Goal: Transaction & Acquisition: Register for event/course

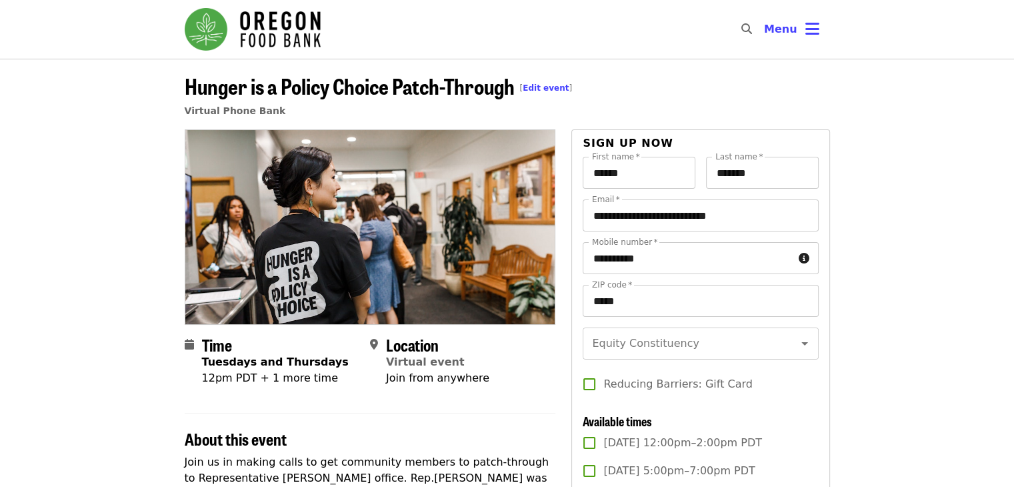
click at [614, 107] on header "Hunger is a Policy Choice Patch-Through [ Edit event ] Virtual Phone Bank" at bounding box center [507, 99] width 645 height 59
click at [647, 175] on input "******" at bounding box center [639, 173] width 113 height 32
click at [648, 175] on input "******" at bounding box center [639, 173] width 113 height 32
click at [755, 173] on input "*******" at bounding box center [762, 173] width 113 height 32
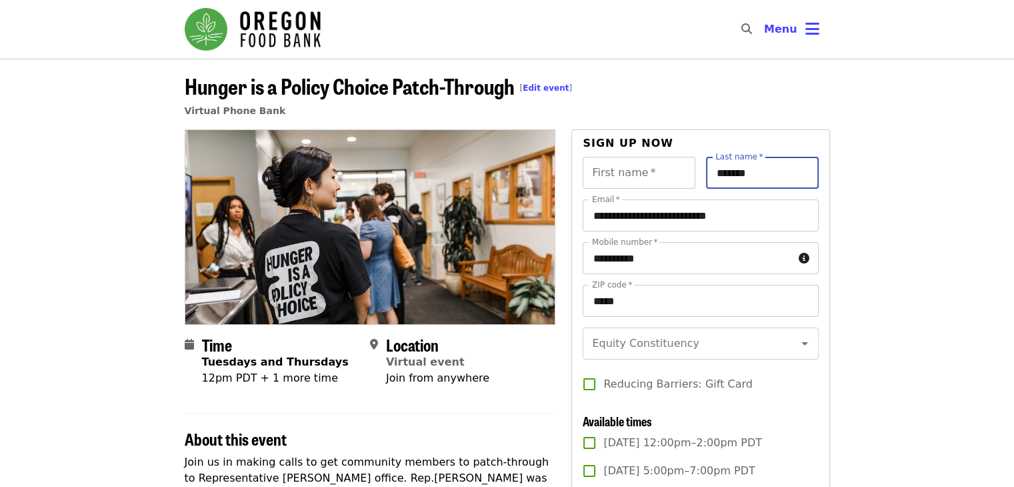
click at [755, 173] on input "*******" at bounding box center [762, 173] width 113 height 32
click at [757, 173] on input "*******" at bounding box center [762, 173] width 113 height 32
click at [655, 224] on input "**********" at bounding box center [700, 215] width 235 height 32
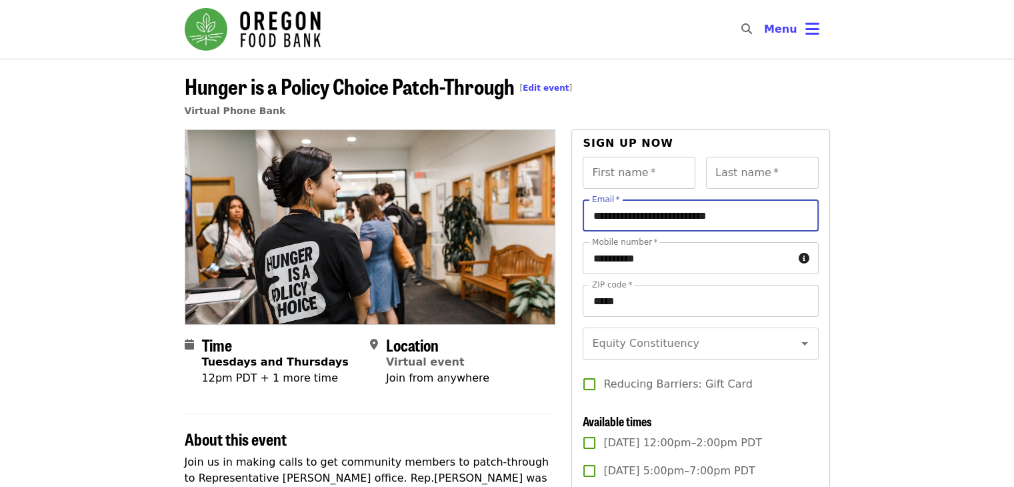
click at [655, 224] on input "**********" at bounding box center [700, 215] width 235 height 32
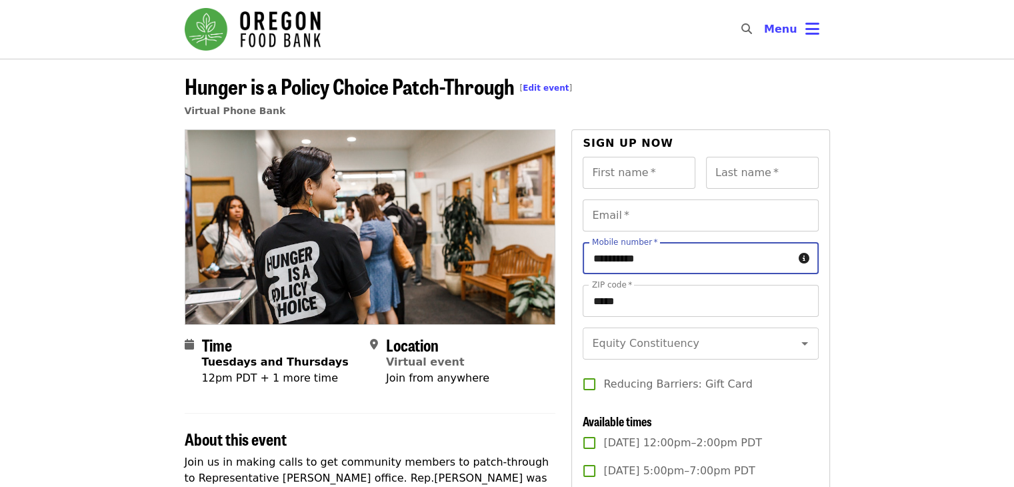
click at [629, 259] on input "**********" at bounding box center [688, 258] width 210 height 32
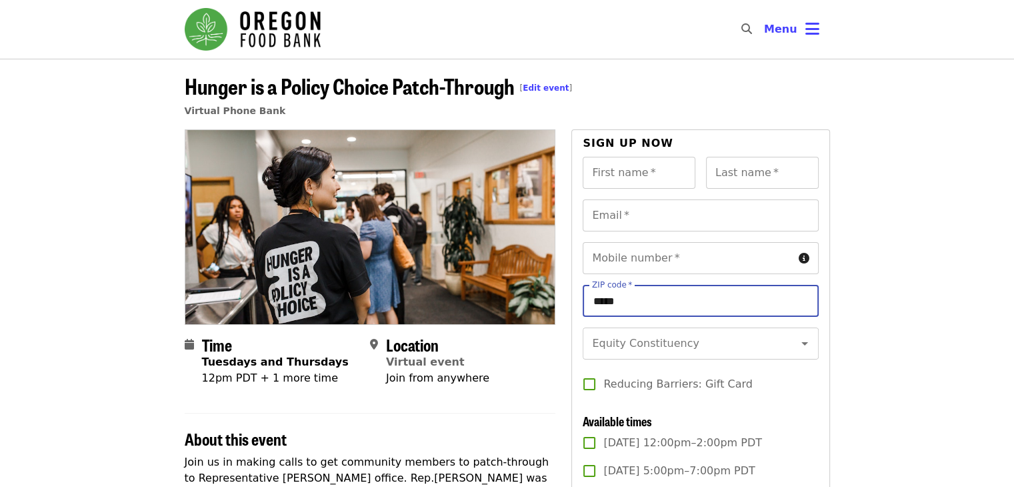
click at [611, 307] on input "*****" at bounding box center [700, 301] width 235 height 32
click at [685, 99] on header "Hunger is a Policy Choice Patch-Through [ Edit event ] Virtual Phone Bank" at bounding box center [507, 99] width 645 height 59
click at [615, 73] on header "Hunger is a Policy Choice Patch-Through [ Edit event ] Virtual Phone Bank" at bounding box center [507, 99] width 645 height 59
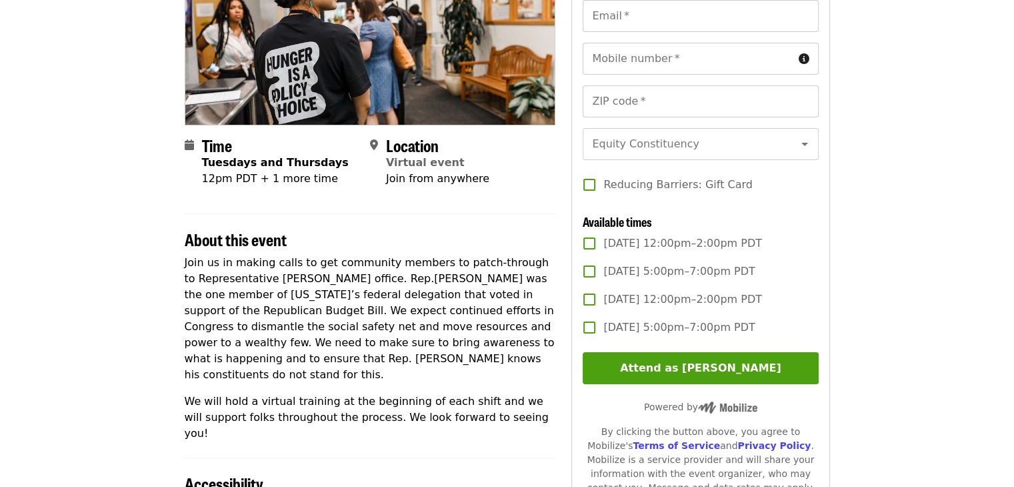
scroll to position [200, 0]
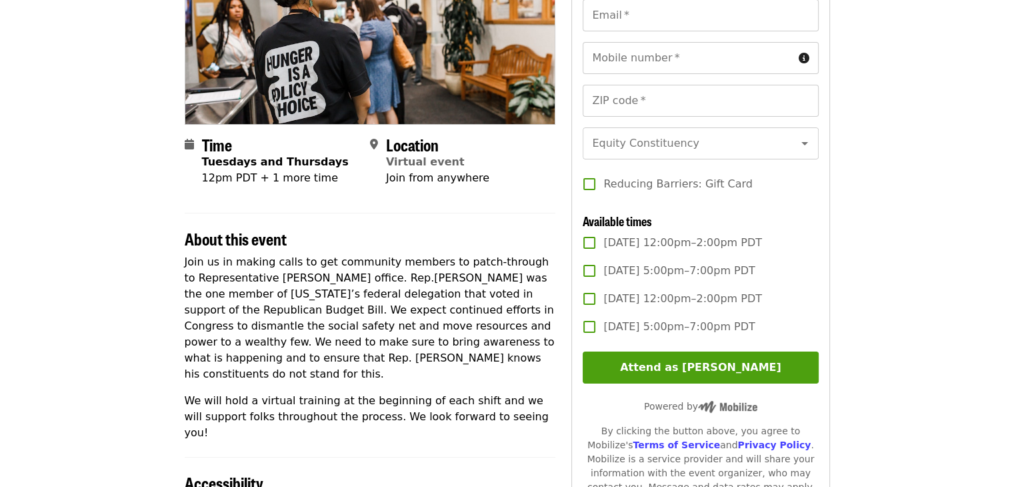
click at [397, 246] on h2 "About this event" at bounding box center [370, 238] width 371 height 19
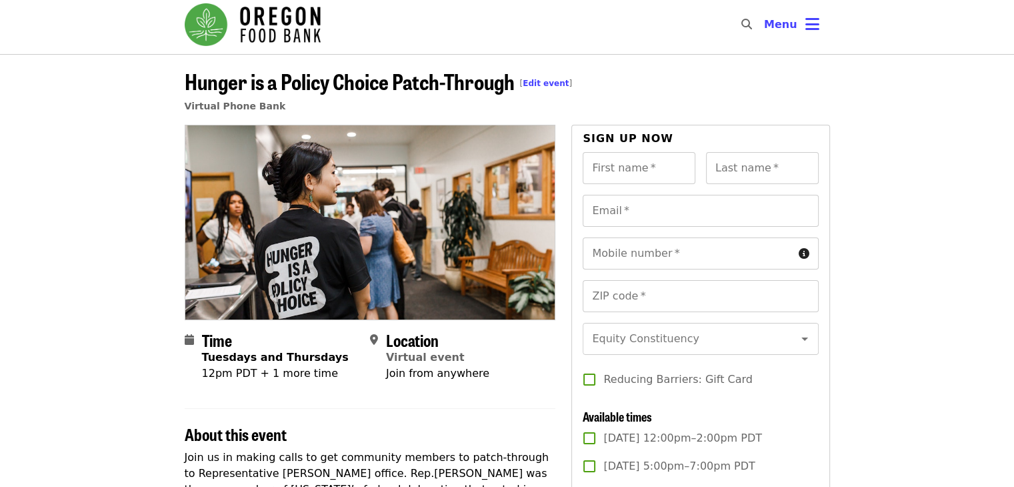
scroll to position [0, 0]
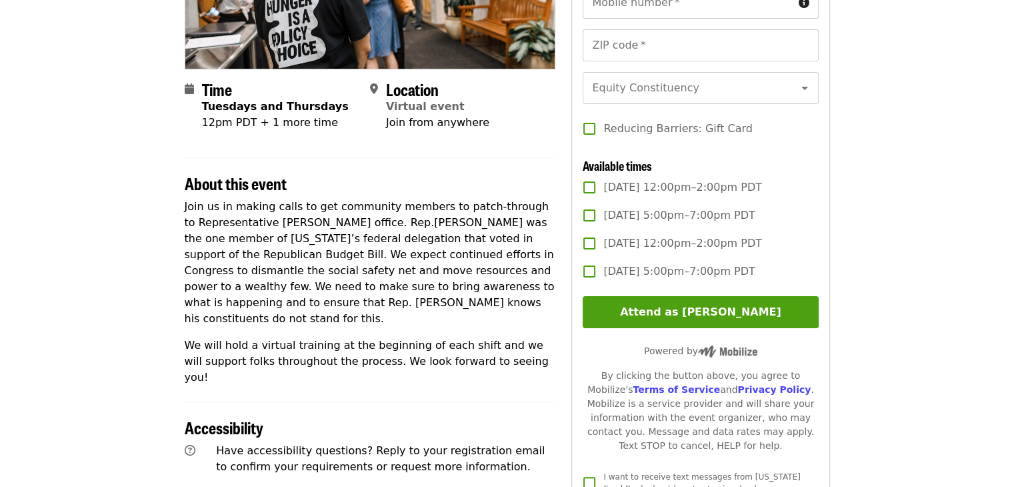
scroll to position [267, 0]
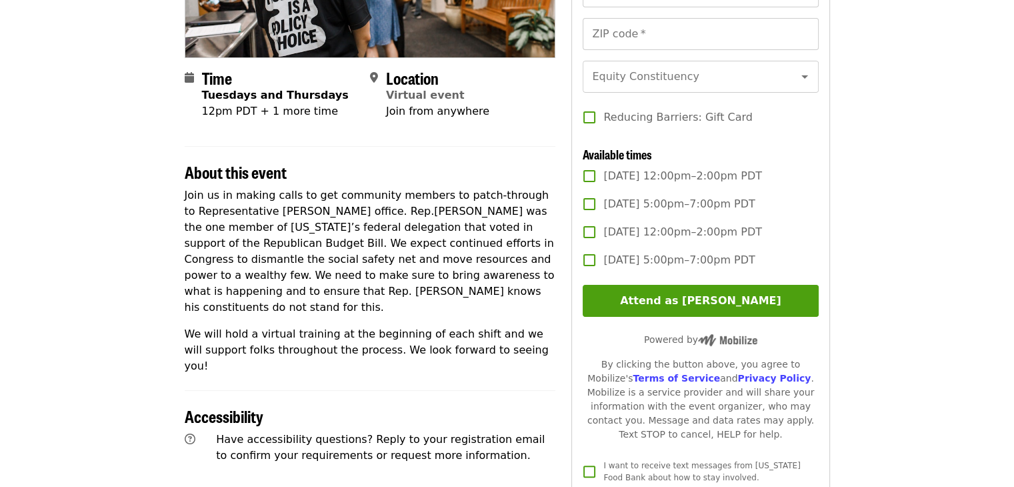
click at [136, 369] on article "Hunger is a Policy Choice Patch-Through [ Edit event ] Virtual Phone Bank Time …" at bounding box center [507, 260] width 1014 height 937
click at [143, 322] on article "Hunger is a Policy Choice Patch-Through [ Edit event ] Virtual Phone Bank Time …" at bounding box center [507, 260] width 1014 height 937
click at [127, 309] on article "Hunger is a Policy Choice Patch-Through [ Edit event ] Virtual Phone Bank Time …" at bounding box center [507, 260] width 1014 height 937
click at [132, 294] on article "Hunger is a Policy Choice Patch-Through [ Edit event ] Virtual Phone Bank Time …" at bounding box center [507, 260] width 1014 height 937
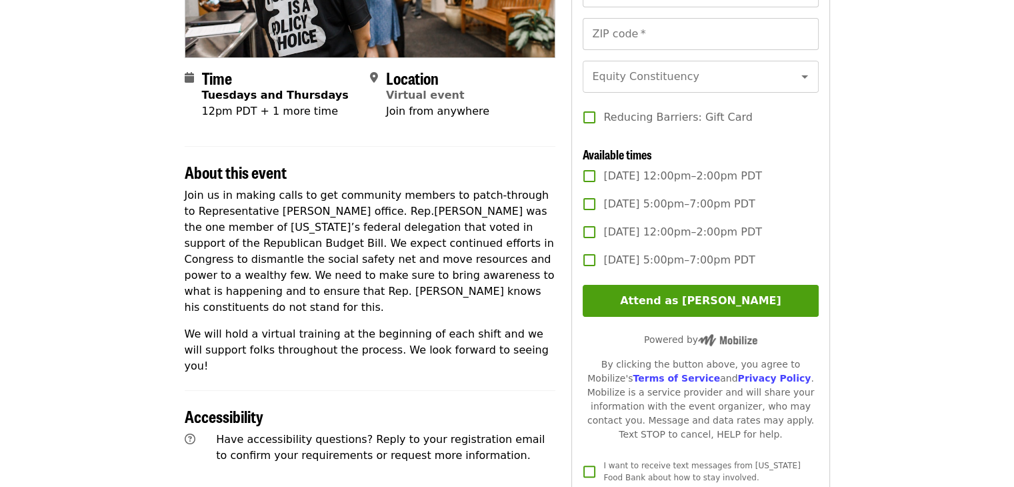
click at [138, 288] on article "Hunger is a Policy Choice Patch-Through [ Edit event ] Virtual Phone Bank Time …" at bounding box center [507, 260] width 1014 height 937
click at [146, 286] on article "Hunger is a Policy Choice Patch-Through [ Edit event ] Virtual Phone Bank Time …" at bounding box center [507, 260] width 1014 height 937
click at [161, 310] on article "Hunger is a Policy Choice Patch-Through [ Edit event ] Virtual Phone Bank Time …" at bounding box center [507, 260] width 1014 height 937
click at [188, 175] on span "About this event" at bounding box center [236, 171] width 102 height 23
click at [363, 182] on section "About this event Join us in making calls to get community members to patch-thro…" at bounding box center [370, 260] width 371 height 228
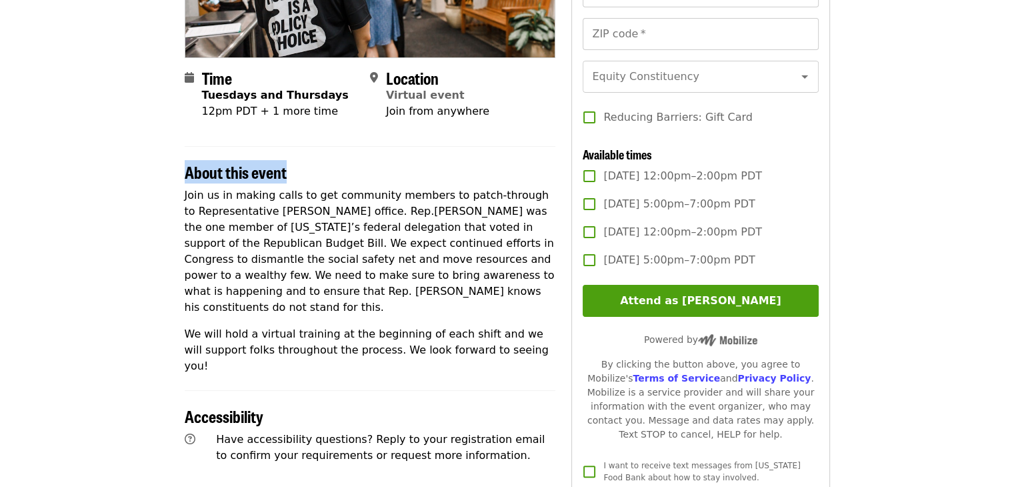
drag, startPoint x: 357, startPoint y: 171, endPoint x: 133, endPoint y: 171, distance: 224.0
click at [133, 171] on article "Hunger is a Policy Choice Patch-Through [ Edit event ] Virtual Phone Bank Time …" at bounding box center [507, 260] width 1014 height 937
click at [160, 186] on article "Hunger is a Policy Choice Patch-Through [ Edit event ] Virtual Phone Bank Time …" at bounding box center [507, 260] width 1014 height 937
click at [915, 167] on article "Hunger is a Policy Choice Patch-Through [ Edit event ] Virtual Phone Bank Time …" at bounding box center [507, 260] width 1014 height 937
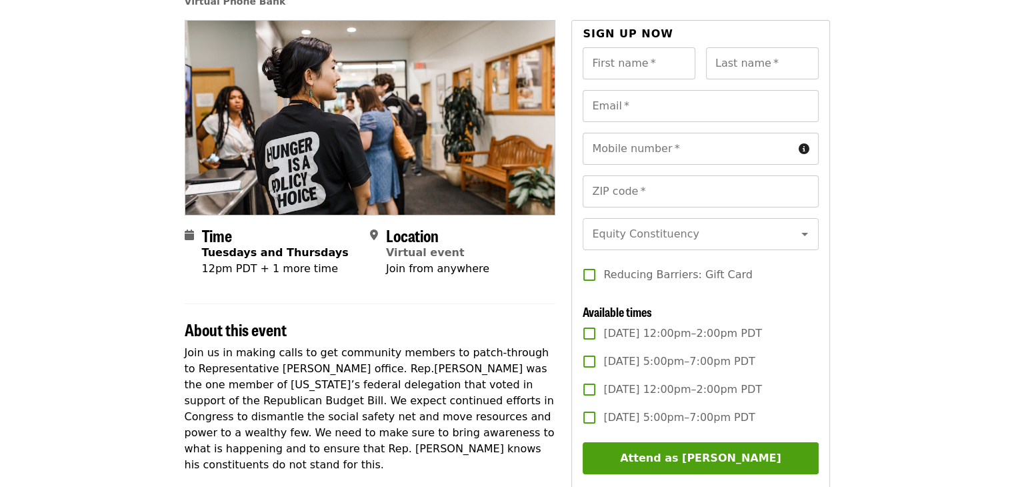
scroll to position [0, 0]
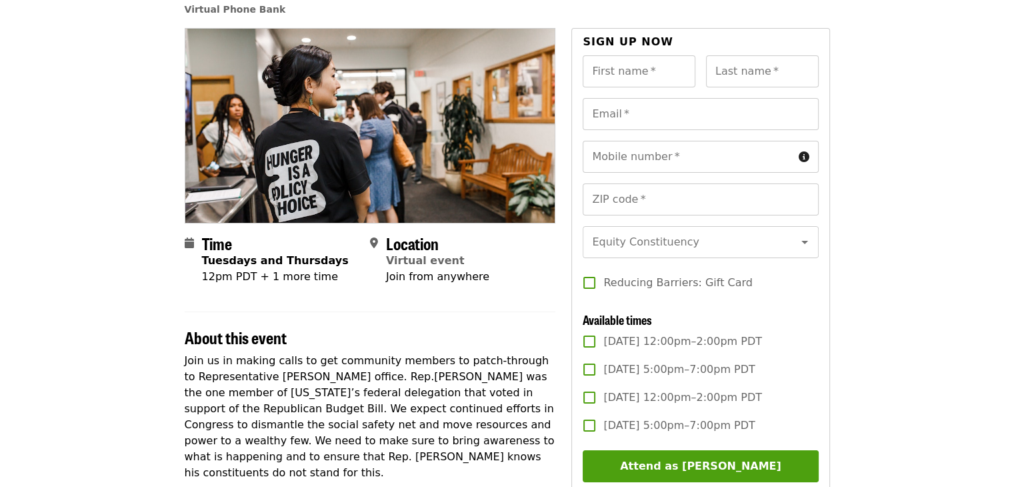
scroll to position [267, 0]
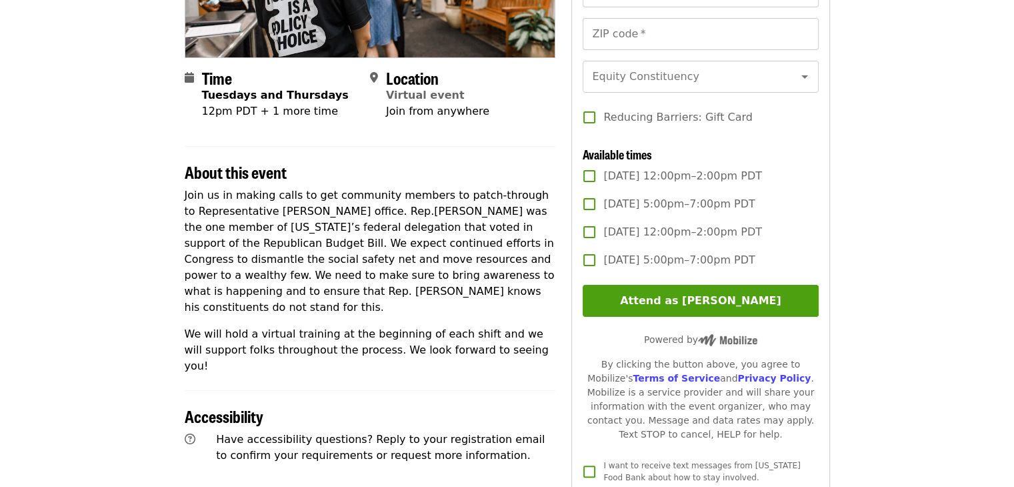
click at [915, 167] on article "Hunger is a Policy Choice Patch-Through [ Edit event ] Virtual Phone Bank Time …" at bounding box center [507, 260] width 1014 height 937
click at [365, 211] on p "Join us in making calls to get community members to patch-through to Representa…" at bounding box center [370, 251] width 371 height 128
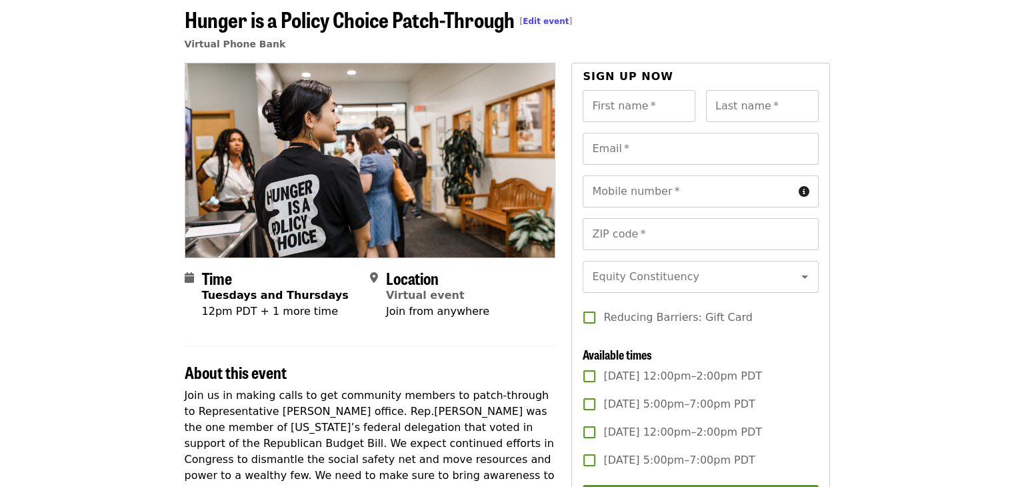
click at [317, 374] on h2 "About this event" at bounding box center [370, 372] width 371 height 19
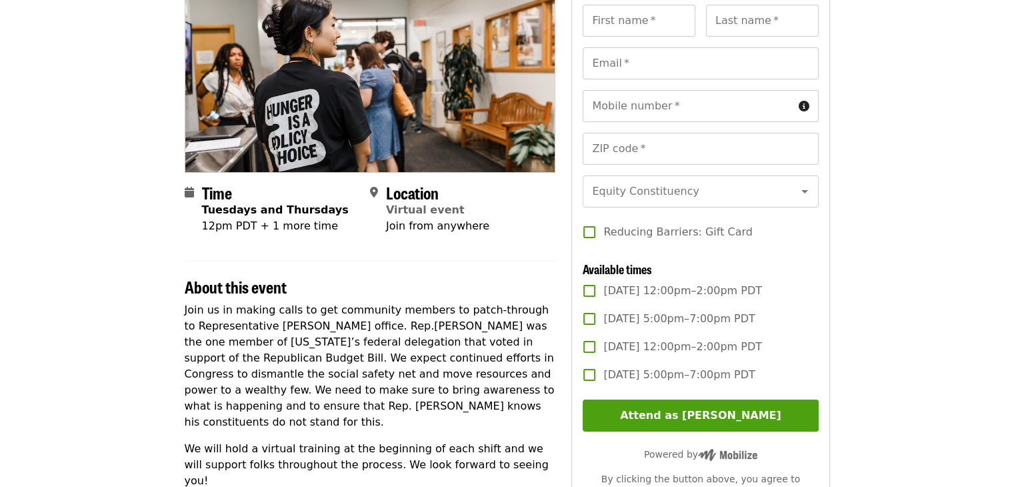
scroll to position [0, 0]
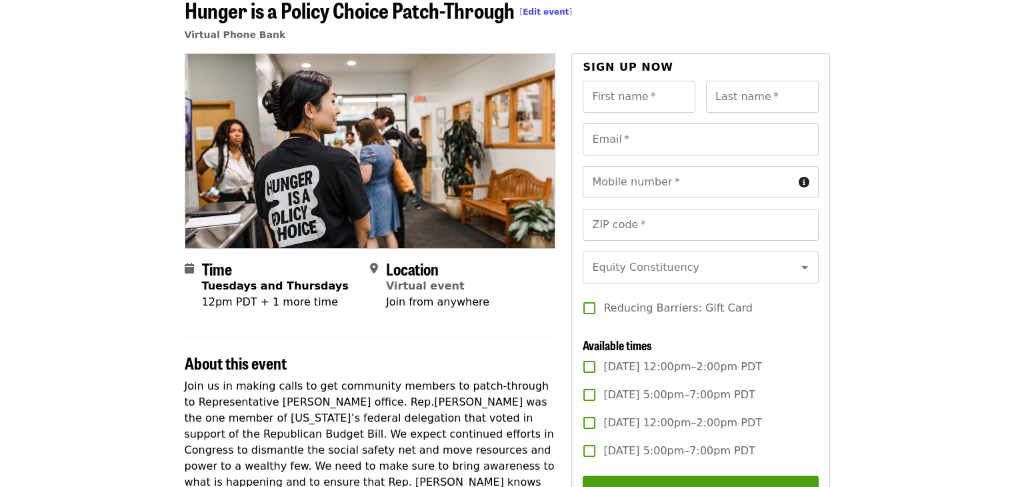
scroll to position [67, 0]
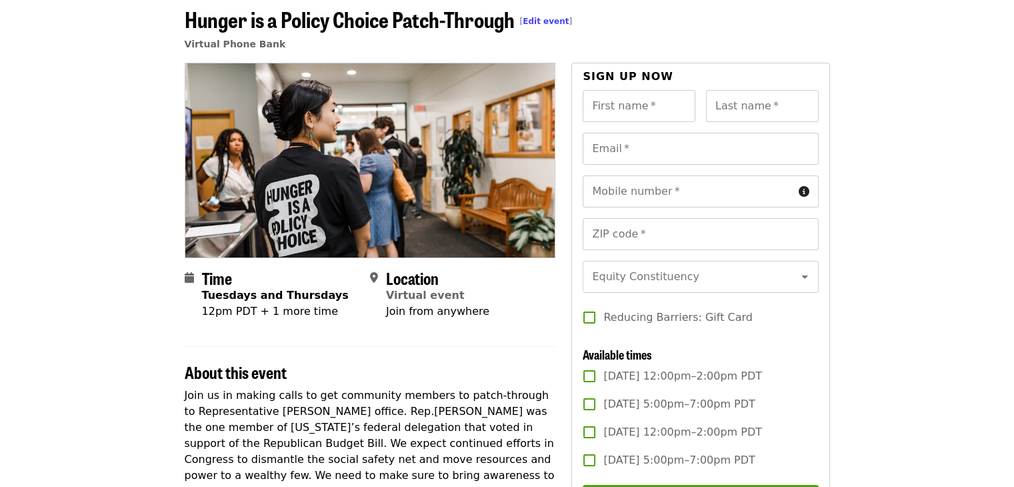
drag, startPoint x: 219, startPoint y: 373, endPoint x: 190, endPoint y: 369, distance: 29.0
click at [217, 373] on span "About this event" at bounding box center [236, 371] width 102 height 23
click at [187, 369] on span "About this event" at bounding box center [236, 371] width 102 height 23
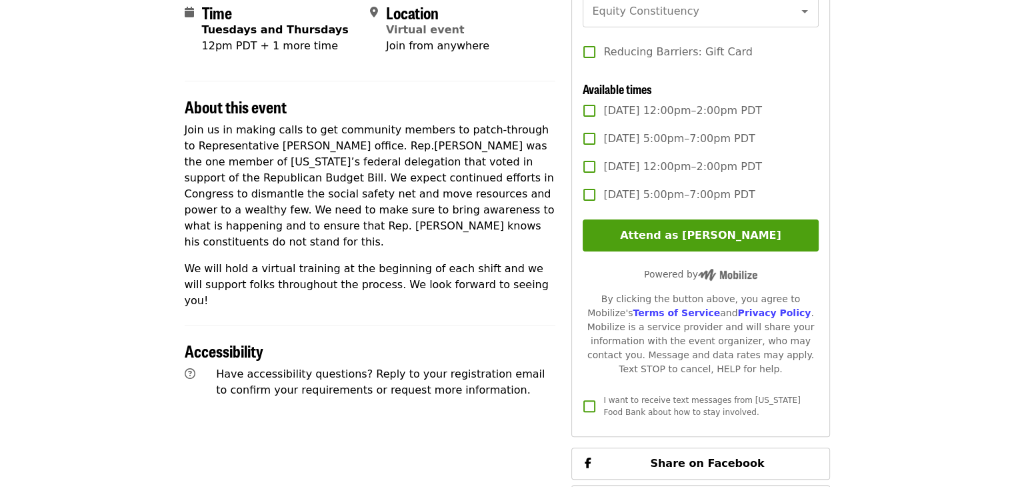
scroll to position [333, 0]
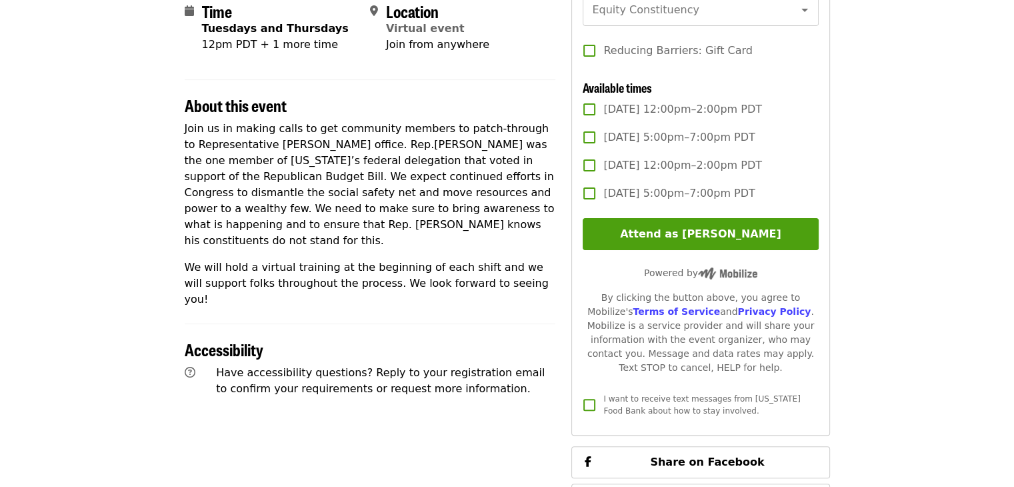
click at [247, 288] on div "Time Tuesdays and Thursdays 12pm PDT + 1 more time Location Virtual event Join …" at bounding box center [370, 213] width 371 height 835
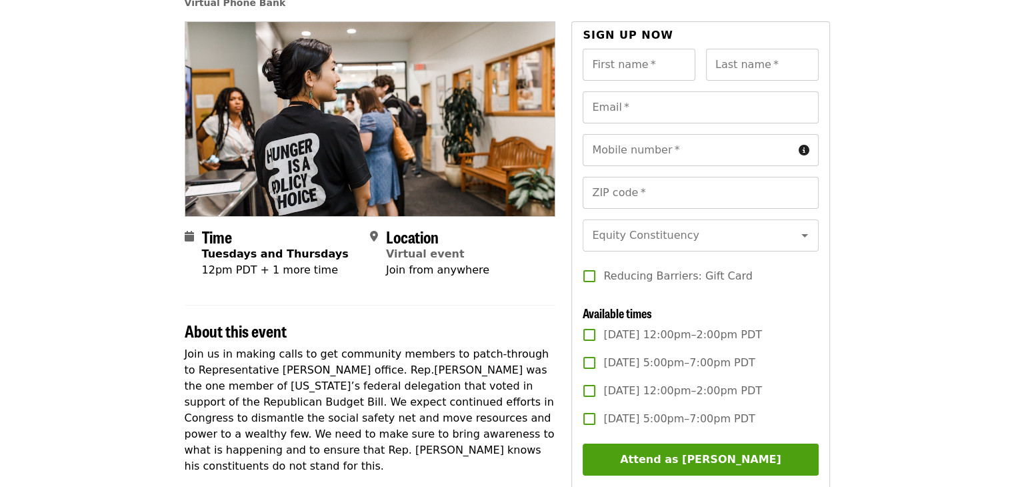
scroll to position [0, 0]
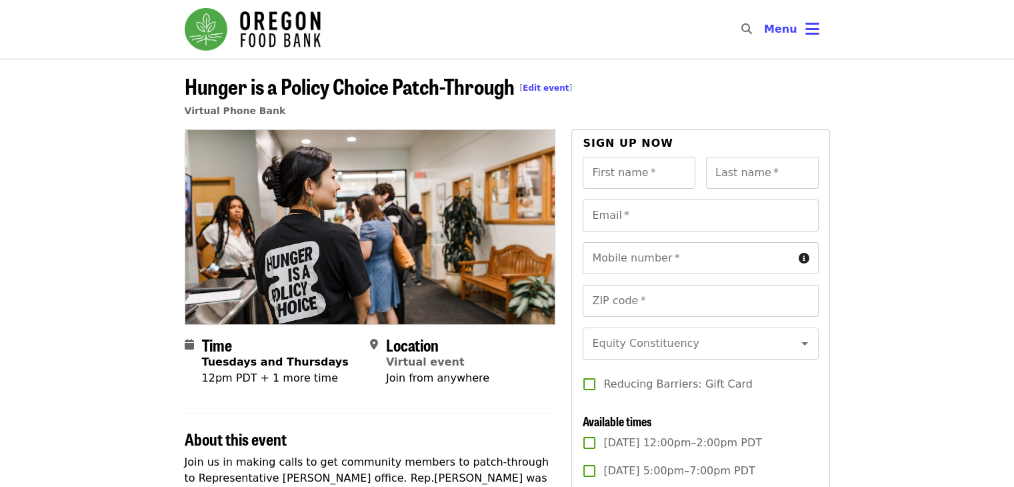
drag, startPoint x: 836, startPoint y: 74, endPoint x: 837, endPoint y: 63, distance: 10.7
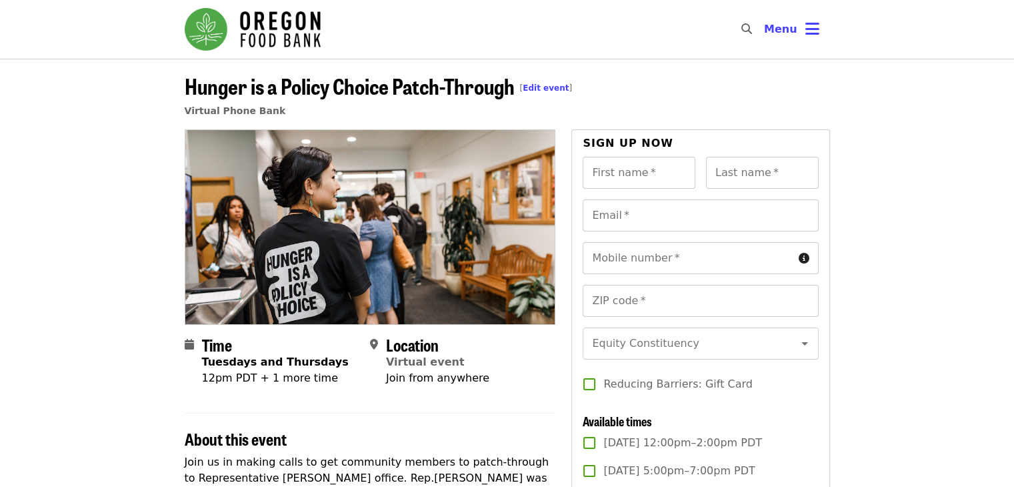
click at [836, 73] on div "Hunger is a Policy Choice Patch-Through [ Edit event ] Virtual Phone Bank" at bounding box center [507, 99] width 667 height 59
click at [861, 89] on header "Hunger is a Policy Choice Patch-Through [ Edit event ] Virtual Phone Bank" at bounding box center [507, 94] width 1014 height 71
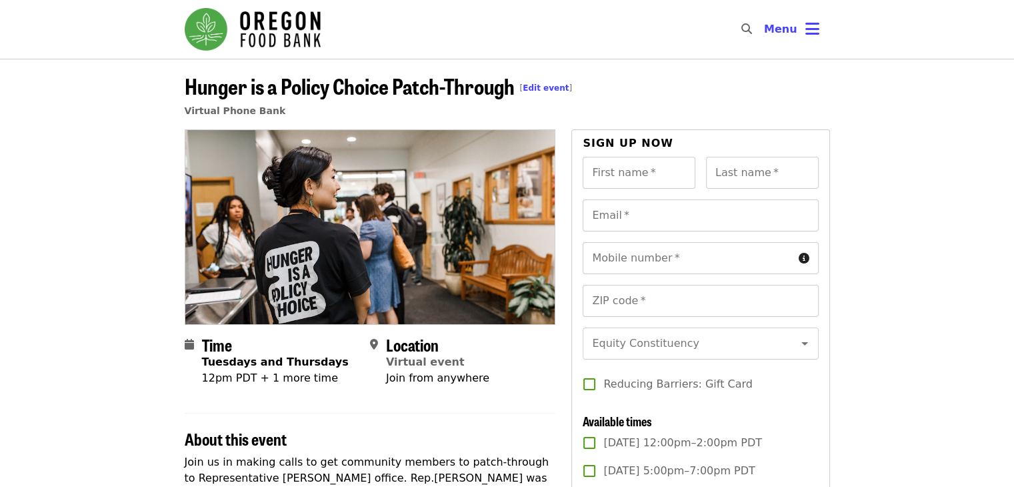
click at [693, 119] on header "Hunger is a Policy Choice Patch-Through [ Edit event ] Virtual Phone Bank" at bounding box center [507, 99] width 645 height 59
click at [573, 168] on div "Sign up now First name   * First name * Last name   * Last name * Email   * Ema…" at bounding box center [700, 448] width 258 height 639
click at [594, 108] on header "Hunger is a Policy Choice Patch-Through [ Edit event ] Virtual Phone Bank" at bounding box center [507, 99] width 645 height 59
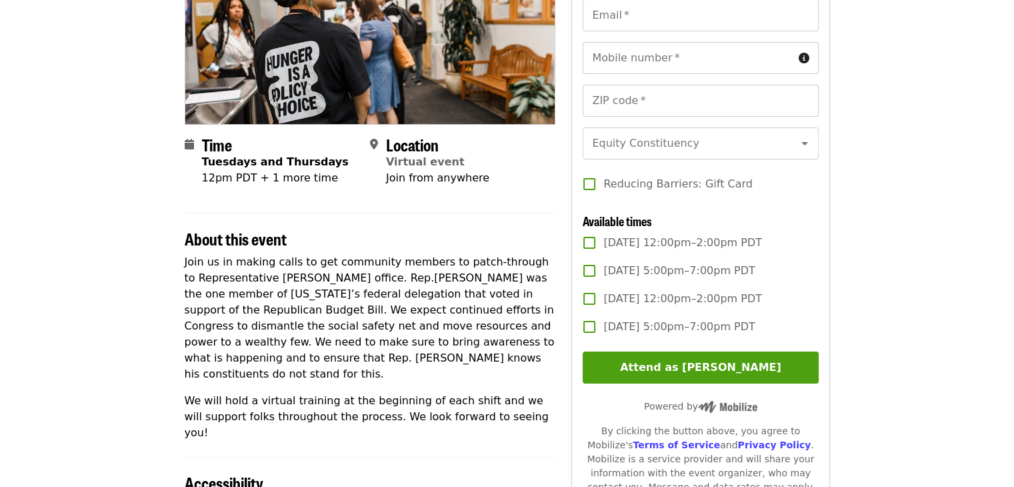
click at [901, 313] on article "Hunger is a Policy Choice Patch-Through [ Edit event ] Virtual Phone Bank Time …" at bounding box center [507, 327] width 1014 height 937
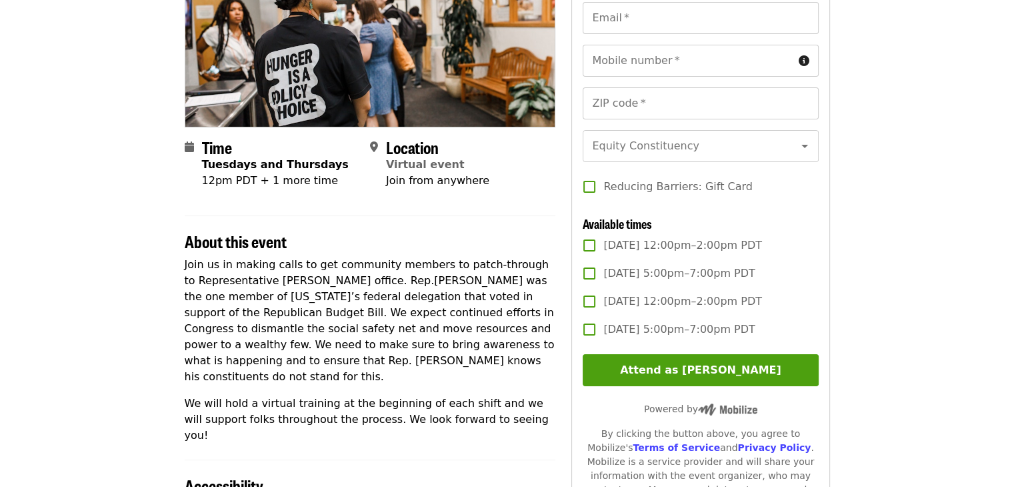
scroll to position [200, 0]
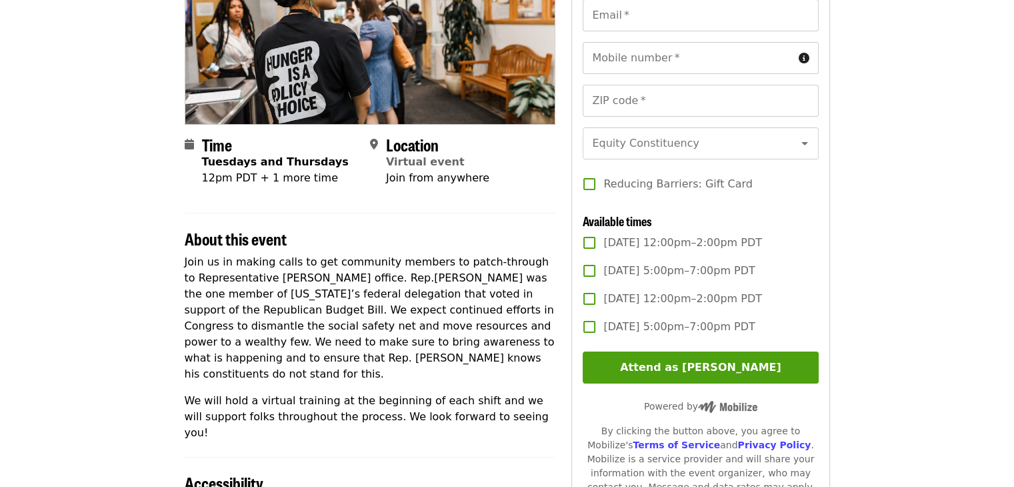
click at [487, 305] on p "Join us in making calls to get community members to patch-through to Representa…" at bounding box center [370, 318] width 371 height 128
click at [875, 257] on article "Hunger is a Policy Choice Patch-Through [ Edit event ] Virtual Phone Bank Time …" at bounding box center [507, 327] width 1014 height 937
click at [545, 313] on p "Join us in making calls to get community members to patch-through to Representa…" at bounding box center [370, 318] width 371 height 128
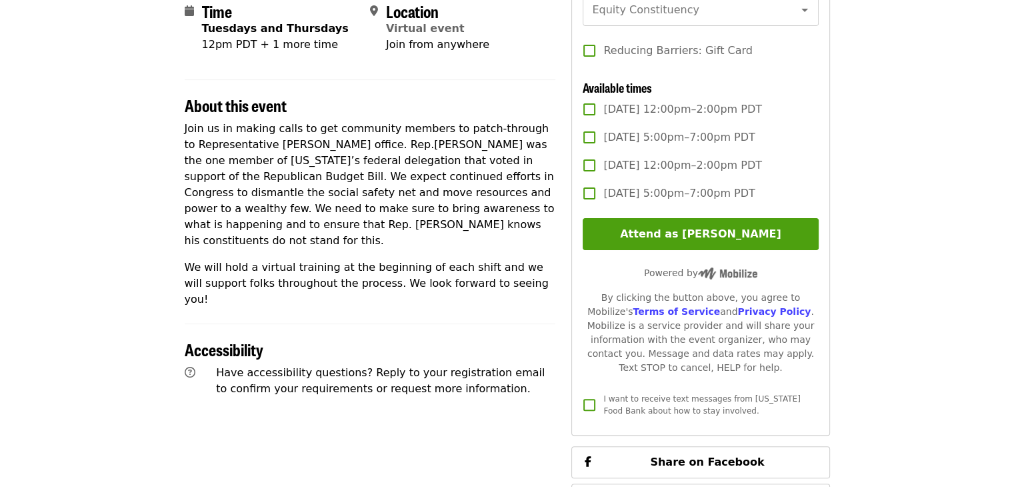
scroll to position [267, 0]
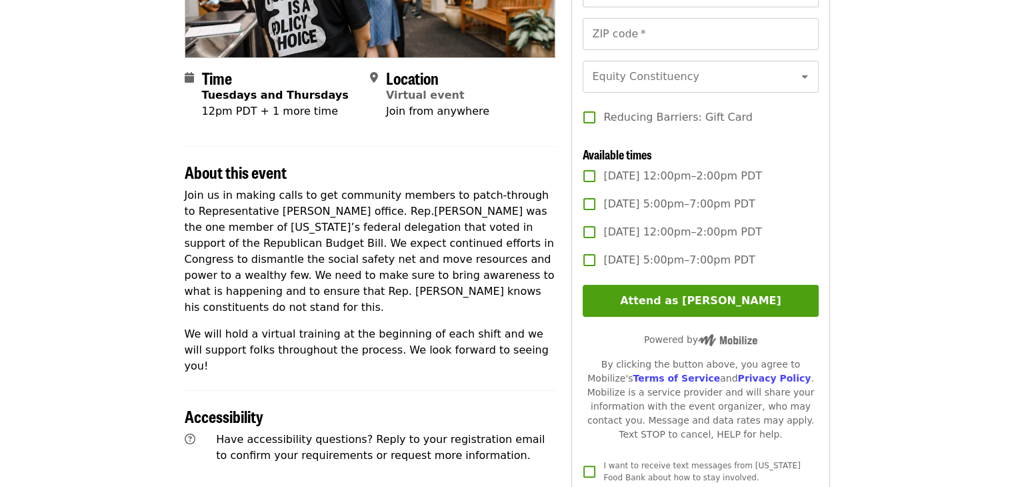
click at [515, 277] on p "Join us in making calls to get community members to patch-through to Representa…" at bounding box center [370, 251] width 371 height 128
click at [507, 285] on p "Join us in making calls to get community members to patch-through to Representa…" at bounding box center [370, 251] width 371 height 128
click at [513, 285] on p "Join us in making calls to get community members to patch-through to Representa…" at bounding box center [370, 251] width 371 height 128
click at [545, 271] on p "Join us in making calls to get community members to patch-through to Representa…" at bounding box center [370, 251] width 371 height 128
click at [542, 214] on p "Join us in making calls to get community members to patch-through to Representa…" at bounding box center [370, 251] width 371 height 128
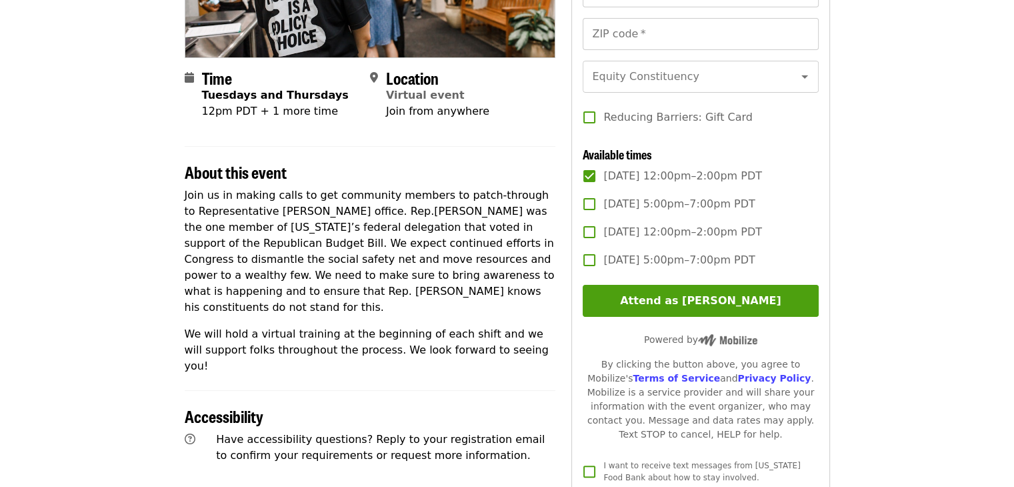
click at [542, 199] on p "Join us in making calls to get community members to patch-through to Representa…" at bounding box center [370, 251] width 371 height 128
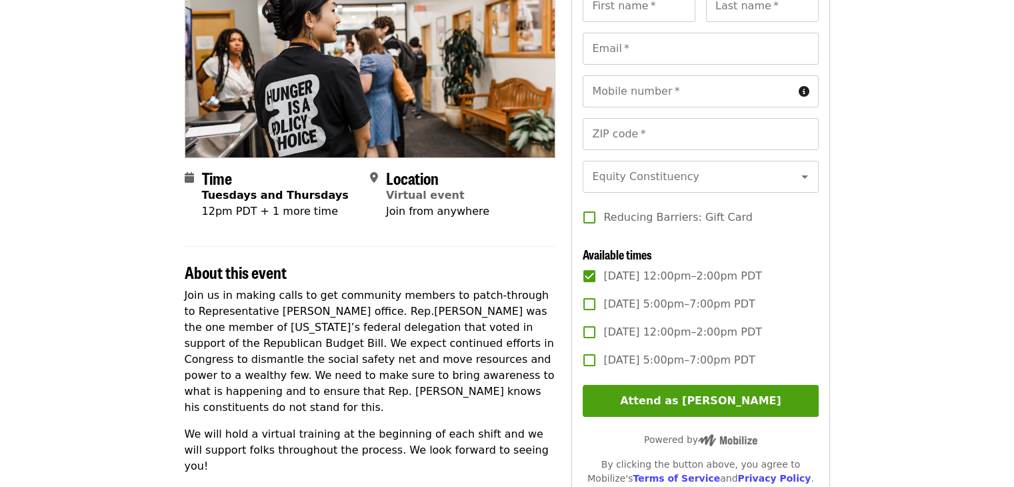
scroll to position [133, 0]
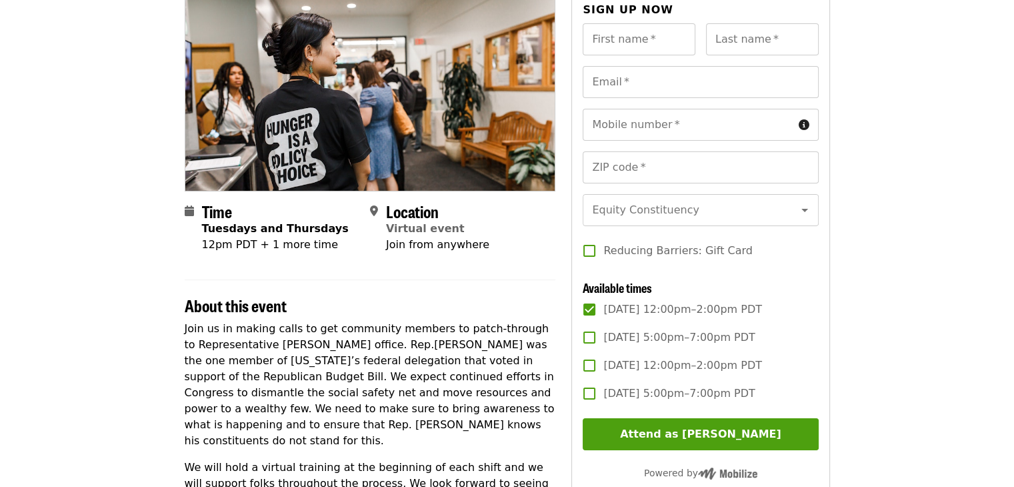
click at [541, 286] on div "About this event" at bounding box center [370, 297] width 371 height 36
click at [549, 323] on p "Join us in making calls to get community members to patch-through to Representa…" at bounding box center [370, 385] width 371 height 128
click at [541, 323] on p "Join us in making calls to get community members to patch-through to Representa…" at bounding box center [370, 385] width 371 height 128
click at [551, 318] on section "About this event Join us in making calls to get community members to patch-thro…" at bounding box center [370, 393] width 371 height 228
click at [535, 333] on p "Join us in making calls to get community members to patch-through to Representa…" at bounding box center [370, 385] width 371 height 128
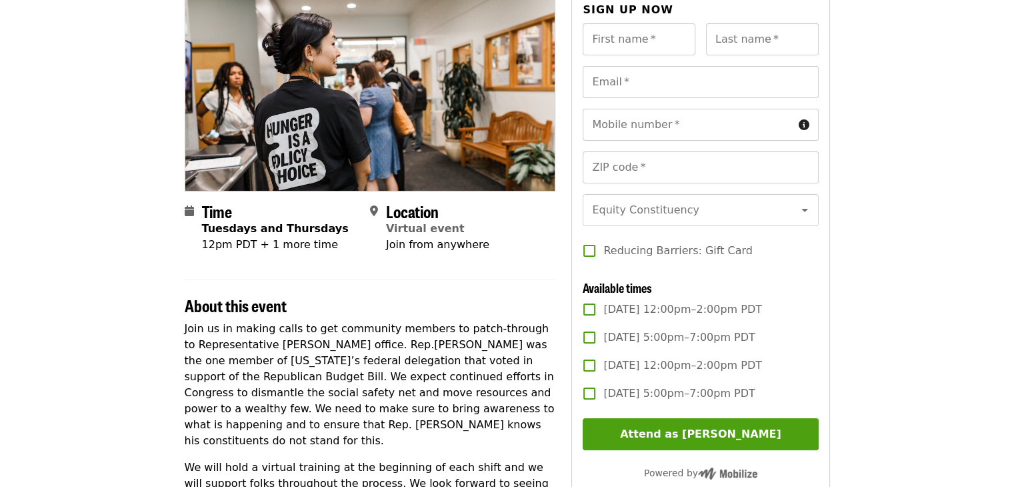
click at [541, 345] on p "Join us in making calls to get community members to patch-through to Representa…" at bounding box center [370, 385] width 371 height 128
drag, startPoint x: 631, startPoint y: 325, endPoint x: 773, endPoint y: 318, distance: 142.2
click at [773, 318] on label "[DATE] 12:00pm–2:00pm PDT" at bounding box center [691, 309] width 232 height 28
click at [774, 320] on label "[DATE] 12:00pm–2:00pm PDT" at bounding box center [691, 309] width 232 height 28
click at [533, 341] on p "Join us in making calls to get community members to patch-through to Representa…" at bounding box center [370, 385] width 371 height 128
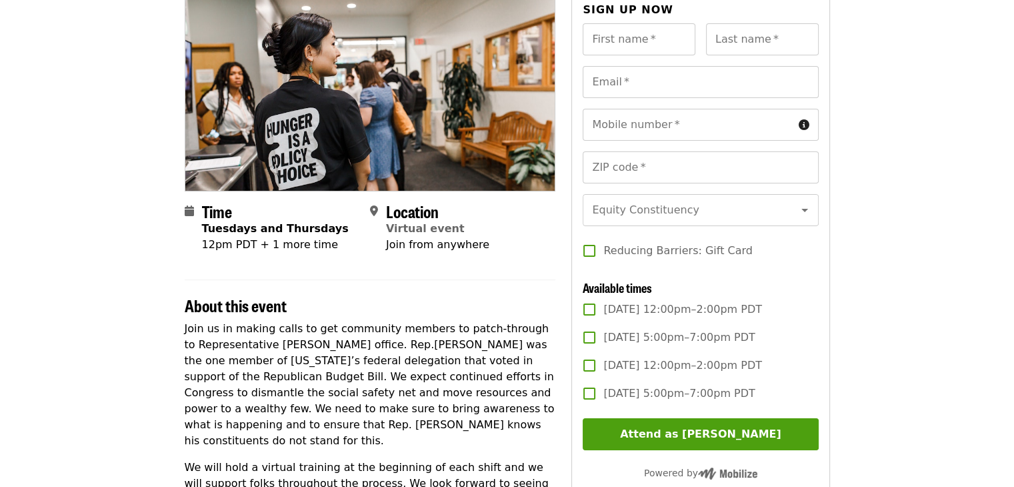
click at [547, 354] on p "Join us in making calls to get community members to patch-through to Representa…" at bounding box center [370, 385] width 371 height 128
click at [529, 355] on p "Join us in making calls to get community members to patch-through to Representa…" at bounding box center [370, 385] width 371 height 128
click at [547, 353] on p "Join us in making calls to get community members to patch-through to Representa…" at bounding box center [370, 385] width 371 height 128
click at [561, 354] on div "Time Tuesdays and Thursdays 12pm PDT + 1 more time Location Virtual event Join …" at bounding box center [507, 429] width 645 height 867
click at [555, 349] on p "Join us in making calls to get community members to patch-through to Representa…" at bounding box center [370, 385] width 371 height 128
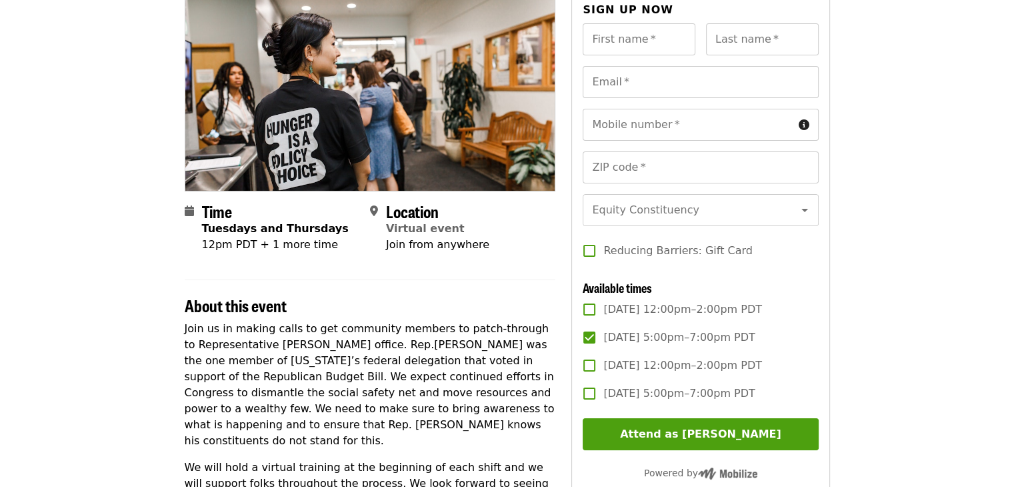
click at [539, 353] on p "Join us in making calls to get community members to patch-through to Representa…" at bounding box center [370, 385] width 371 height 128
click at [542, 351] on p "Join us in making calls to get community members to patch-through to Representa…" at bounding box center [370, 385] width 371 height 128
click at [533, 377] on p "Join us in making calls to get community members to patch-through to Representa…" at bounding box center [370, 385] width 371 height 128
click at [557, 382] on div "Time Tuesdays and Thursdays 12pm PDT + 1 more time Location Virtual event Join …" at bounding box center [507, 429] width 645 height 867
click at [529, 387] on p "Join us in making calls to get community members to patch-through to Representa…" at bounding box center [370, 385] width 371 height 128
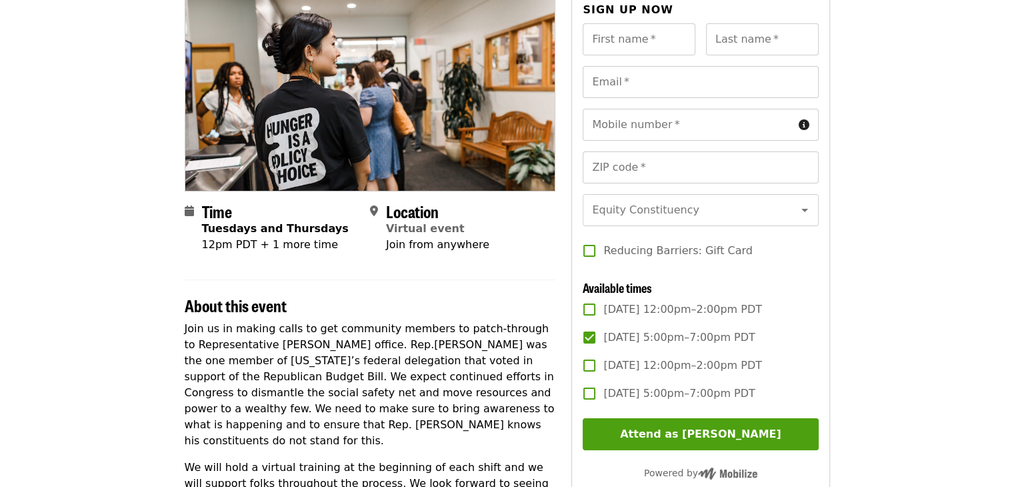
click at [542, 384] on p "Join us in making calls to get community members to patch-through to Representa…" at bounding box center [370, 385] width 371 height 128
click at [544, 379] on p "Join us in making calls to get community members to patch-through to Representa…" at bounding box center [370, 385] width 371 height 128
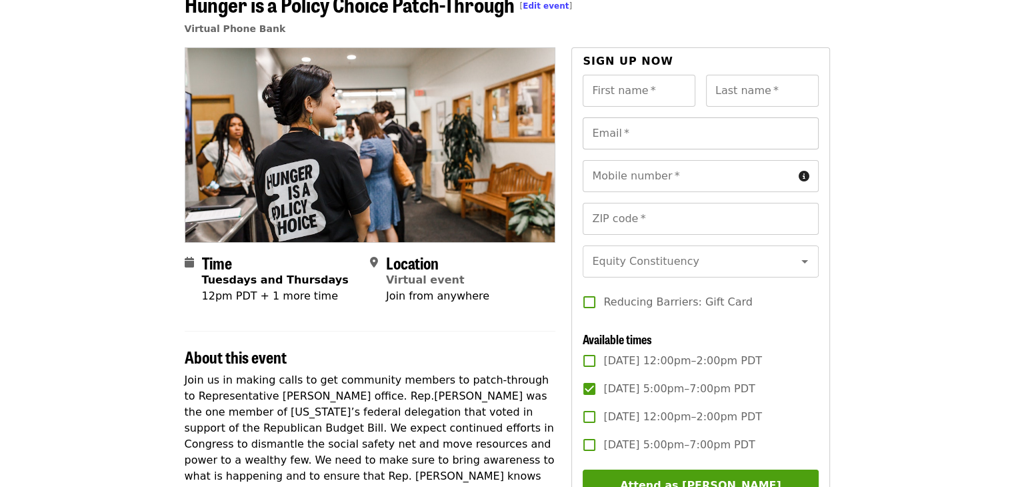
scroll to position [0, 0]
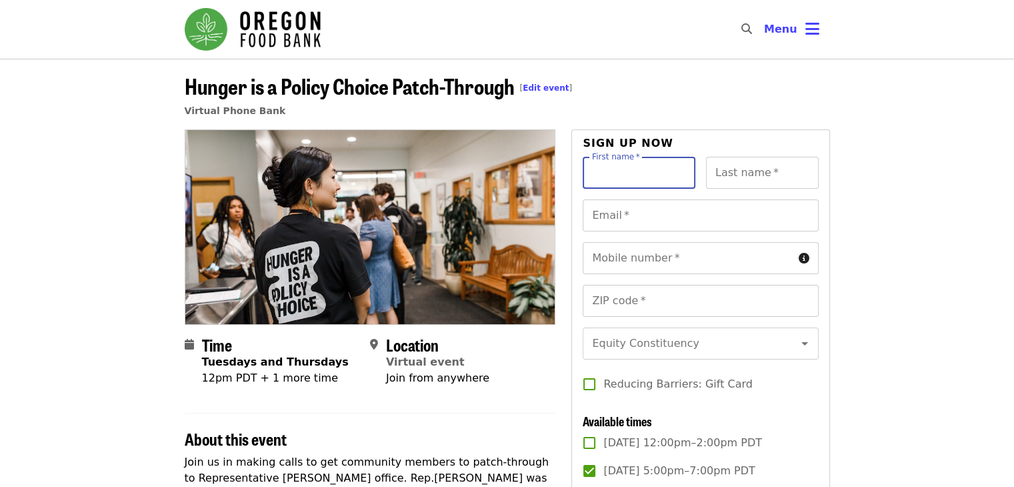
click at [662, 169] on input "First name   *" at bounding box center [639, 173] width 113 height 32
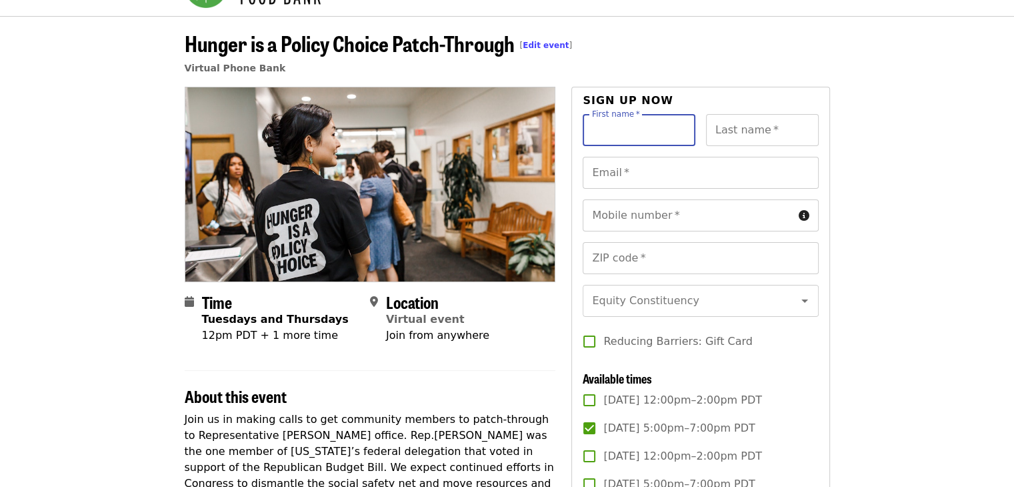
scroll to position [67, 0]
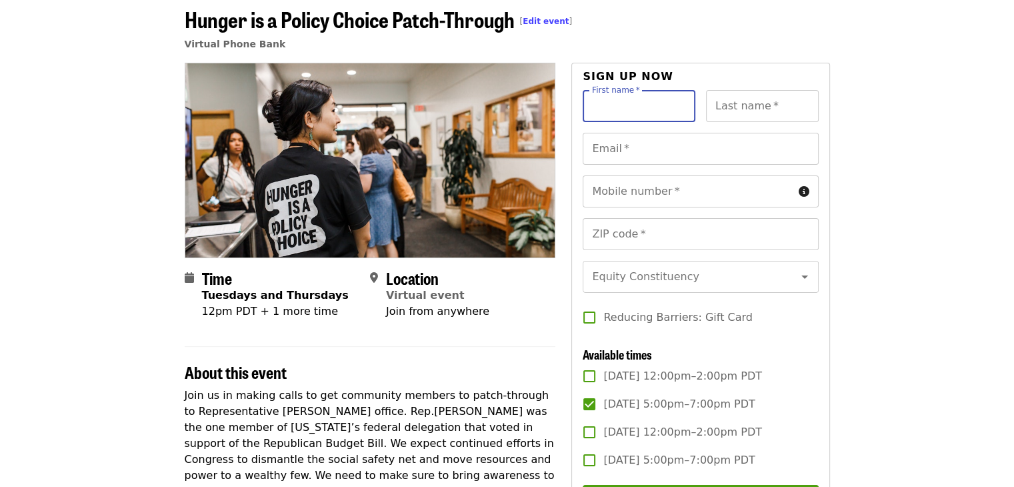
click at [517, 335] on div "Time Tuesdays and Thursdays 12pm PDT + 1 more time Location Virtual event Join …" at bounding box center [370, 480] width 371 height 835
click at [615, 106] on input "First name   *" at bounding box center [639, 106] width 113 height 32
type input "*******"
click at [743, 106] on input "Last name   *" at bounding box center [762, 106] width 113 height 32
click at [771, 67] on div "Sign up now First name   * ******* First name * Last name   * Last name * Email…" at bounding box center [700, 382] width 258 height 639
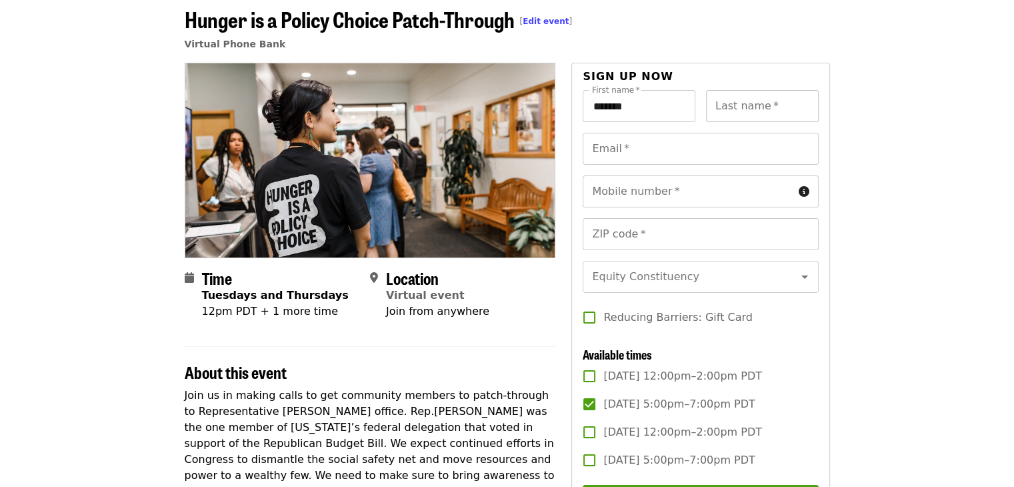
drag, startPoint x: 763, startPoint y: 112, endPoint x: 778, endPoint y: 91, distance: 26.3
click at [763, 110] on input "Last name   *" at bounding box center [762, 106] width 113 height 32
click at [732, 99] on input "Last name   *" at bounding box center [762, 106] width 113 height 32
type input "*******"
click at [825, 115] on div "Sign up now First name   * ******* First name * Last name   * ******* Last name…" at bounding box center [700, 382] width 258 height 639
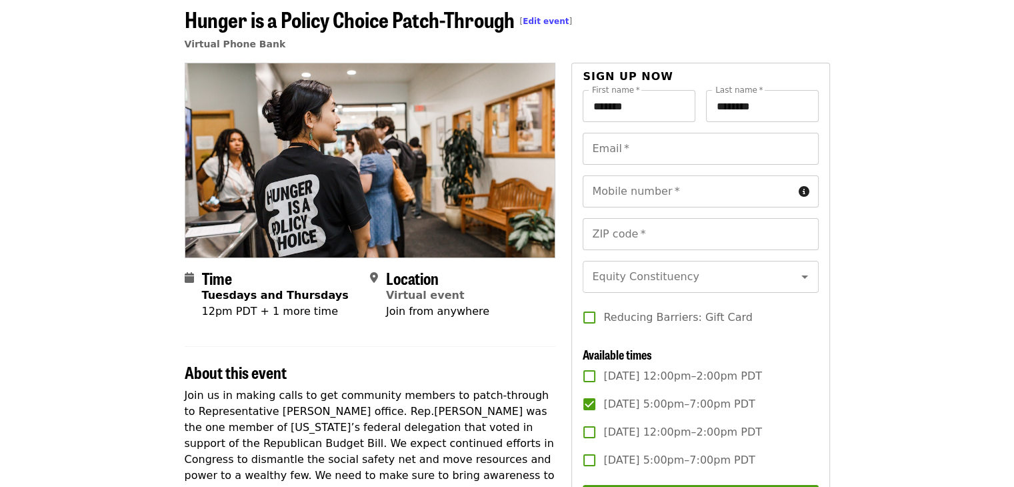
click at [832, 94] on div "Time Tuesdays and Thursdays 12pm PDT + 1 more time Location Virtual event Join …" at bounding box center [507, 496] width 667 height 867
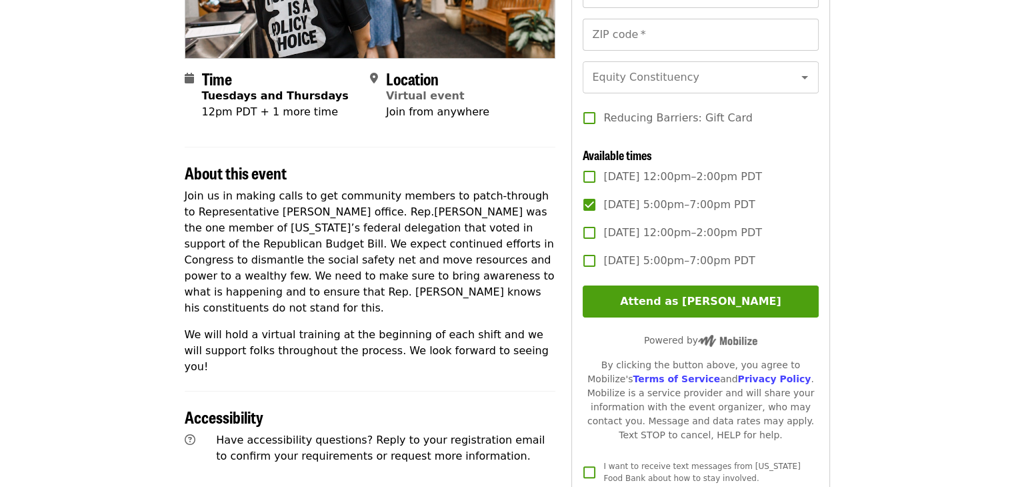
scroll to position [267, 0]
click at [547, 243] on p "Join us in making calls to get community members to patch-through to Representa…" at bounding box center [370, 251] width 371 height 128
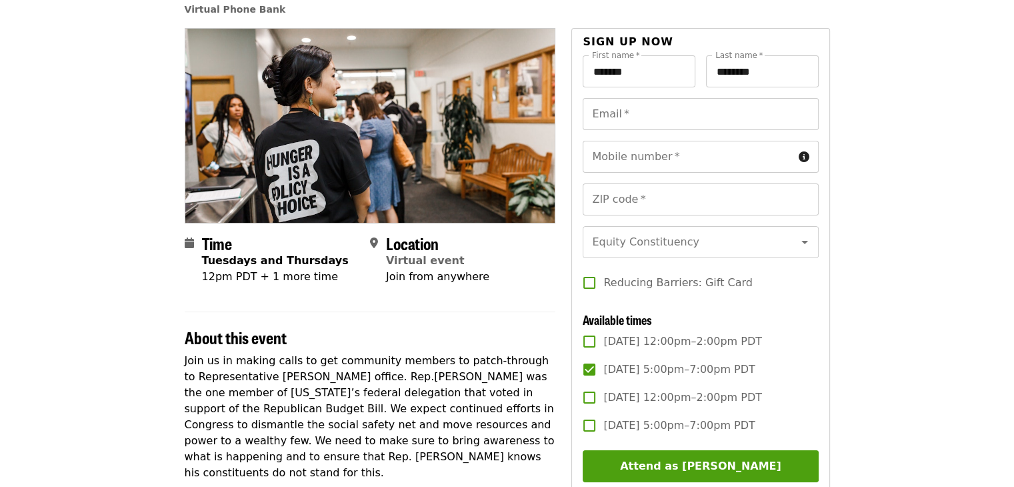
scroll to position [133, 0]
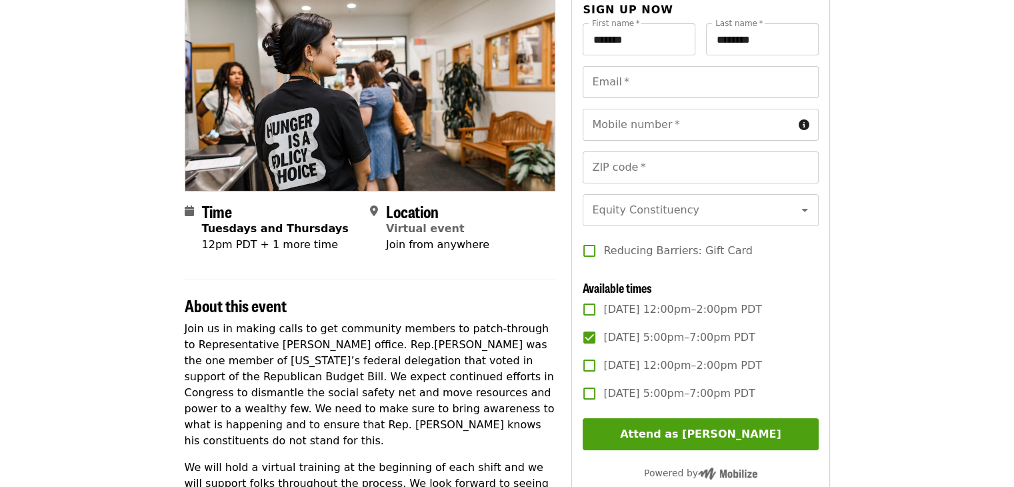
click at [514, 369] on p "Join us in making calls to get community members to patch-through to Representa…" at bounding box center [370, 385] width 371 height 128
click at [515, 368] on p "Join us in making calls to get community members to patch-through to Representa…" at bounding box center [370, 385] width 371 height 128
click at [535, 363] on p "Join us in making calls to get community members to patch-through to Representa…" at bounding box center [370, 385] width 371 height 128
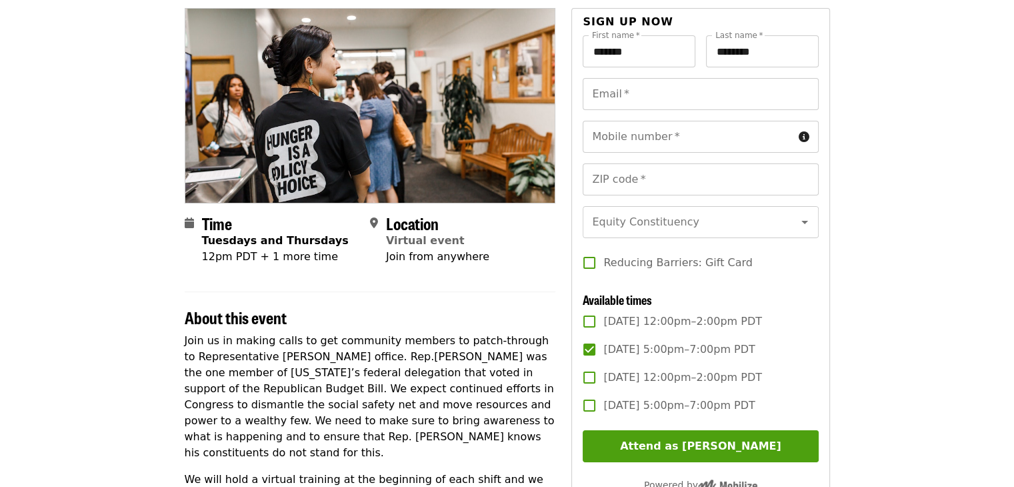
scroll to position [200, 0]
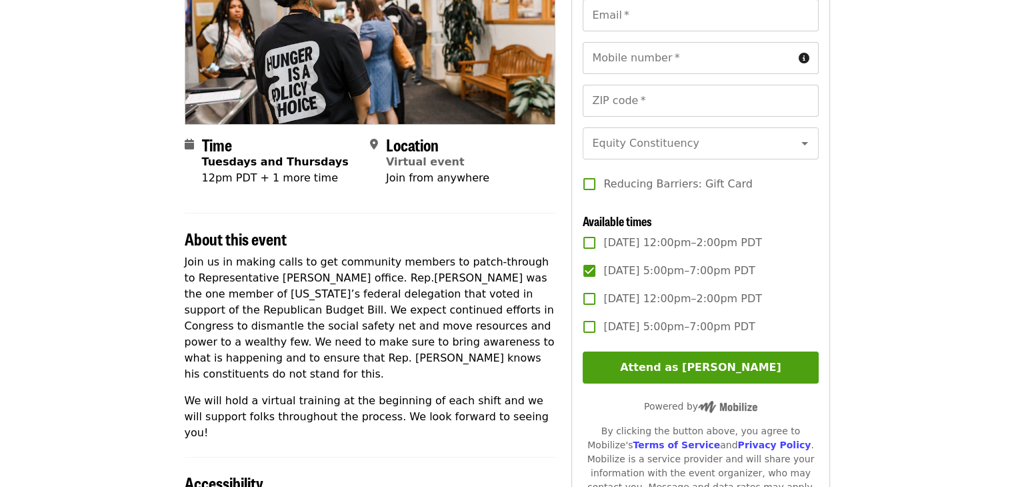
click at [544, 352] on p "Join us in making calls to get community members to patch-through to Representa…" at bounding box center [370, 318] width 371 height 128
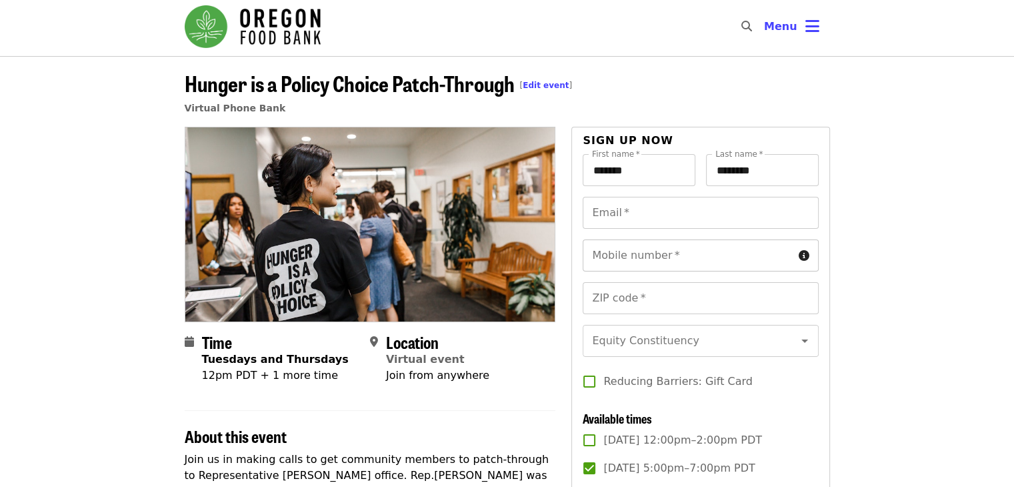
scroll to position [0, 0]
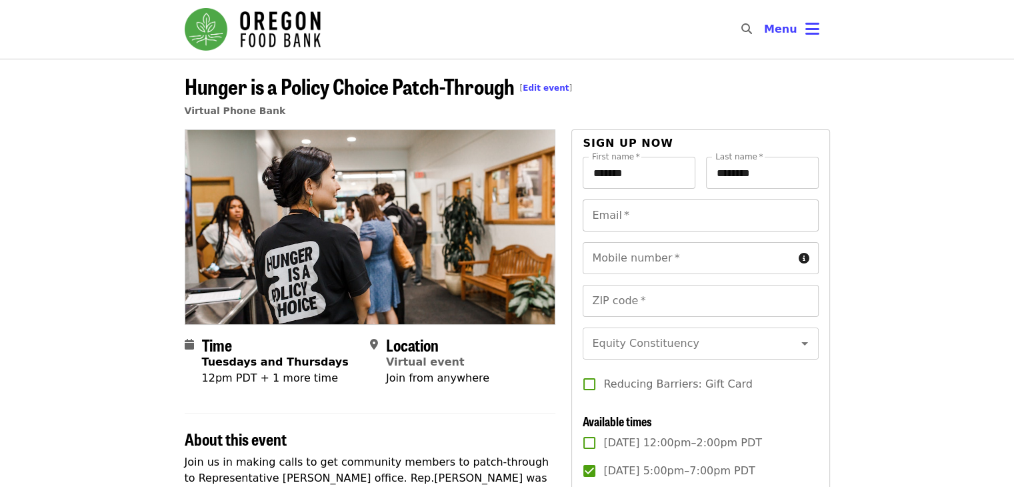
click at [642, 214] on input "Email   *" at bounding box center [700, 215] width 235 height 32
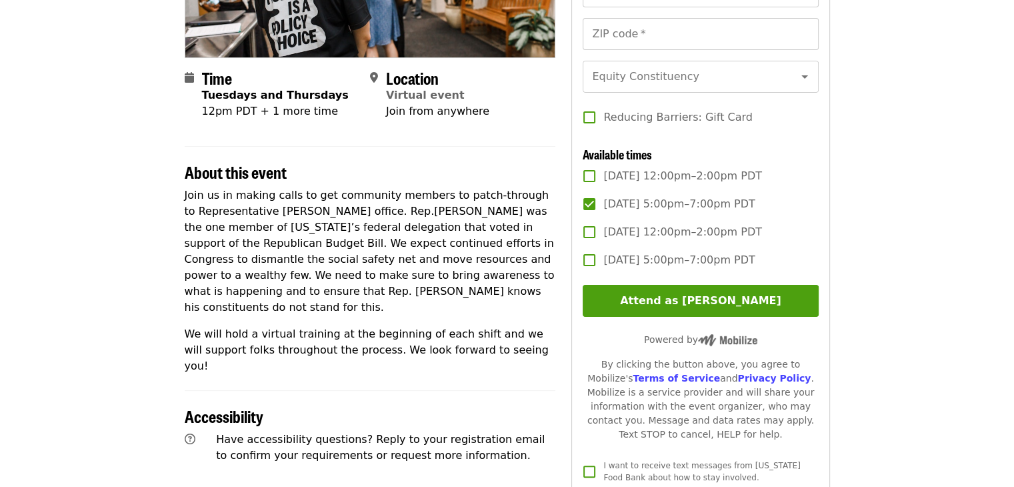
click at [547, 231] on p "Join us in making calls to get community members to patch-through to Representa…" at bounding box center [370, 251] width 371 height 128
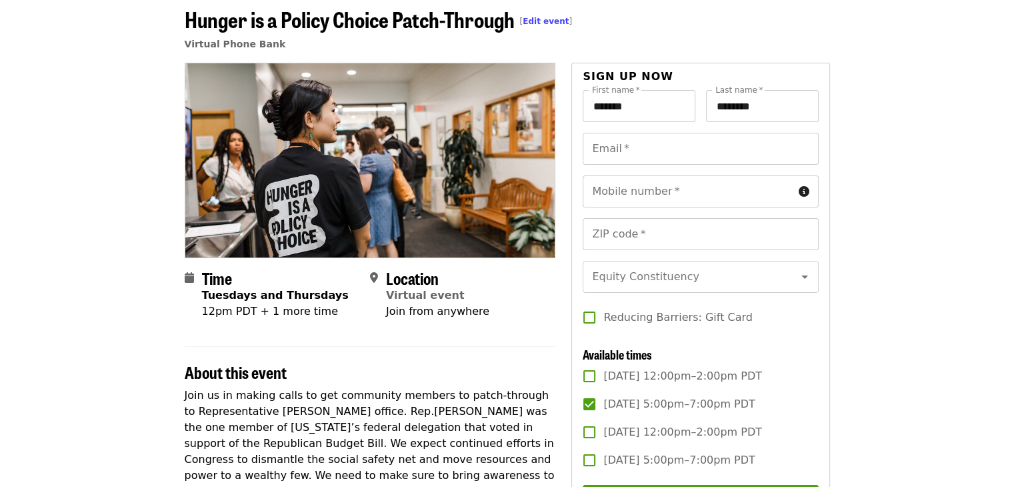
click at [563, 265] on div "Time Tuesdays and Thursdays 12pm PDT + 1 more time Location Virtual event Join …" at bounding box center [507, 496] width 645 height 867
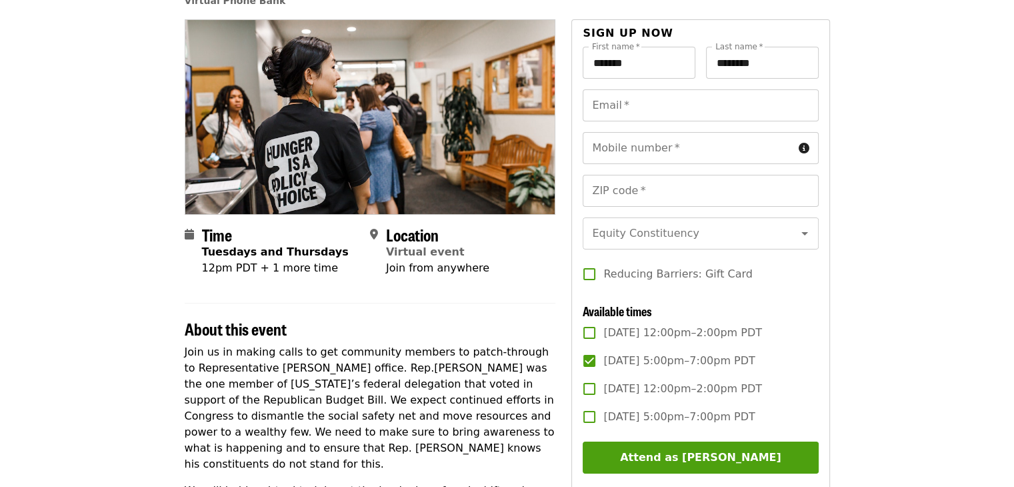
scroll to position [133, 0]
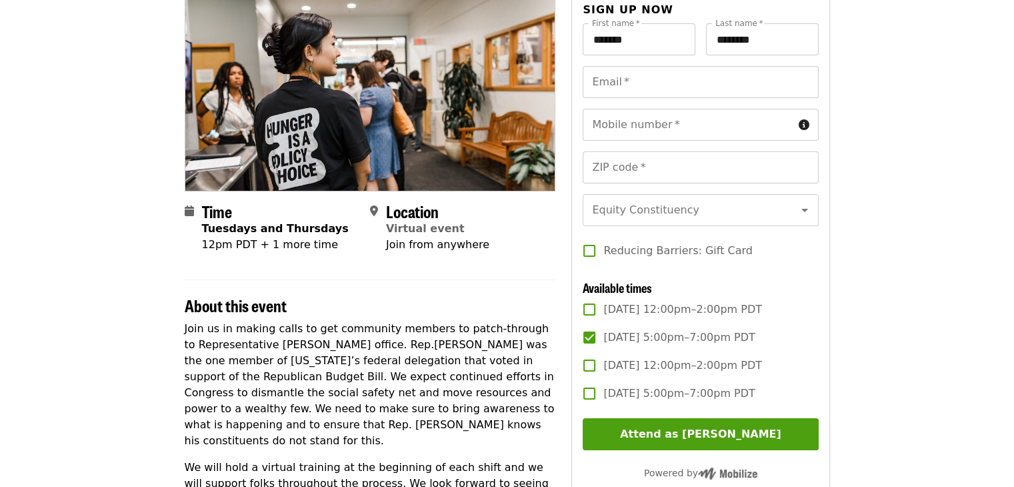
click at [523, 301] on h2 "About this event" at bounding box center [370, 305] width 371 height 19
click at [520, 299] on h2 "About this event" at bounding box center [370, 305] width 371 height 19
click at [561, 299] on div "Time Tuesdays and Thursdays 12pm PDT + 1 more time Location Virtual event Join …" at bounding box center [507, 429] width 645 height 867
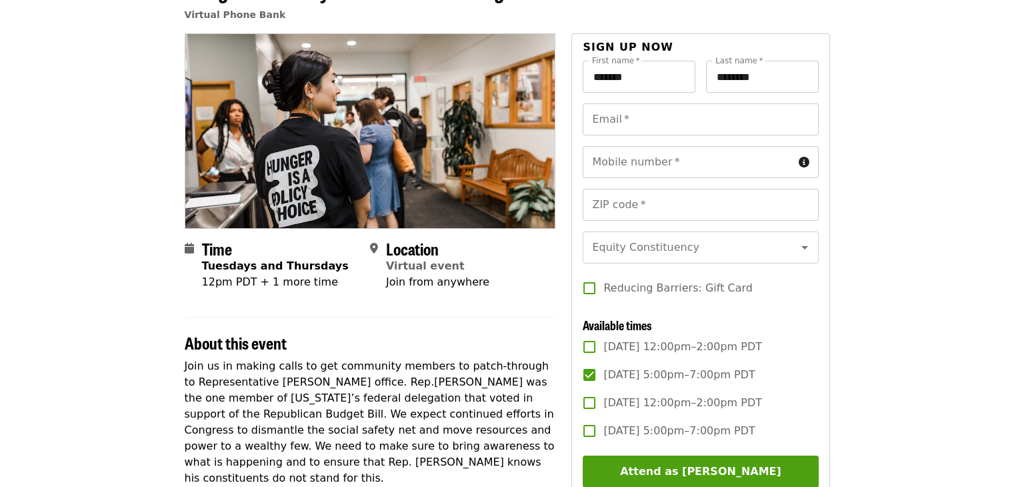
scroll to position [67, 0]
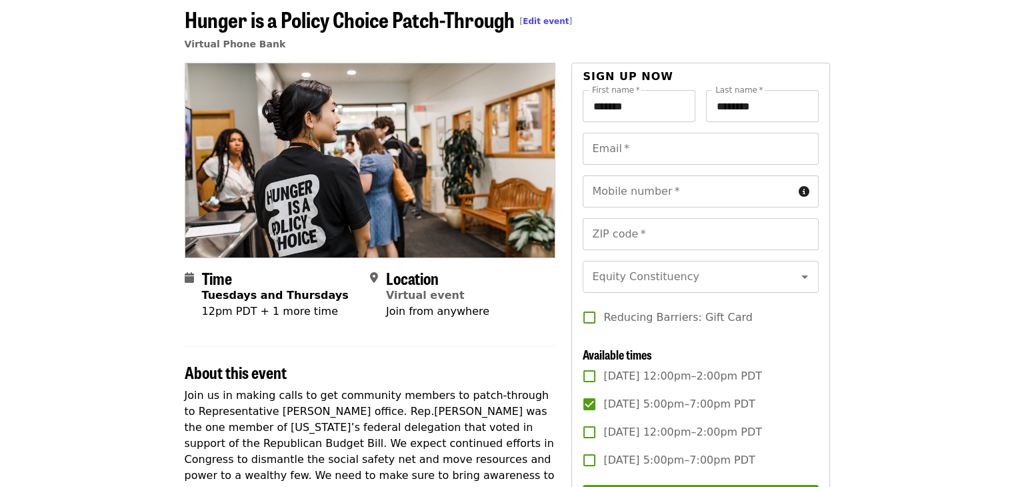
click at [515, 358] on div "About this event" at bounding box center [370, 364] width 371 height 36
click at [655, 148] on input "Email   *" at bounding box center [700, 149] width 235 height 32
click at [669, 153] on input "Email   *" at bounding box center [700, 149] width 235 height 32
paste input "**********"
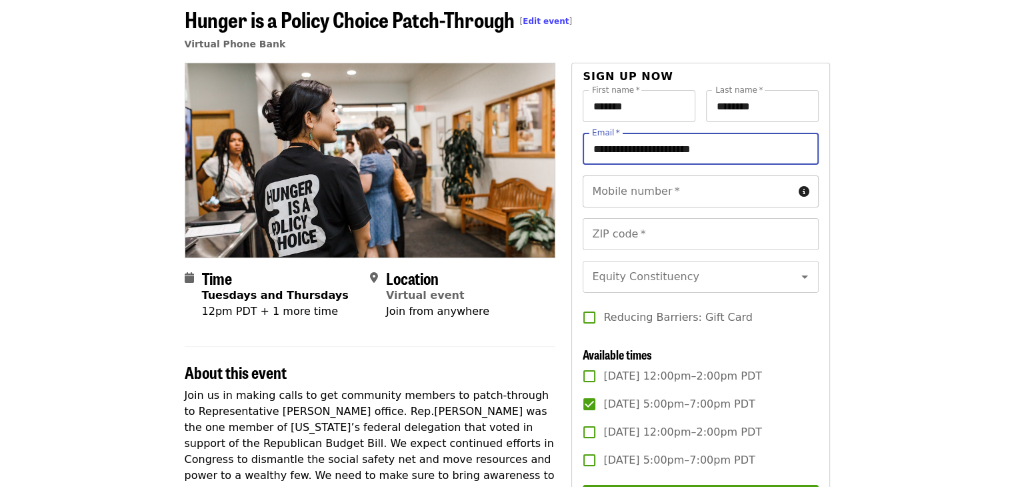
type input "**********"
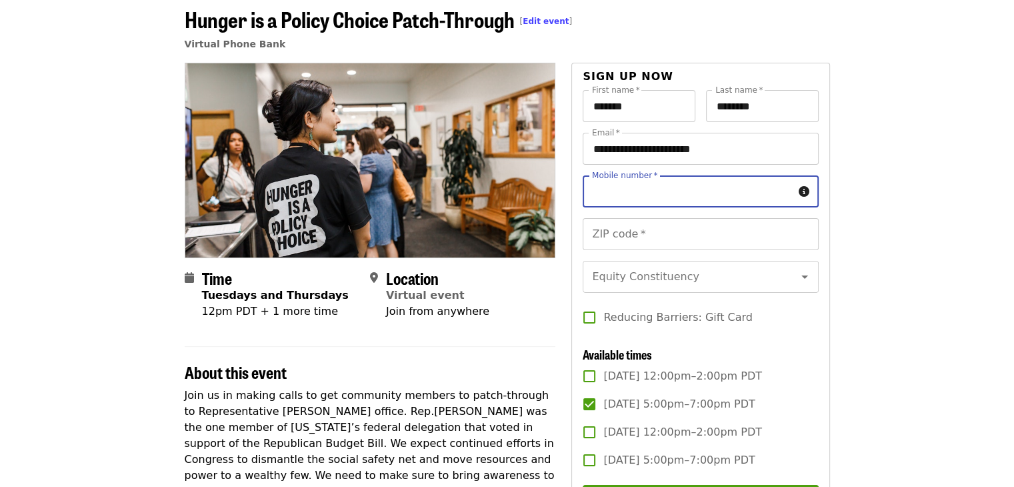
click at [641, 192] on input "Mobile number   *" at bounding box center [688, 191] width 210 height 32
click at [845, 171] on article "Hunger is a Policy Choice Patch-Through [ Edit event ] Virtual Phone Bank Time …" at bounding box center [507, 460] width 1014 height 937
click at [681, 197] on input "Mobile number   *" at bounding box center [688, 191] width 210 height 32
click at [752, 153] on input "**********" at bounding box center [700, 149] width 235 height 32
click at [841, 154] on article "Hunger is a Policy Choice Patch-Through [ Edit event ] Virtual Phone Bank Time …" at bounding box center [507, 460] width 1014 height 937
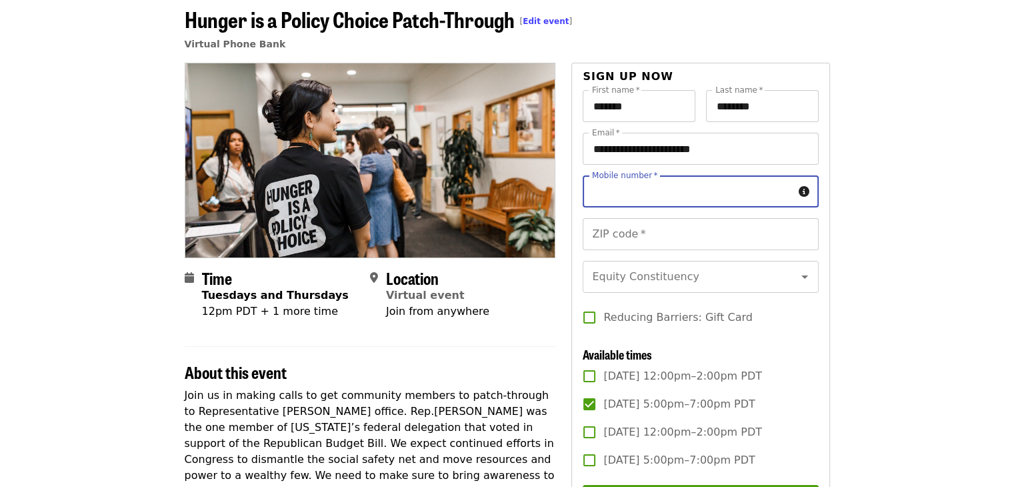
click at [629, 191] on input "Mobile number   *" at bounding box center [688, 191] width 210 height 32
click at [639, 199] on input "Mobile number   *" at bounding box center [688, 191] width 210 height 32
paste input "**********"
click at [544, 289] on div "Location Virtual event Join from anywhere" at bounding box center [457, 294] width 175 height 51
click at [612, 197] on input "**********" at bounding box center [688, 191] width 210 height 32
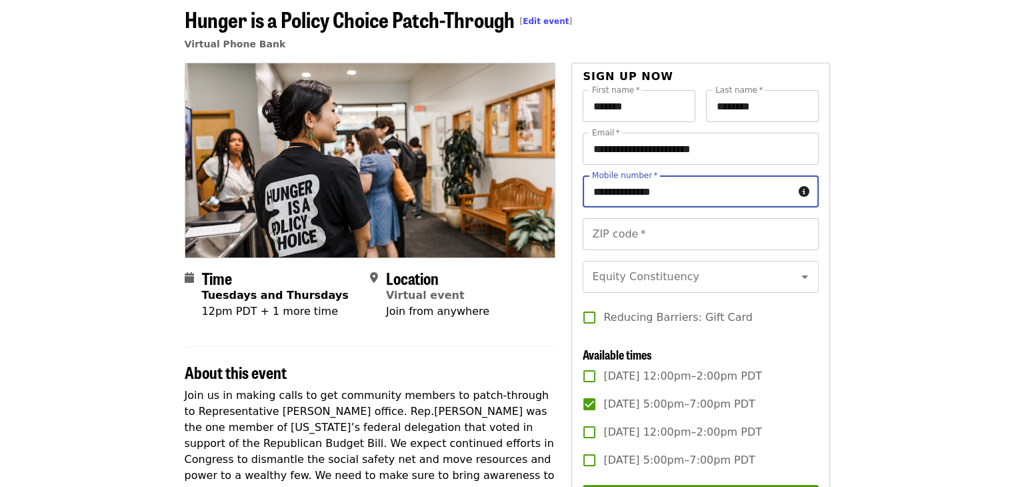
click at [672, 191] on input "**********" at bounding box center [688, 191] width 210 height 32
type input "**********"
click at [834, 170] on div "**********" at bounding box center [507, 496] width 667 height 867
drag, startPoint x: 575, startPoint y: 259, endPoint x: 566, endPoint y: 251, distance: 11.8
click at [575, 259] on div "**********" at bounding box center [700, 382] width 258 height 639
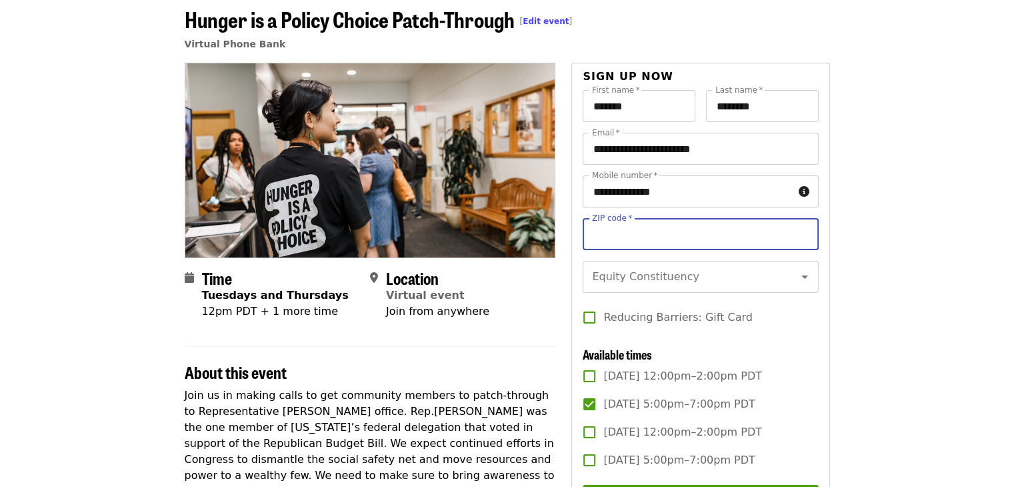
click at [642, 235] on input "ZIP code   *" at bounding box center [700, 234] width 235 height 32
click at [624, 245] on input "ZIP code   *" at bounding box center [700, 234] width 235 height 32
click at [653, 239] on input "ZIP code   *" at bounding box center [700, 234] width 235 height 32
click at [649, 239] on input "ZIP code   *" at bounding box center [700, 234] width 235 height 32
click at [632, 233] on input "ZIP code   *" at bounding box center [700, 234] width 235 height 32
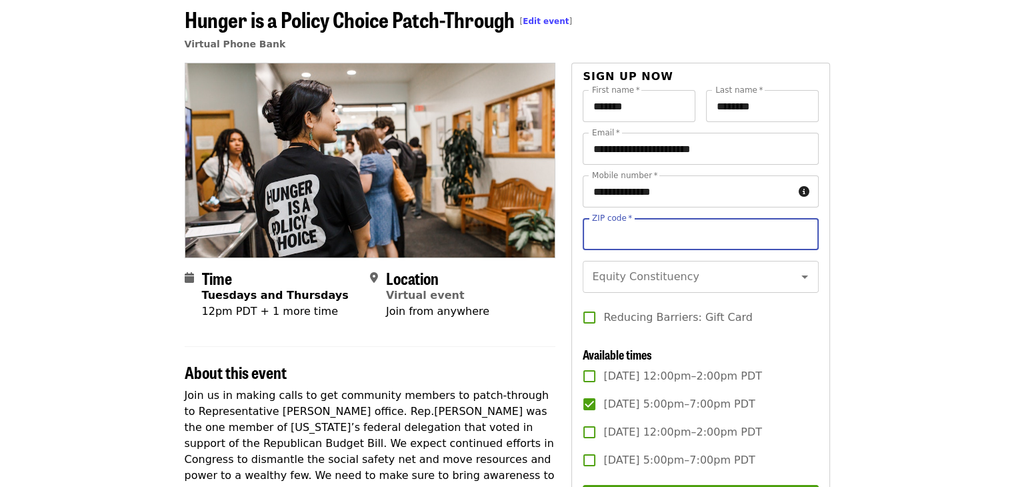
click at [616, 240] on input "ZIP code   *" at bounding box center [700, 234] width 235 height 32
click at [619, 239] on input "ZIP code   *" at bounding box center [700, 234] width 235 height 32
click at [605, 243] on input "ZIP code   *" at bounding box center [700, 234] width 235 height 32
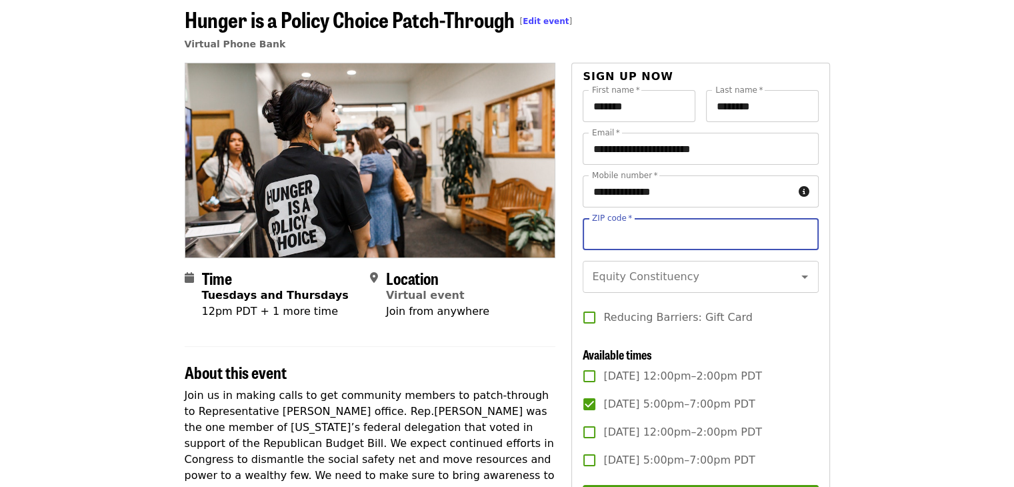
click at [609, 242] on input "ZIP code   *" at bounding box center [700, 234] width 235 height 32
click at [629, 236] on input "ZIP code   *" at bounding box center [700, 234] width 235 height 32
click at [583, 245] on input "ZIP code   *" at bounding box center [700, 234] width 235 height 32
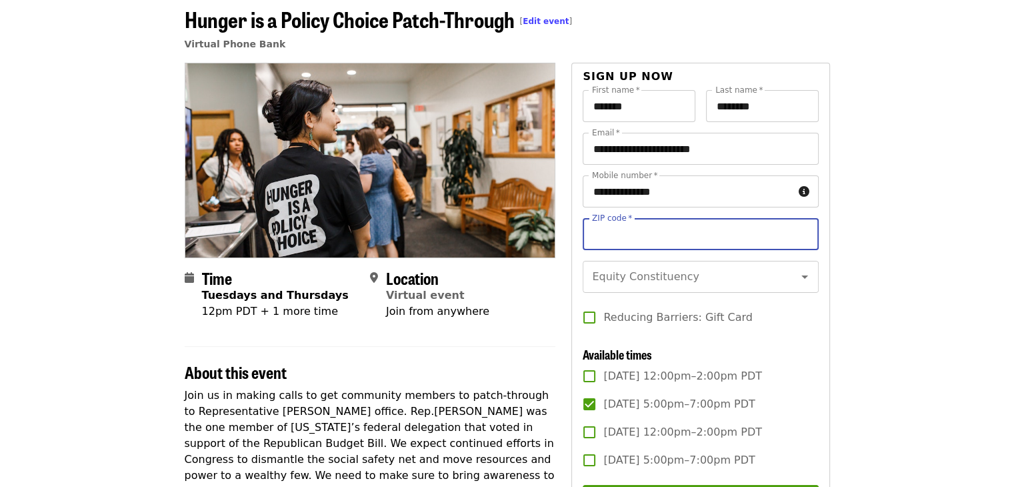
click at [558, 287] on div "**********" at bounding box center [507, 496] width 645 height 867
click at [631, 235] on input "ZIP code   *" at bounding box center [700, 234] width 235 height 32
click at [674, 233] on input "ZIP code   *" at bounding box center [700, 234] width 235 height 32
paste input "****"
click at [614, 235] on input "****" at bounding box center [700, 234] width 235 height 32
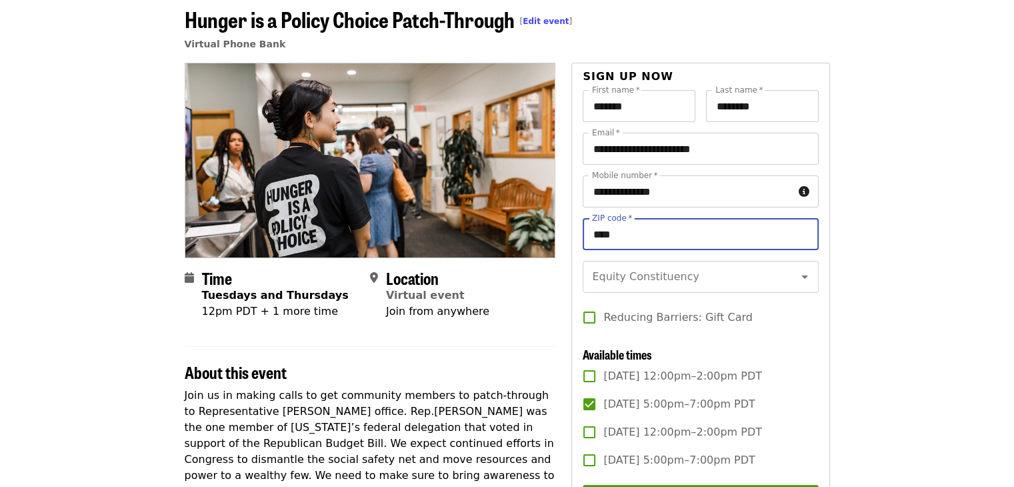
click at [609, 237] on input "****" at bounding box center [700, 234] width 235 height 32
click at [635, 234] on input "****" at bounding box center [700, 234] width 235 height 32
type input "*****"
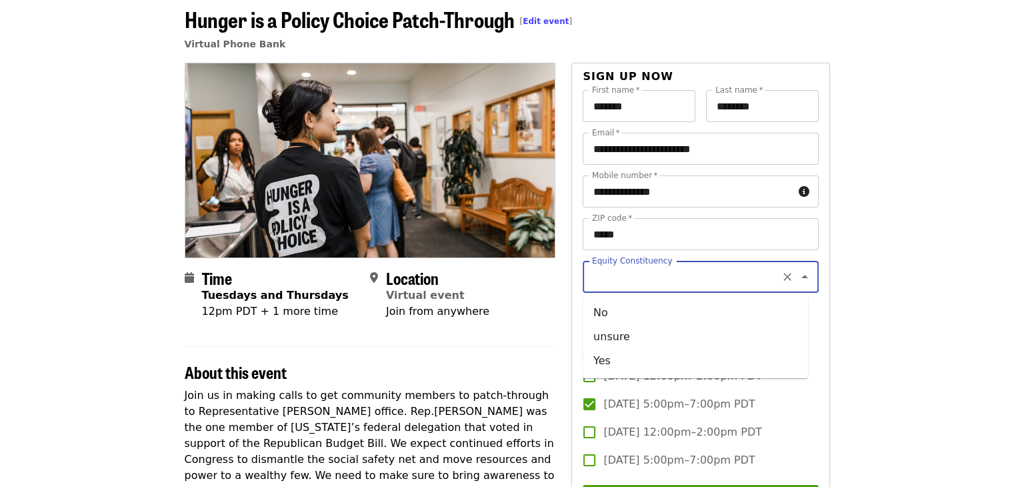
click at [645, 285] on input "Equity Constituency" at bounding box center [683, 276] width 181 height 25
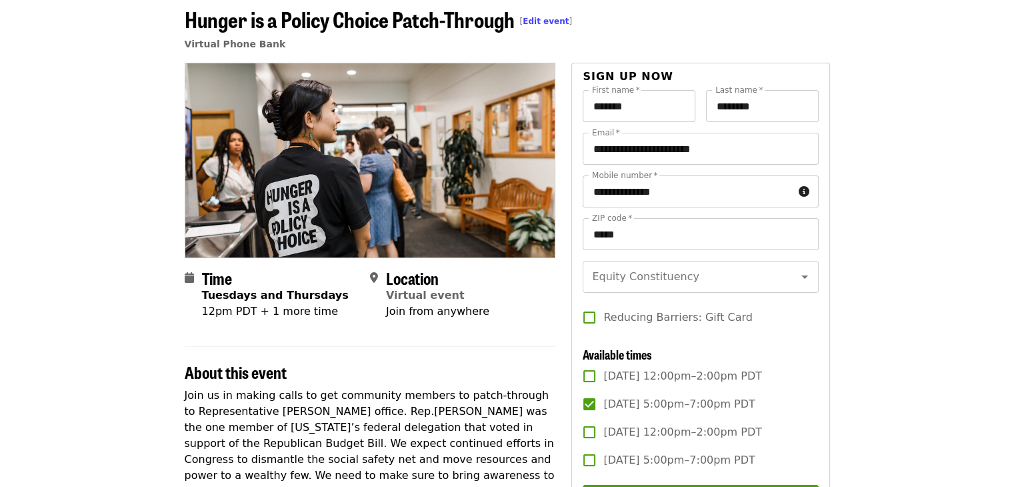
click at [540, 332] on div "Time Tuesdays and Thursdays 12pm PDT + 1 more time Location Virtual event Join …" at bounding box center [370, 480] width 371 height 835
click at [523, 350] on div "About this event" at bounding box center [370, 364] width 371 height 36
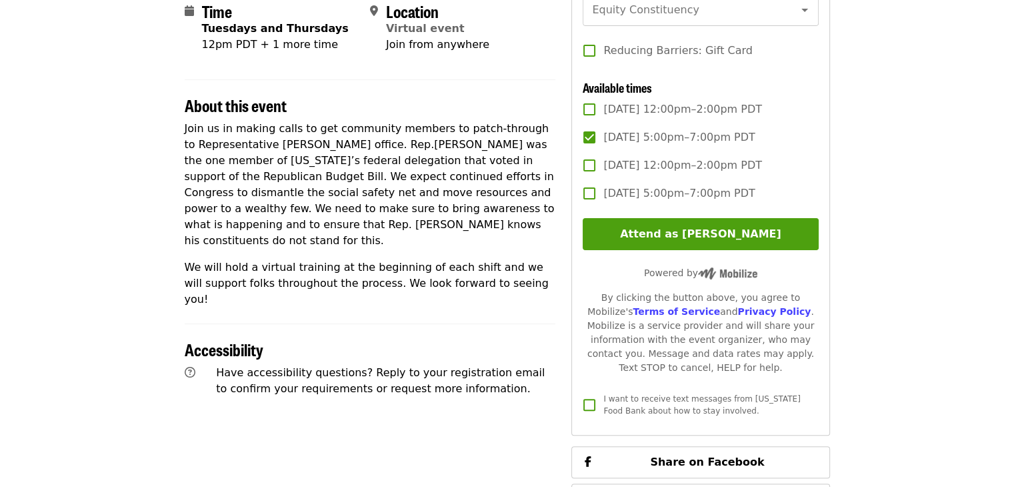
scroll to position [133, 0]
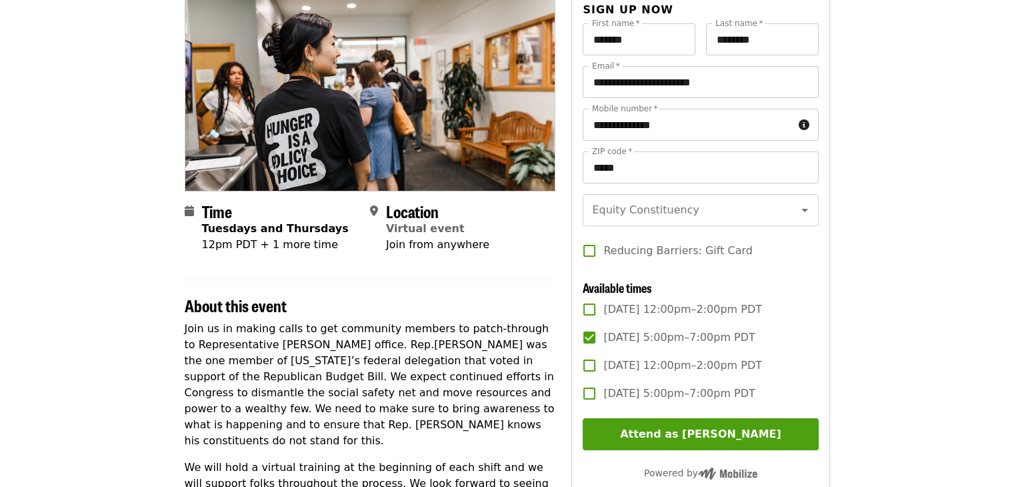
click at [527, 273] on div "Time Tuesdays and Thursdays 12pm PDT + 1 more time Location Virtual event Join …" at bounding box center [370, 413] width 371 height 835
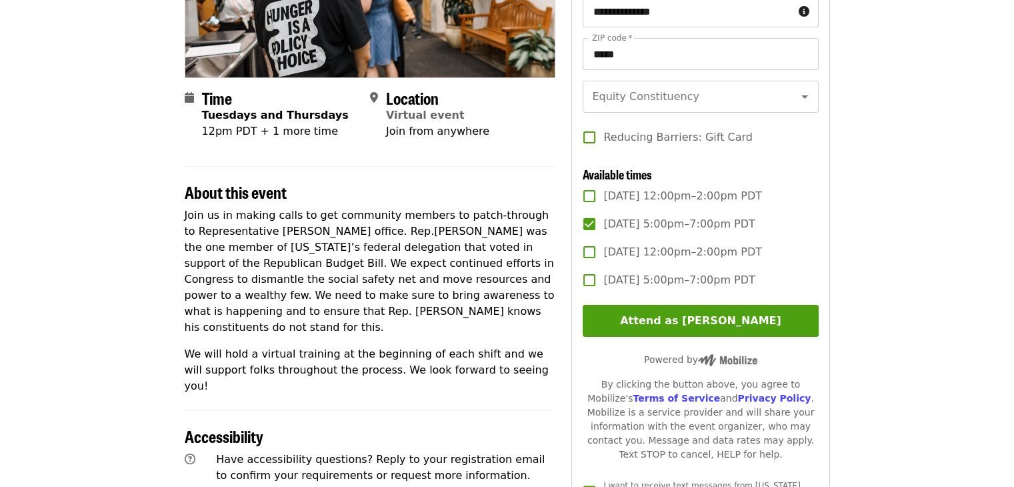
scroll to position [267, 0]
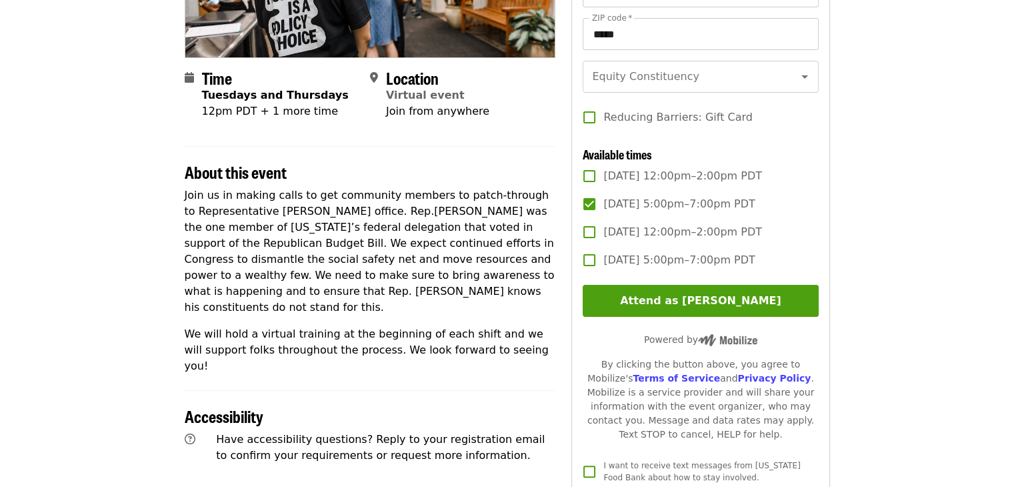
click at [456, 250] on p "Join us in making calls to get community members to patch-through to Representa…" at bounding box center [370, 251] width 371 height 128
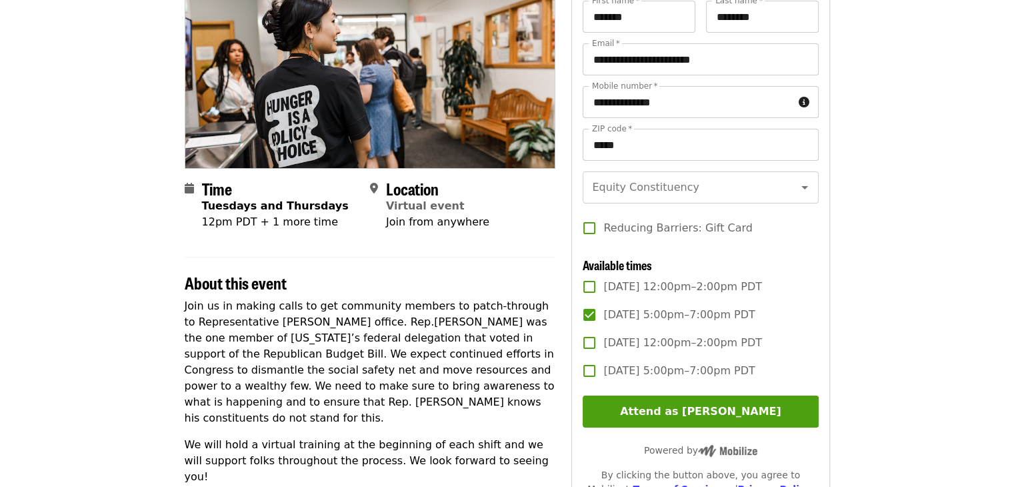
scroll to position [133, 0]
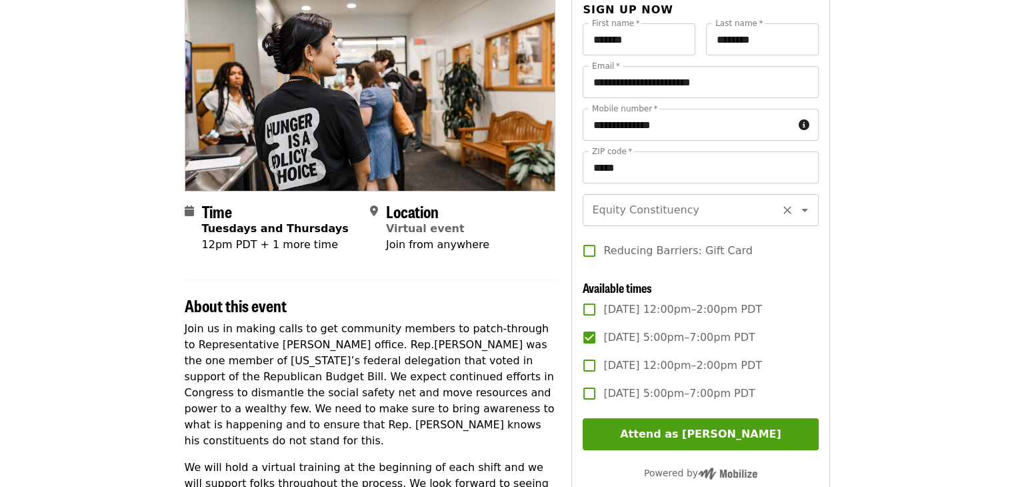
click at [625, 215] on input "Equity Constituency" at bounding box center [683, 209] width 181 height 25
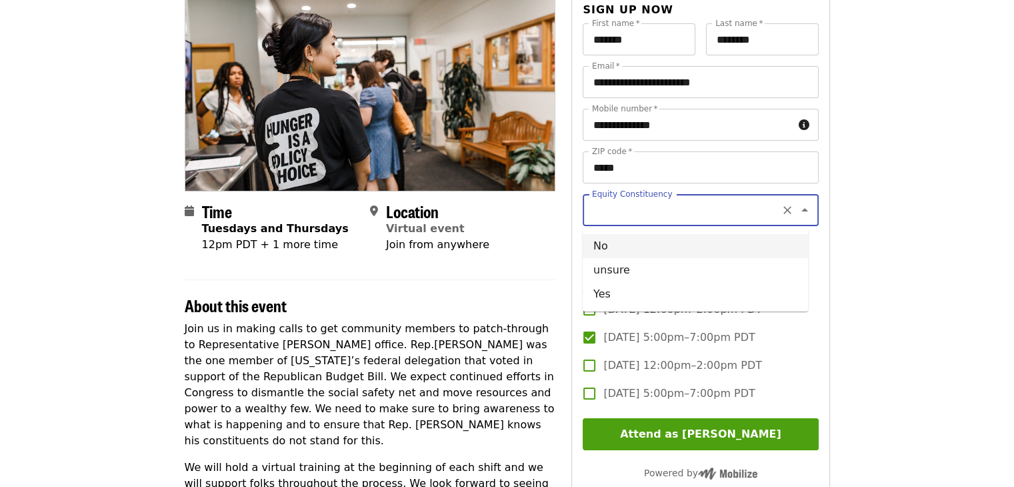
click at [479, 316] on section "About this event Join us in making calls to get community members to patch-thro…" at bounding box center [370, 393] width 371 height 228
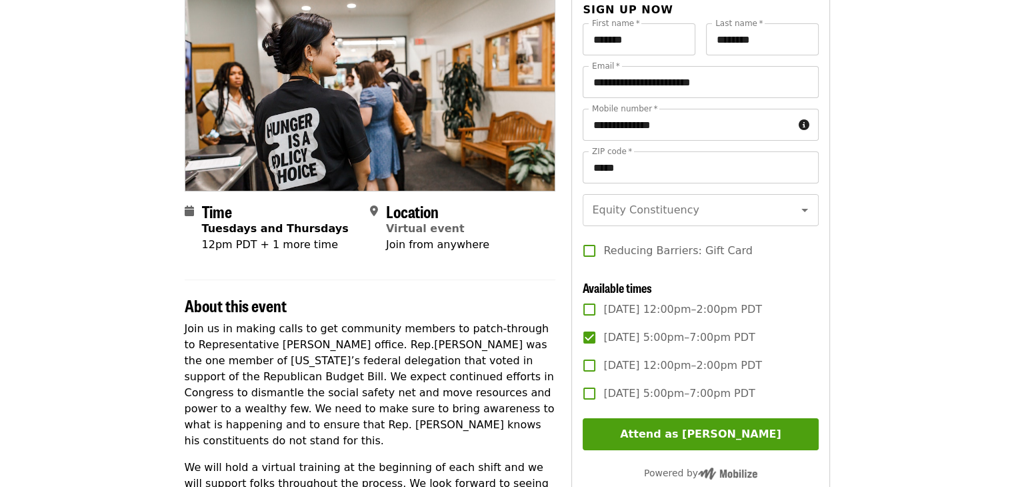
click at [483, 303] on h2 "About this event" at bounding box center [370, 305] width 371 height 19
click at [528, 249] on div "Location Virtual event Join from anywhere" at bounding box center [457, 227] width 175 height 51
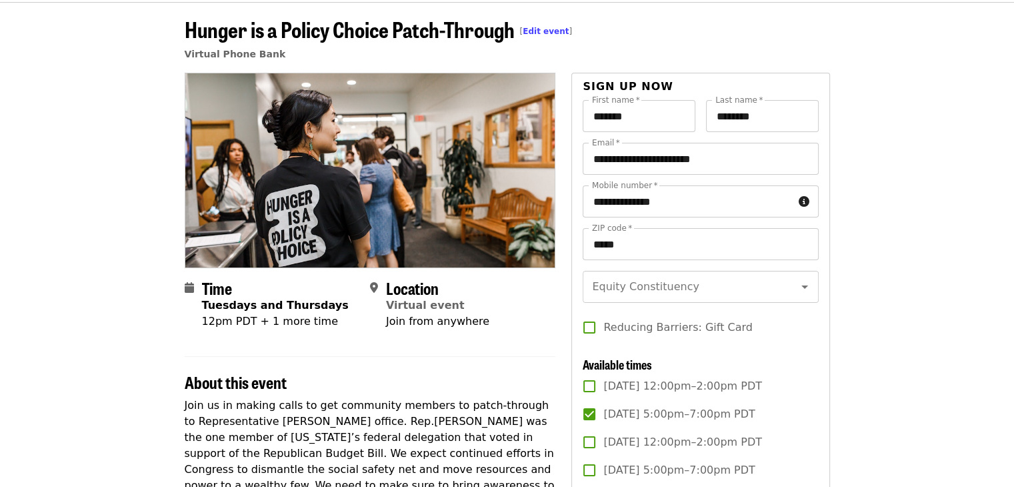
scroll to position [0, 0]
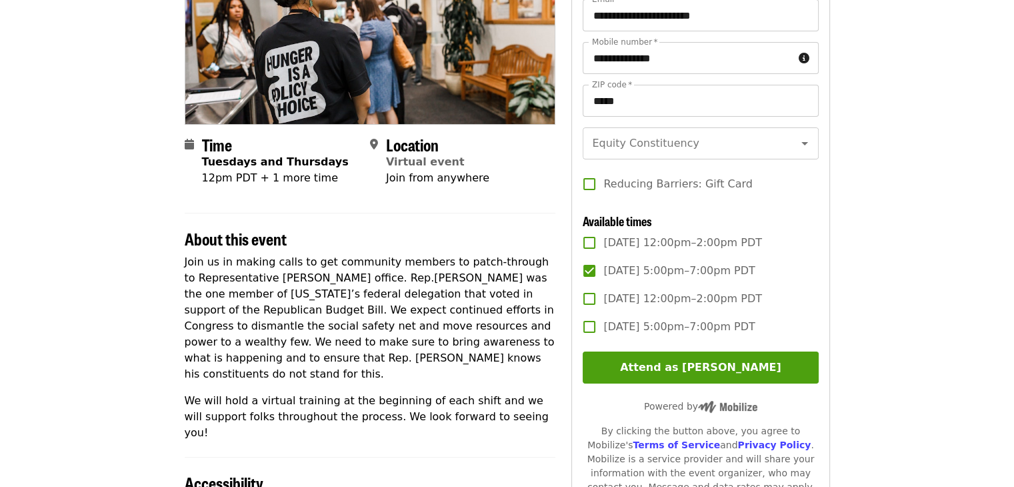
click at [147, 273] on article "Hunger is a Policy Choice Patch-Through [ Edit event ] Virtual Phone Bank Time …" at bounding box center [507, 327] width 1014 height 937
click at [539, 214] on div "About this event" at bounding box center [370, 231] width 371 height 36
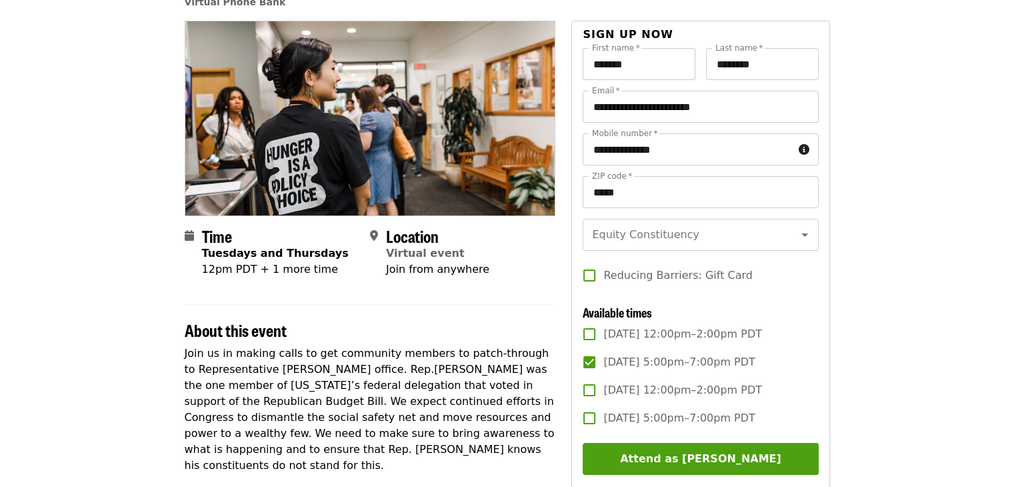
scroll to position [0, 0]
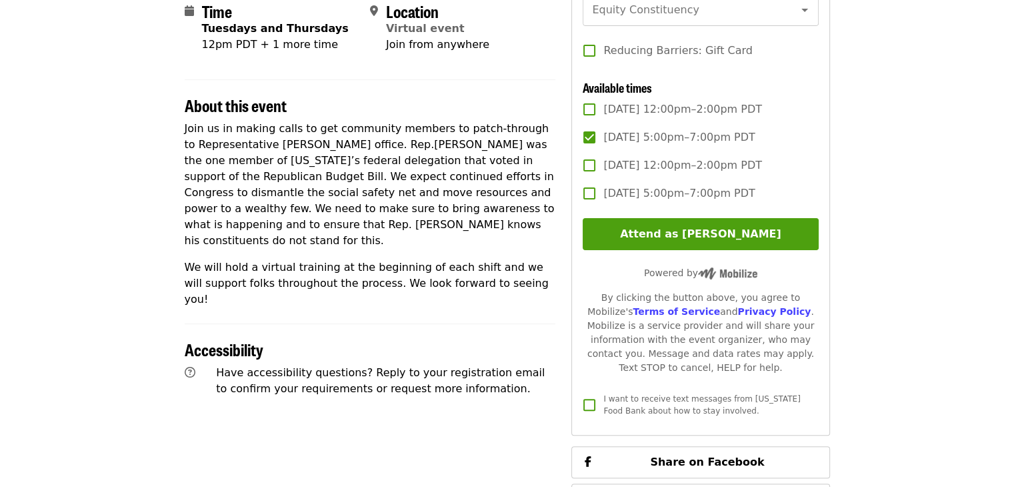
click at [533, 239] on div "Join us in making calls to get community members to patch-through to Representa…" at bounding box center [370, 214] width 371 height 187
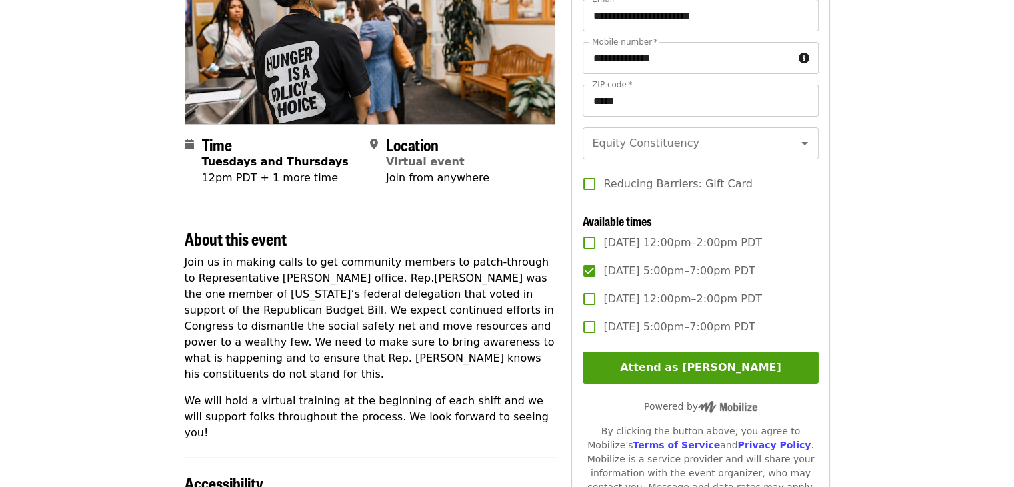
click at [510, 237] on h2 "About this event" at bounding box center [370, 238] width 371 height 19
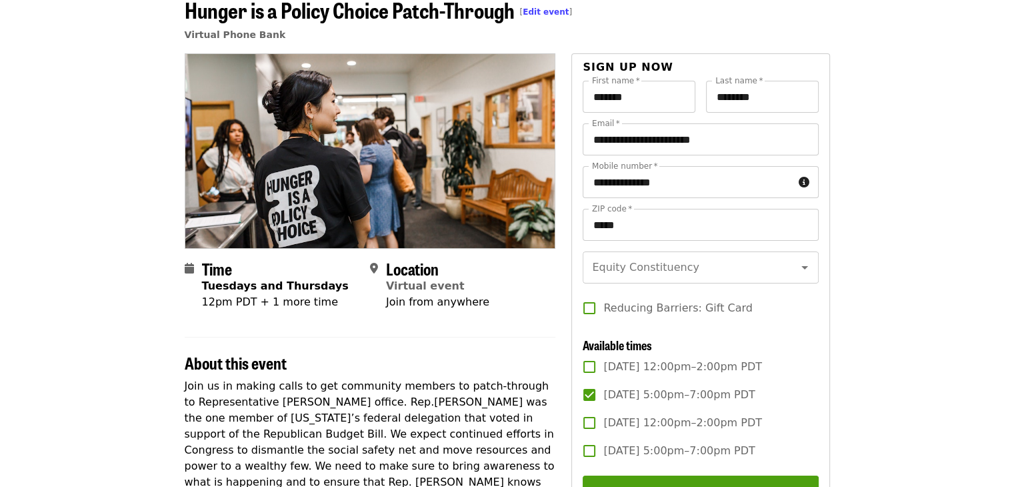
scroll to position [133, 0]
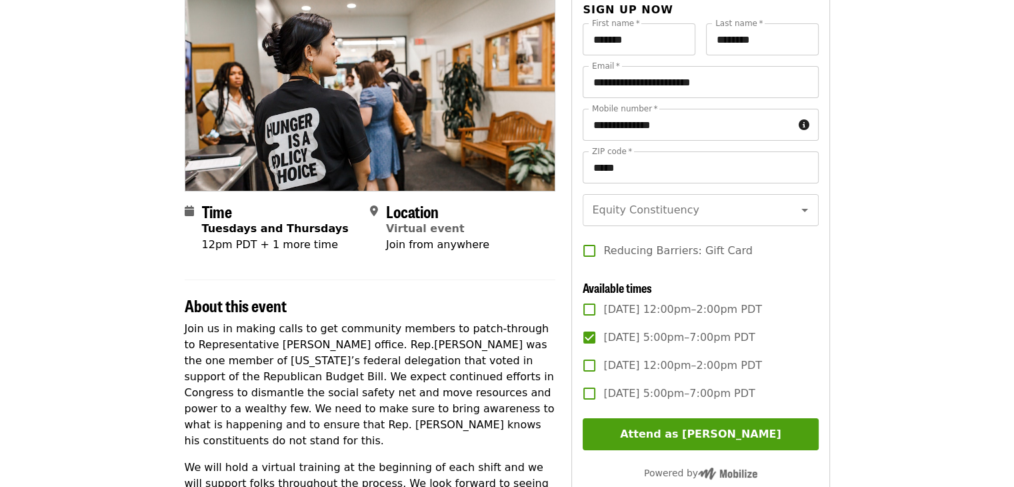
click at [506, 336] on p "Join us in making calls to get community members to patch-through to Representa…" at bounding box center [370, 385] width 371 height 128
click at [962, 188] on article "Hunger is a Policy Choice Patch-Through [ Edit event ] Virtual Phone Bank Time …" at bounding box center [507, 393] width 1014 height 937
click at [843, 241] on article "Hunger is a Policy Choice Patch-Through [ Edit event ] Virtual Phone Bank Time …" at bounding box center [507, 393] width 1014 height 937
click at [877, 215] on article "Hunger is a Policy Choice Patch-Through [ Edit event ] Virtual Phone Bank Time …" at bounding box center [507, 393] width 1014 height 937
click at [853, 240] on article "Hunger is a Policy Choice Patch-Through [ Edit event ] Virtual Phone Bank Time …" at bounding box center [507, 393] width 1014 height 937
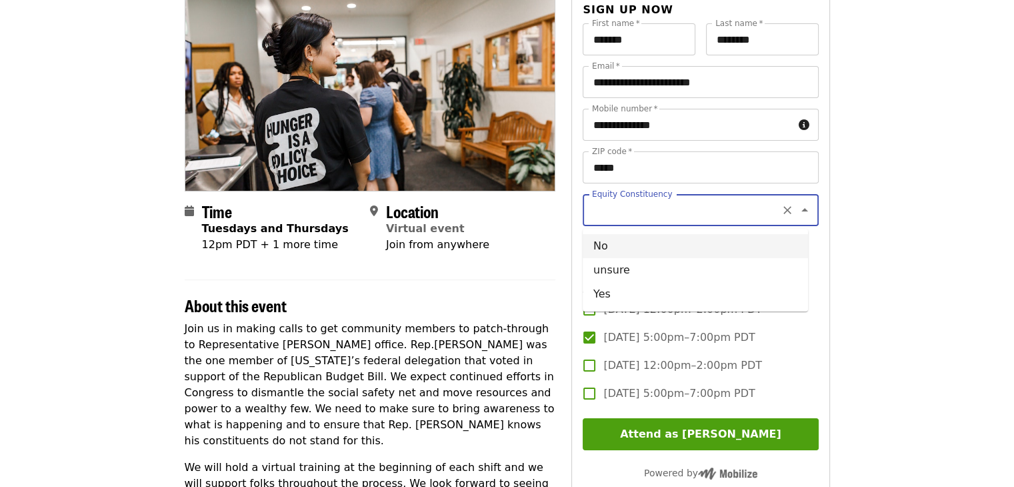
click at [668, 217] on input "Equity Constituency" at bounding box center [683, 209] width 181 height 25
click at [545, 269] on div "Time Tuesdays and Thursdays 12pm PDT + 1 more time Location Virtual event Join …" at bounding box center [370, 413] width 371 height 835
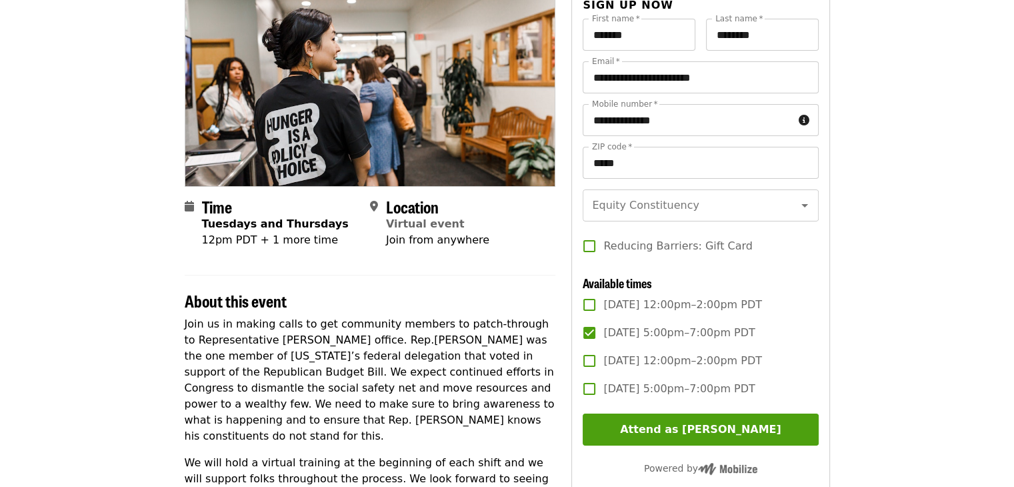
scroll to position [0, 0]
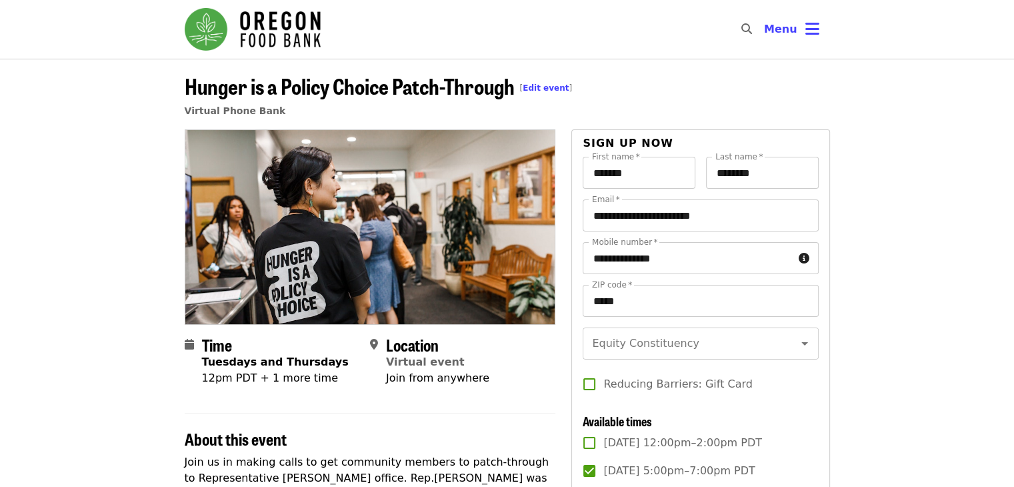
click at [579, 131] on div "**********" at bounding box center [700, 448] width 258 height 639
drag, startPoint x: 703, startPoint y: 131, endPoint x: 643, endPoint y: 129, distance: 60.0
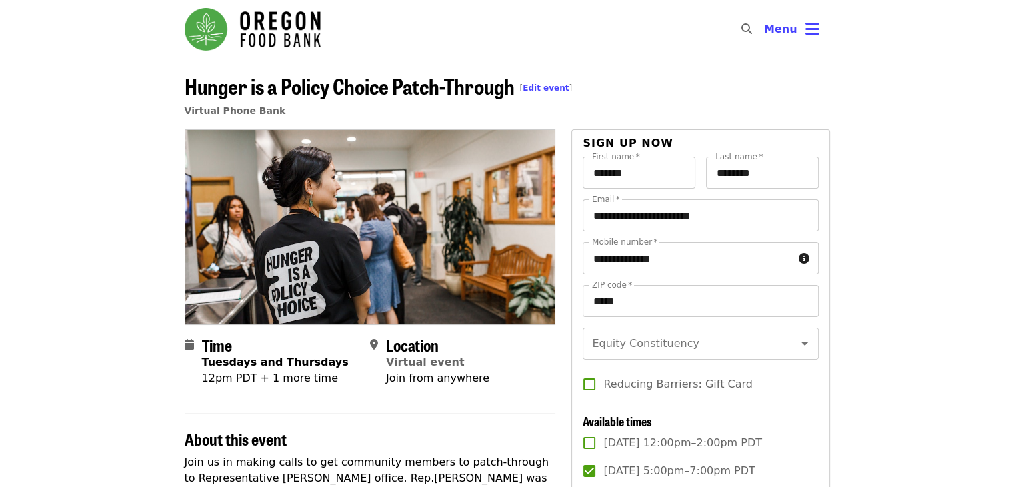
click at [729, 134] on div "**********" at bounding box center [700, 448] width 258 height 639
drag, startPoint x: 577, startPoint y: 128, endPoint x: 788, endPoint y: 124, distance: 211.4
click at [773, 124] on header "Hunger is a Policy Choice Patch-Through [ Edit event ] Virtual Phone Bank" at bounding box center [507, 99] width 645 height 59
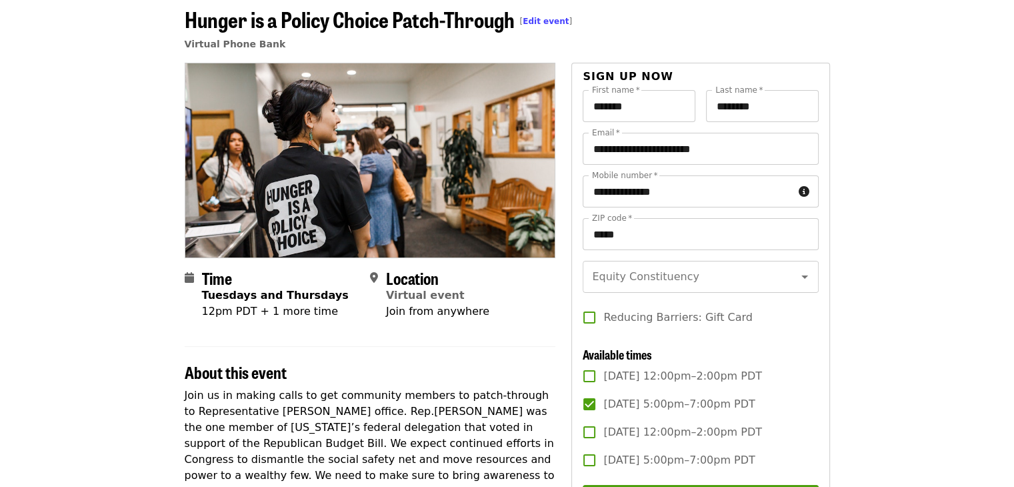
click at [813, 342] on div "Equity Constituency Equity Constituency Reducing Barriers: Gift Card" at bounding box center [700, 301] width 235 height 81
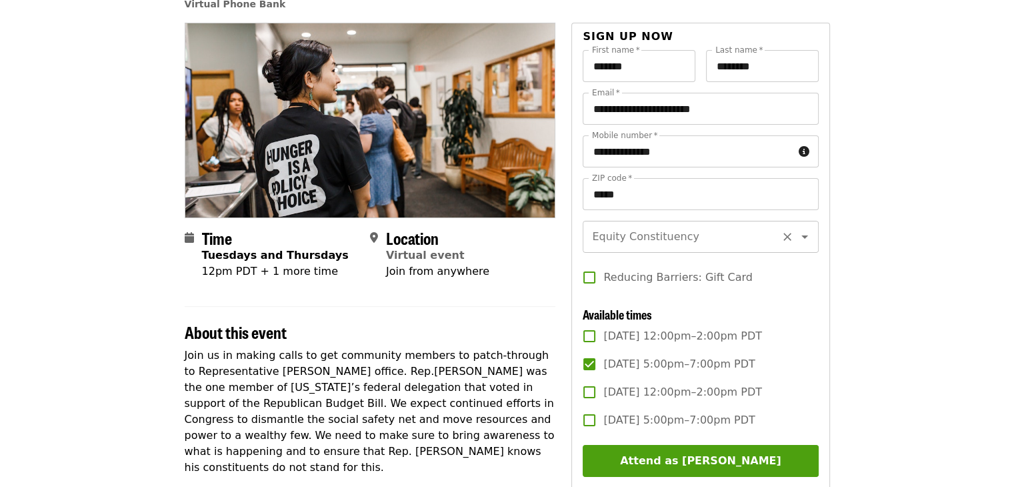
scroll to position [67, 0]
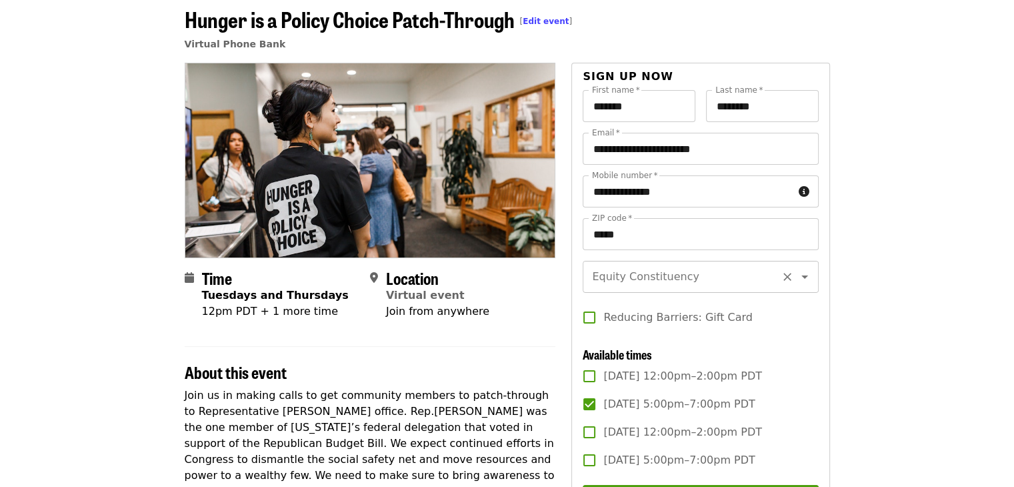
click at [733, 283] on input "Equity Constituency" at bounding box center [683, 276] width 181 height 25
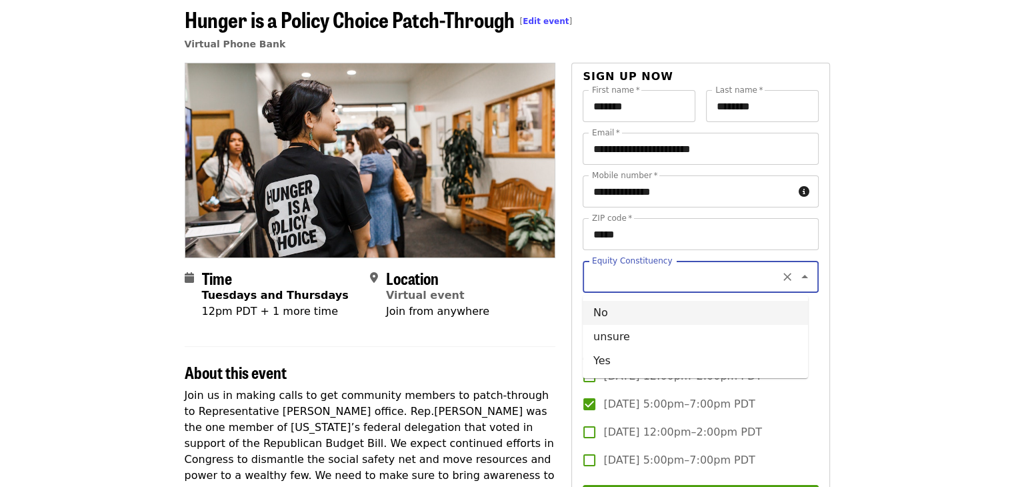
click at [831, 366] on div "**********" at bounding box center [507, 496] width 667 height 867
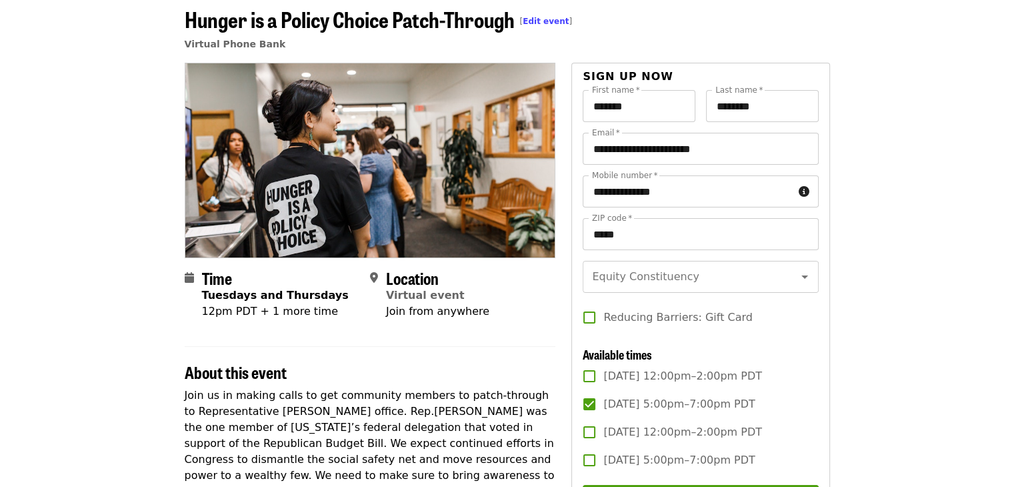
click at [785, 362] on div "Available times" at bounding box center [692, 354] width 219 height 15
click at [624, 279] on input "Equity Constituency" at bounding box center [683, 276] width 181 height 25
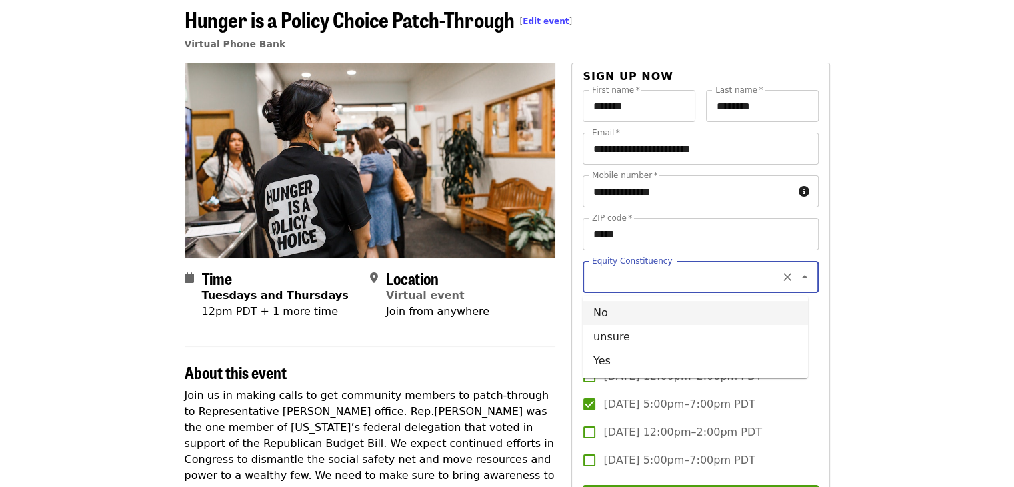
click at [622, 318] on li "No" at bounding box center [695, 313] width 225 height 24
type input "**"
click at [549, 328] on section "Time Tuesdays and Thursdays 12pm PDT + 1 more time Location Virtual event Join …" at bounding box center [370, 300] width 371 height 62
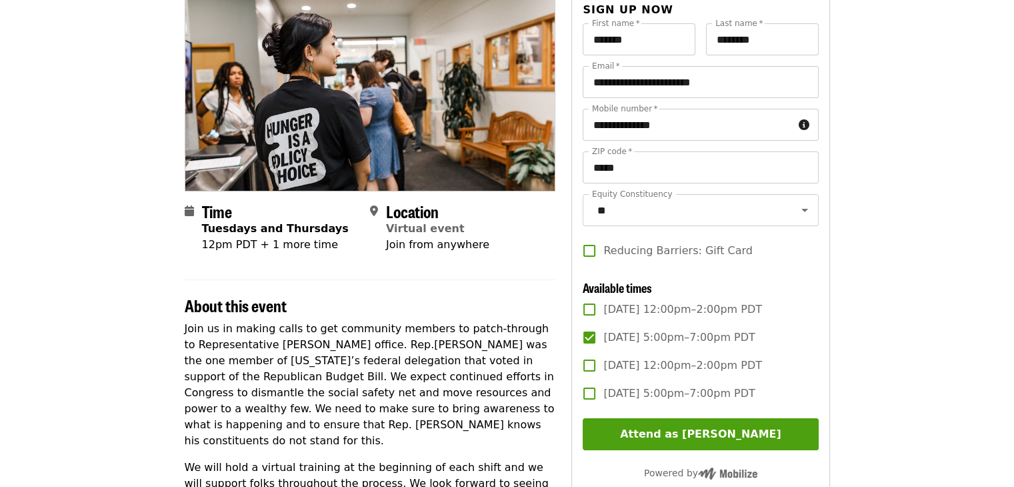
click at [774, 275] on div "Equity Constituency ** Equity Constituency Reducing Barriers: Gift Card" at bounding box center [700, 234] width 235 height 81
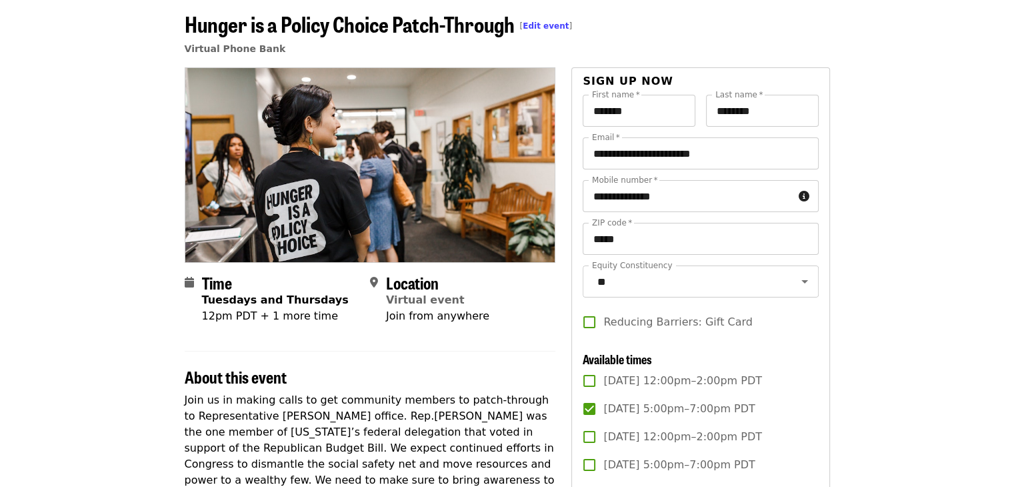
scroll to position [133, 0]
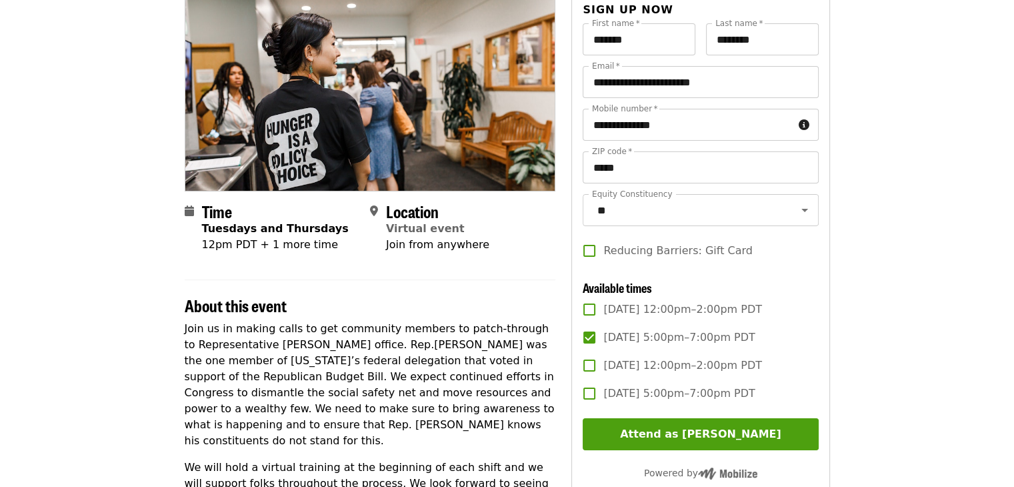
click at [761, 265] on label "Reducing Barriers: Gift Card" at bounding box center [691, 251] width 232 height 28
click at [553, 277] on div "Time Tuesdays and Thursdays 12pm PDT + 1 more time Location Virtual event Join …" at bounding box center [370, 413] width 371 height 835
click at [546, 293] on div "About this event" at bounding box center [370, 297] width 371 height 36
click at [539, 302] on h2 "About this event" at bounding box center [370, 305] width 371 height 19
click at [633, 216] on input "**" at bounding box center [683, 209] width 181 height 25
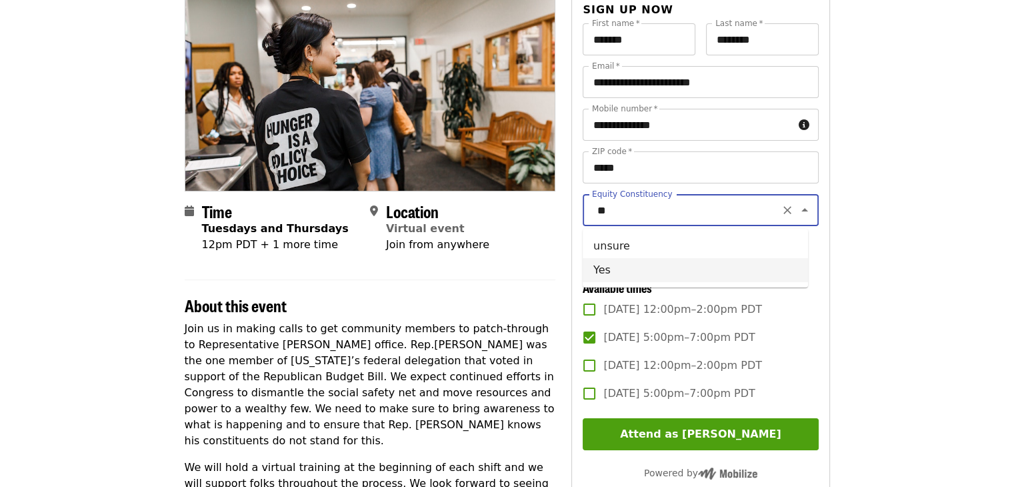
click at [547, 272] on div "Time Tuesdays and Thursdays 12pm PDT + 1 more time Location Virtual event Join …" at bounding box center [370, 413] width 371 height 835
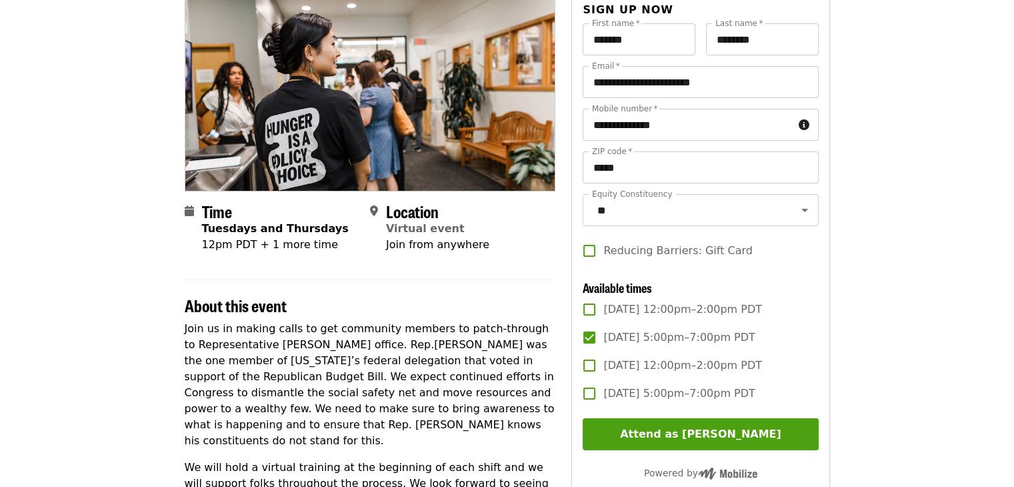
click at [525, 292] on div "About this event" at bounding box center [370, 297] width 371 height 36
click at [549, 278] on div "Time Tuesdays and Thursdays 12pm PDT + 1 more time Location Virtual event Join …" at bounding box center [370, 413] width 371 height 835
click at [549, 267] on div "Time Tuesdays and Thursdays 12pm PDT + 1 more time Location Virtual event Join …" at bounding box center [370, 413] width 371 height 835
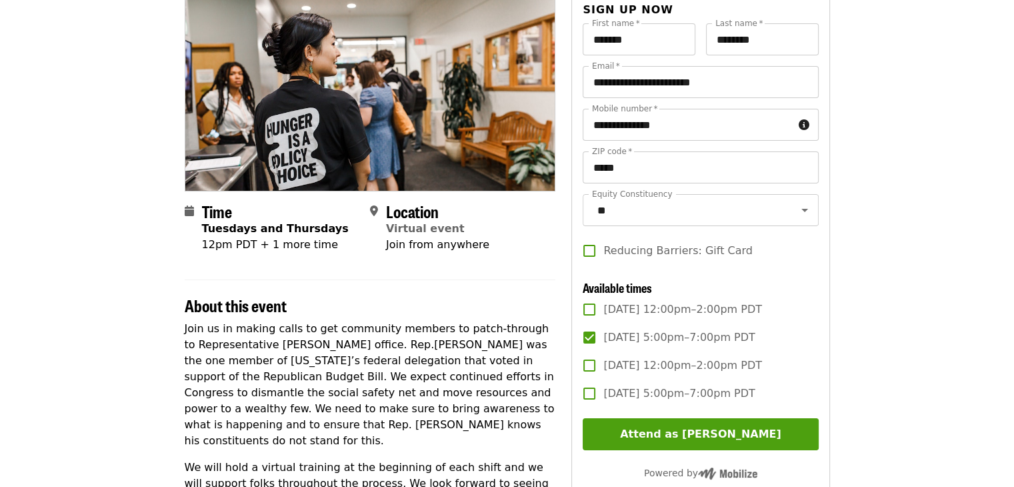
click at [549, 267] on div "Time Tuesdays and Thursdays 12pm PDT + 1 more time Location Virtual event Join …" at bounding box center [370, 413] width 371 height 835
click at [548, 267] on div "Time Tuesdays and Thursdays 12pm PDT + 1 more time Location Virtual event Join …" at bounding box center [370, 413] width 371 height 835
click at [501, 299] on h2 "About this event" at bounding box center [370, 305] width 371 height 19
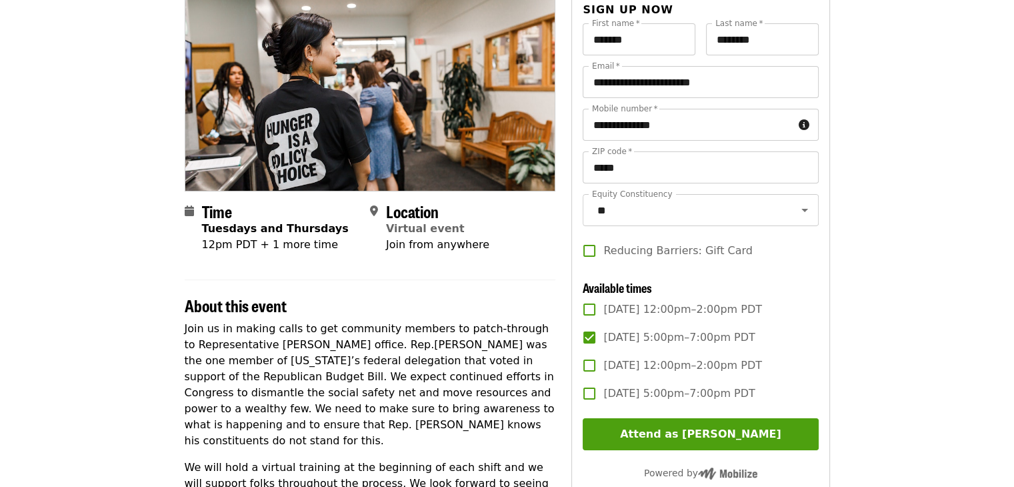
click at [507, 313] on h2 "About this event" at bounding box center [370, 305] width 371 height 19
click at [520, 283] on div "About this event" at bounding box center [370, 297] width 371 height 36
click at [531, 270] on div "Time Tuesdays and Thursdays 12pm PDT + 1 more time Location Virtual event Join …" at bounding box center [370, 413] width 371 height 835
click at [541, 263] on section "Time Tuesdays and Thursdays 12pm PDT + 1 more time Location Virtual event Join …" at bounding box center [370, 233] width 371 height 62
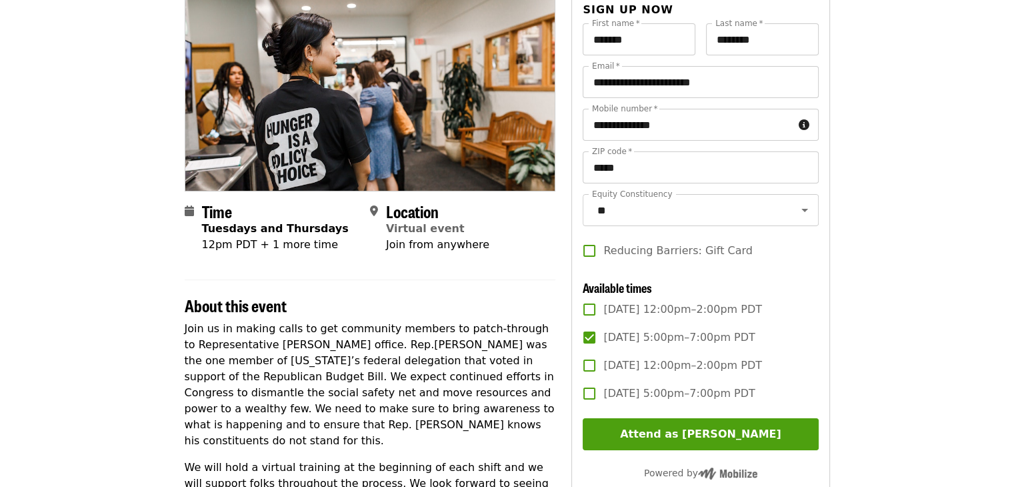
click at [554, 253] on section "Time Tuesdays and Thursdays 12pm PDT + 1 more time Location Virtual event Join …" at bounding box center [370, 233] width 371 height 62
click at [652, 215] on input "**" at bounding box center [683, 209] width 181 height 25
click at [548, 261] on section "Time Tuesdays and Thursdays 12pm PDT + 1 more time Location Virtual event Join …" at bounding box center [370, 233] width 371 height 62
click at [537, 279] on hr at bounding box center [370, 279] width 371 height 1
click at [493, 296] on h2 "About this event" at bounding box center [370, 305] width 371 height 19
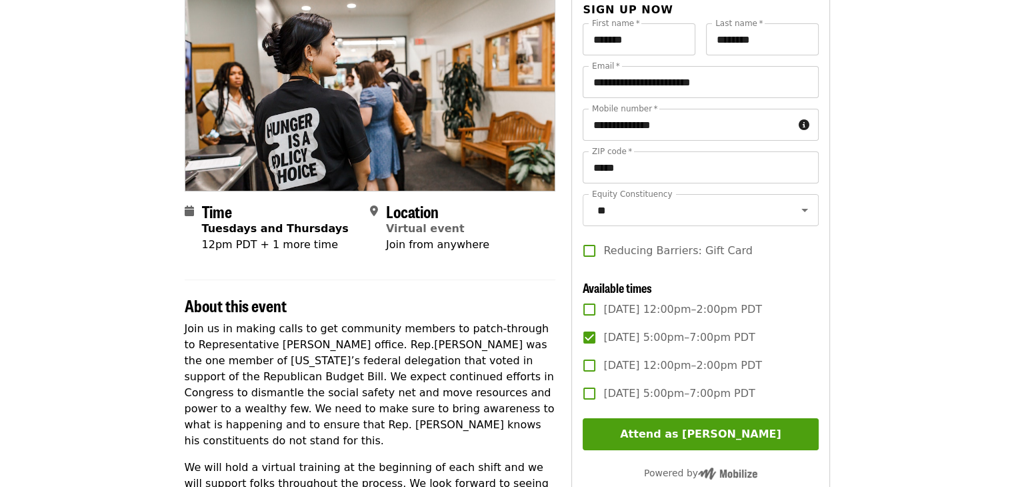
click at [509, 342] on p "Join us in making calls to get community members to patch-through to Representa…" at bounding box center [370, 385] width 371 height 128
click at [797, 210] on icon "Open" at bounding box center [805, 210] width 16 height 16
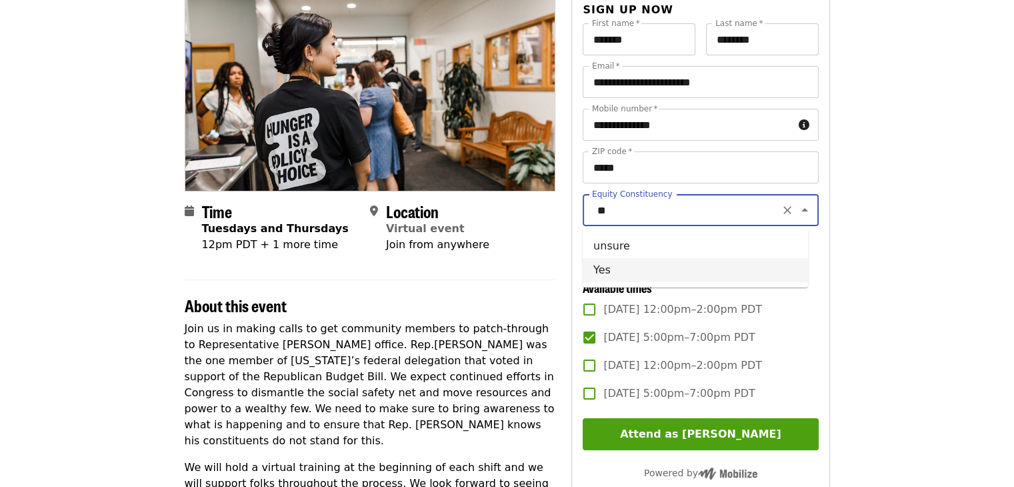
click at [531, 271] on div "Time Tuesdays and Thursdays 12pm PDT + 1 more time Location Virtual event Join …" at bounding box center [370, 413] width 371 height 835
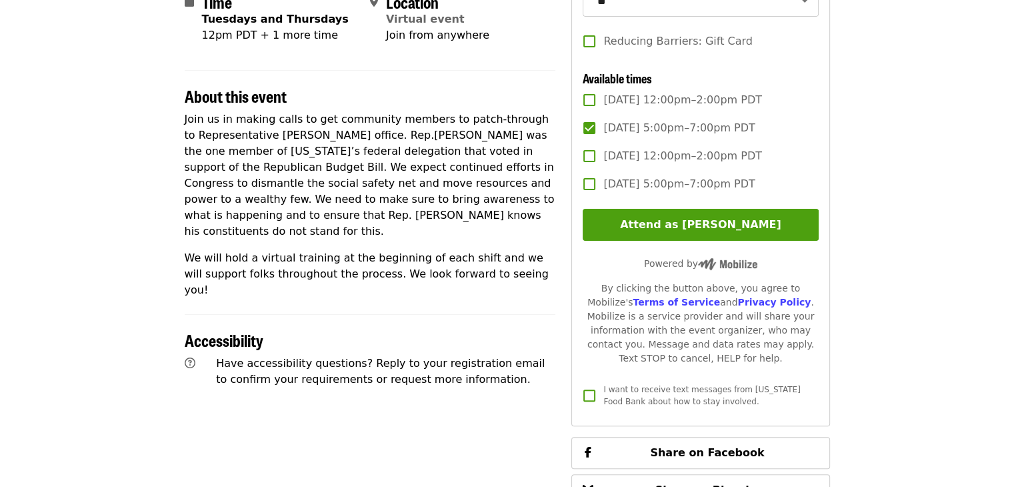
scroll to position [0, 0]
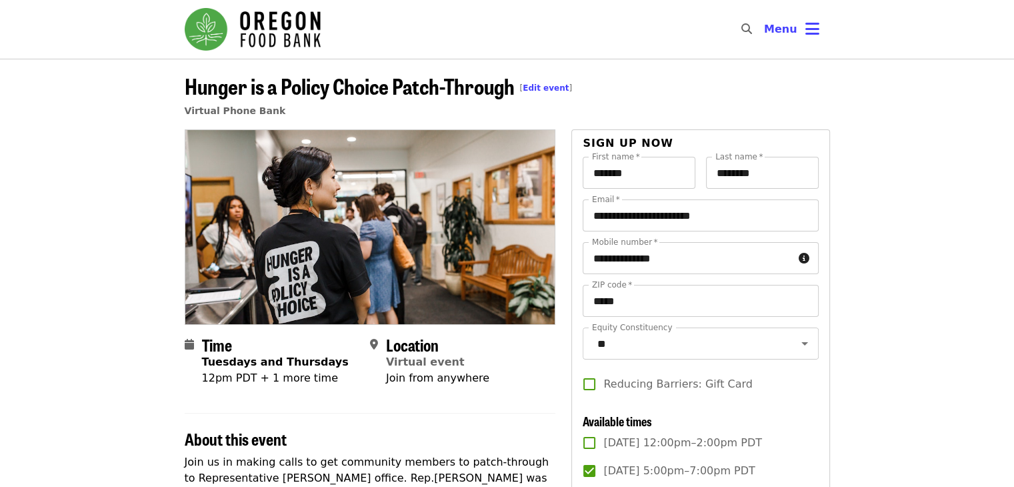
click at [645, 70] on header "Hunger is a Policy Choice Patch-Through [ Edit event ] Virtual Phone Bank" at bounding box center [507, 99] width 645 height 59
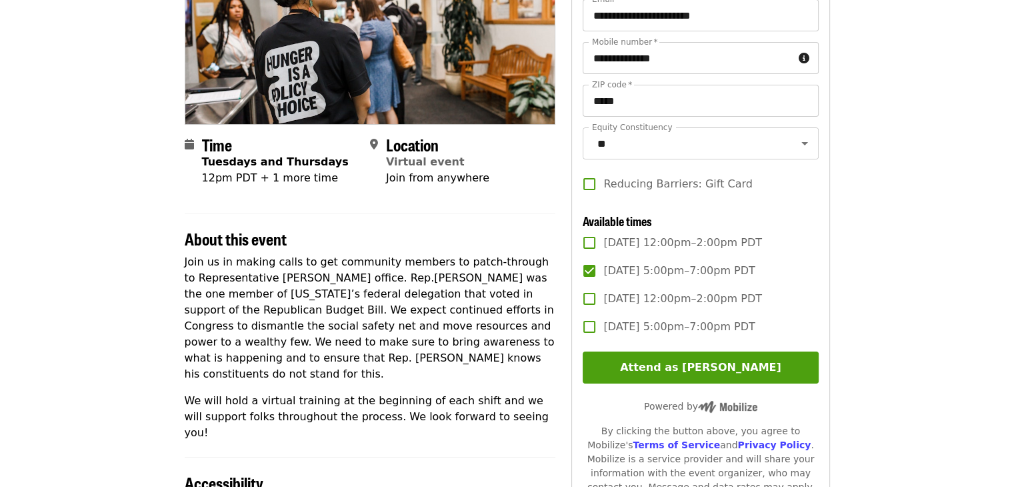
click at [558, 313] on div "**********" at bounding box center [507, 362] width 645 height 867
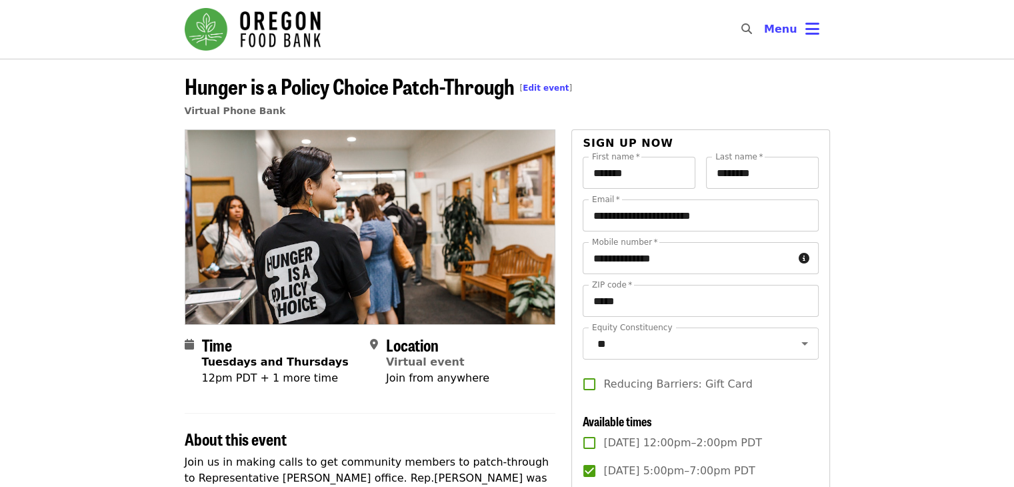
drag, startPoint x: 576, startPoint y: 107, endPoint x: 889, endPoint y: 117, distance: 312.8
click at [881, 115] on header "Hunger is a Policy Choice Patch-Through [ Edit event ] Virtual Phone Bank" at bounding box center [507, 94] width 1014 height 71
drag, startPoint x: 889, startPoint y: 117, endPoint x: 849, endPoint y: 110, distance: 41.3
click at [881, 115] on header "Hunger is a Policy Choice Patch-Through [ Edit event ] Virtual Phone Bank" at bounding box center [507, 94] width 1014 height 71
drag, startPoint x: 579, startPoint y: 113, endPoint x: 886, endPoint y: 129, distance: 307.1
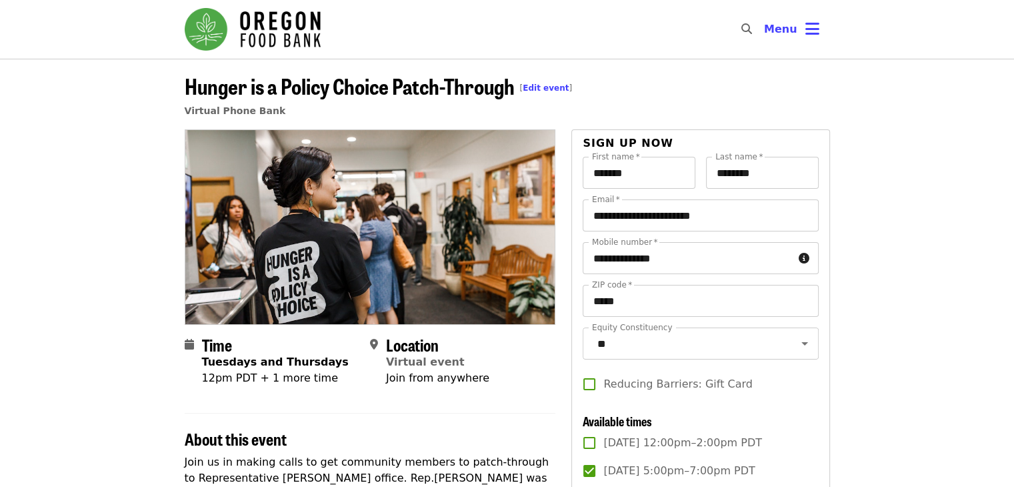
click at [688, 90] on header "Hunger is a Policy Choice Patch-Through [ Edit event ] Virtual Phone Bank" at bounding box center [507, 99] width 645 height 59
click at [662, 69] on header "Hunger is a Policy Choice Patch-Through [ Edit event ] Virtual Phone Bank" at bounding box center [507, 94] width 1014 height 71
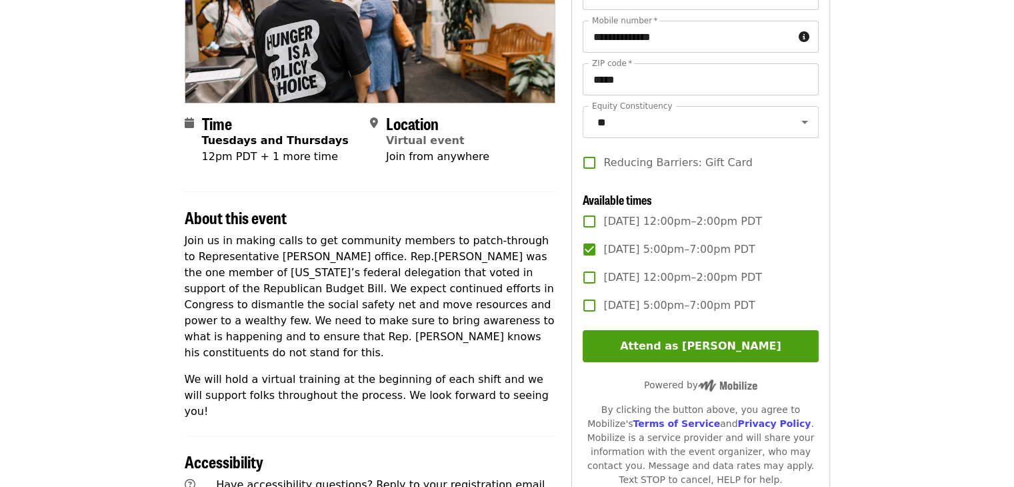
scroll to position [333, 0]
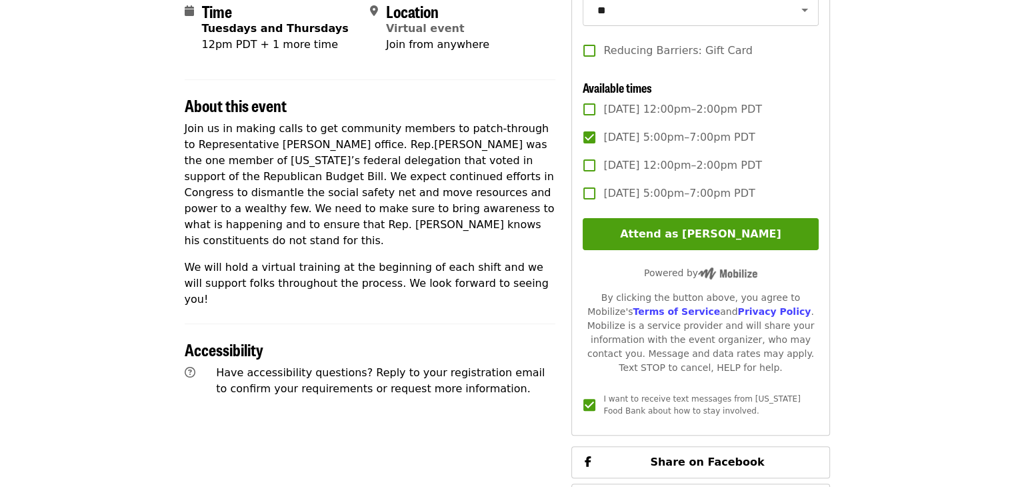
click at [523, 403] on div "Time Tuesdays and Thursdays 12pm PDT + 1 more time Location Virtual event Join …" at bounding box center [370, 213] width 371 height 835
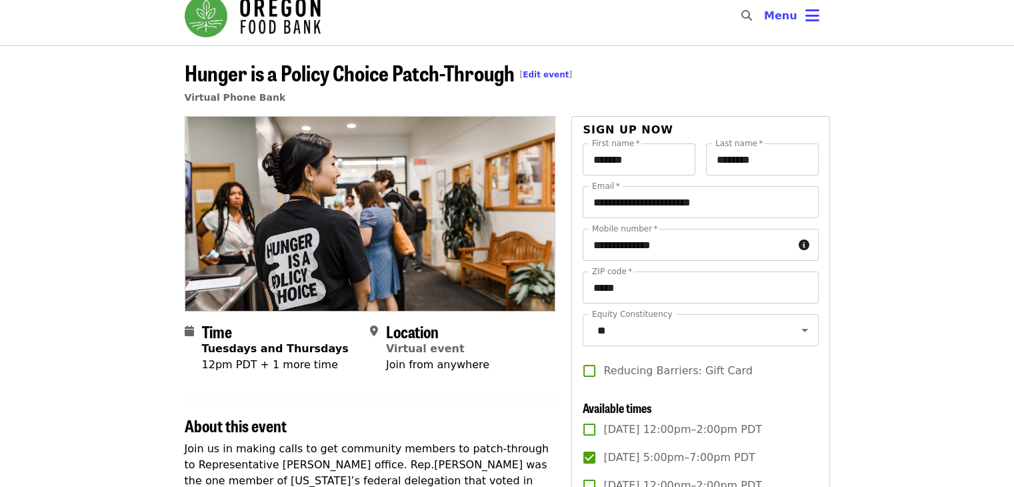
scroll to position [0, 0]
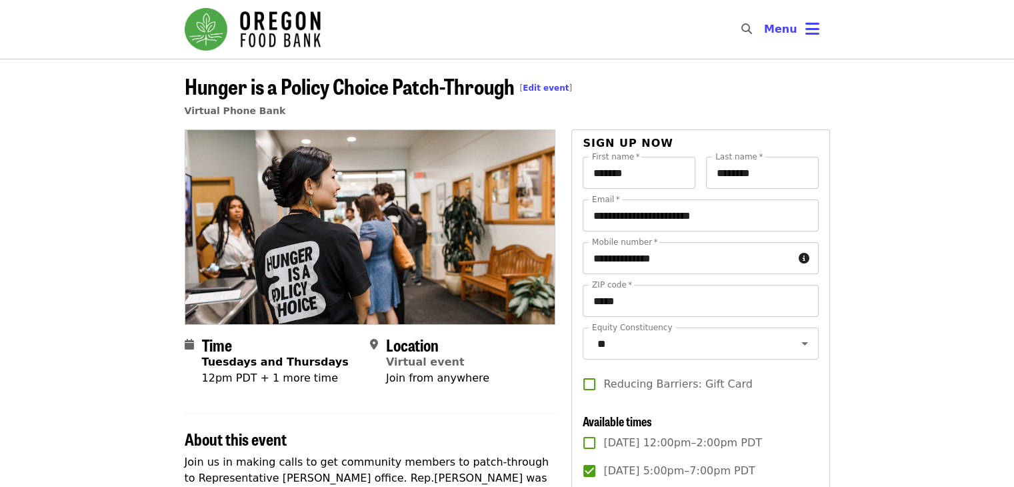
click at [520, 396] on section "Time Tuesdays and Thursdays 12pm PDT + 1 more time Location Virtual event Join …" at bounding box center [370, 366] width 371 height 62
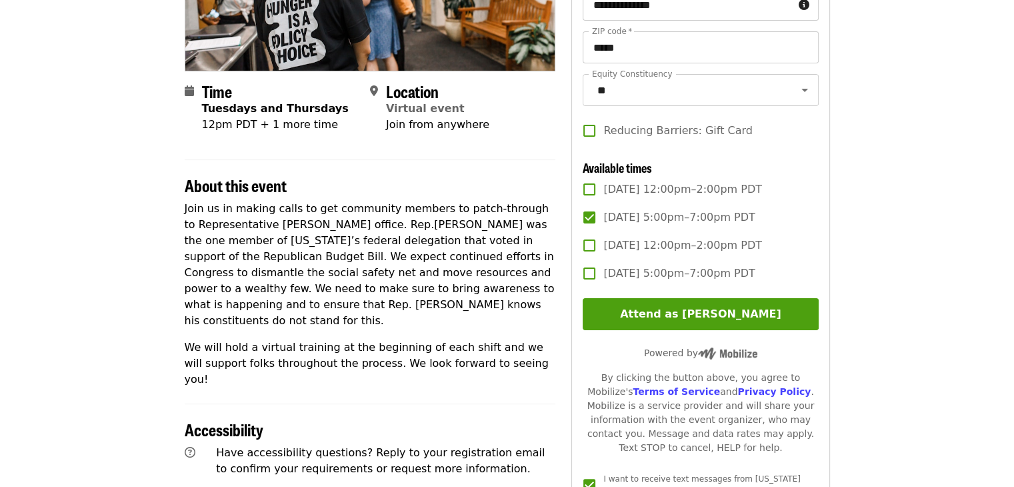
scroll to position [267, 0]
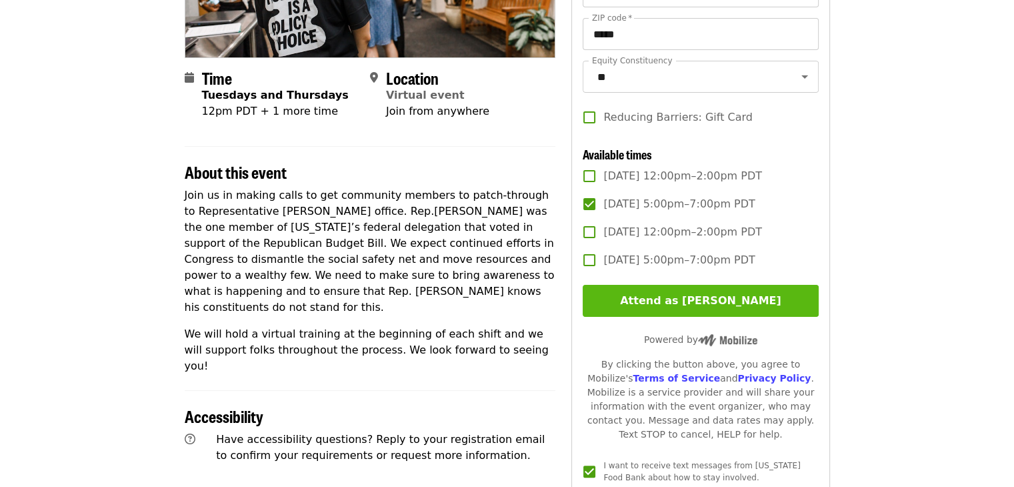
click at [702, 317] on button "Attend as [PERSON_NAME]" at bounding box center [700, 301] width 235 height 32
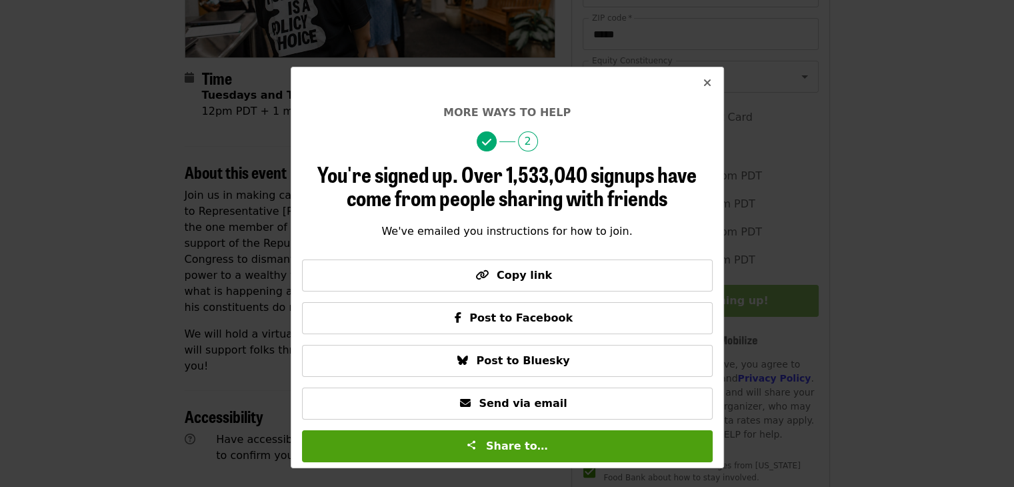
click at [707, 86] on icon "times icon" at bounding box center [707, 83] width 8 height 13
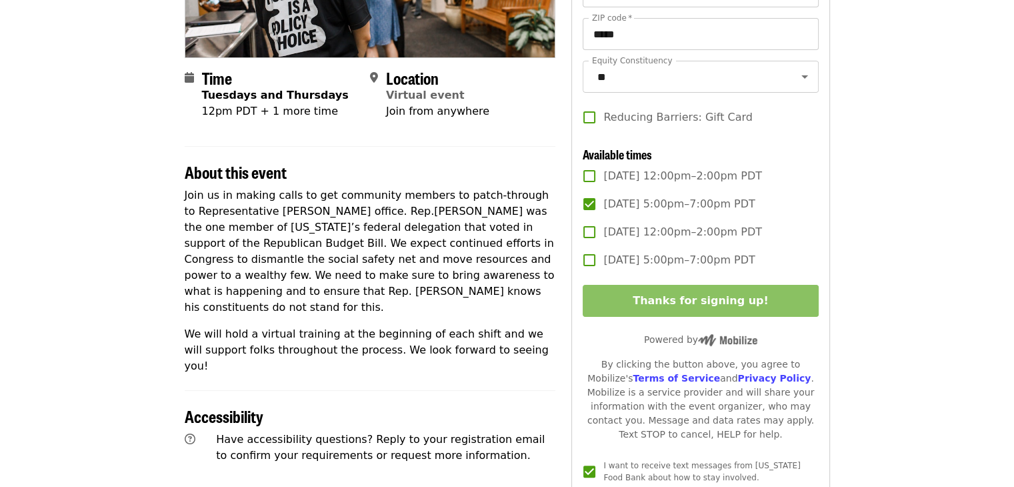
click at [893, 142] on article "Hunger is a Policy Choice Patch-Through [ Edit event ] Virtual Phone Bank Time …" at bounding box center [507, 260] width 1014 height 937
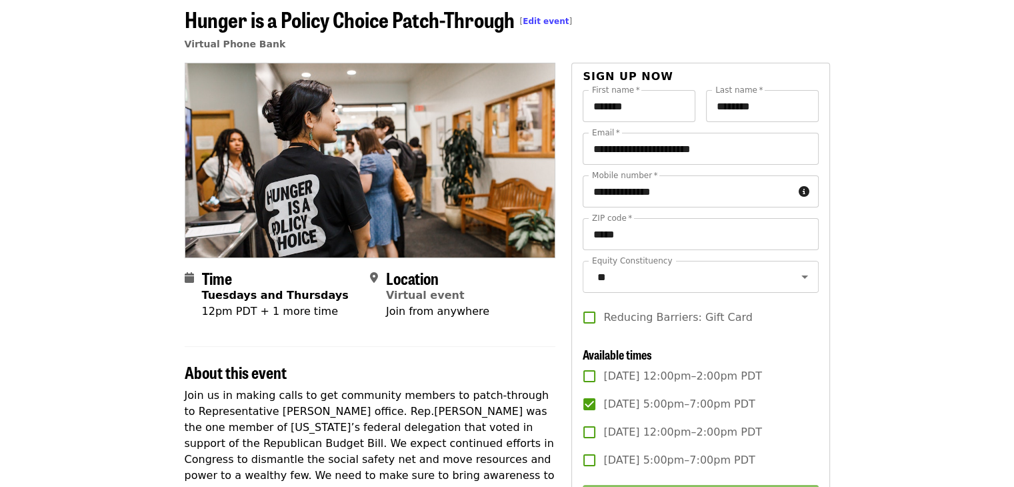
scroll to position [0, 0]
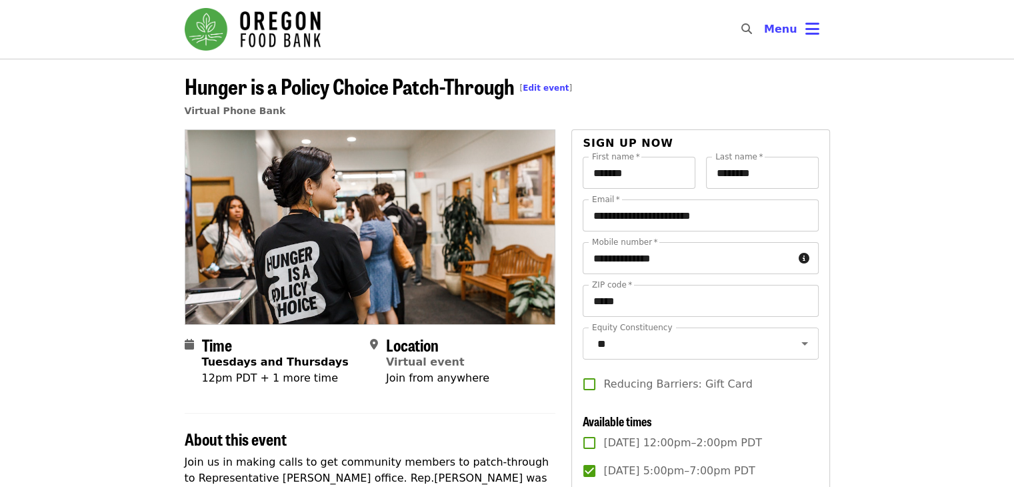
click at [607, 92] on header "Hunger is a Policy Choice Patch-Through [ Edit event ] Virtual Phone Bank" at bounding box center [507, 99] width 645 height 59
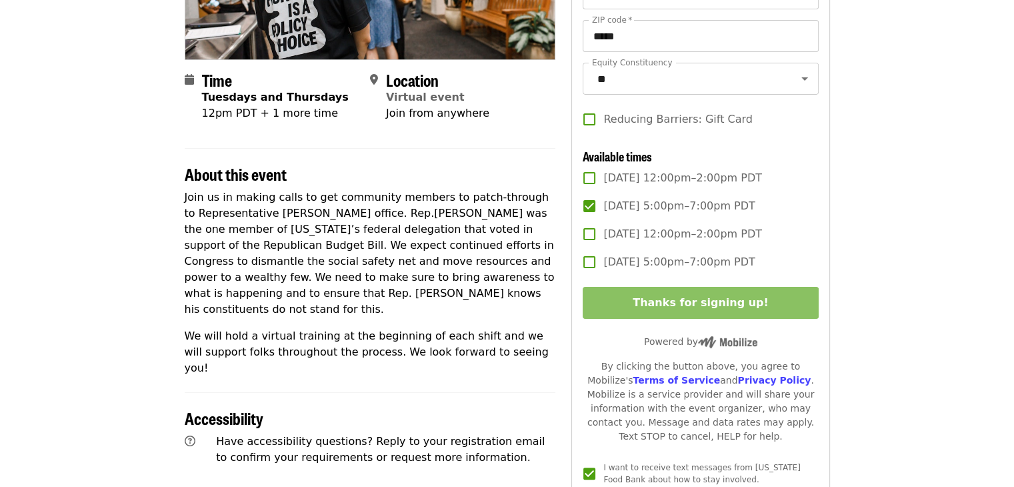
scroll to position [267, 0]
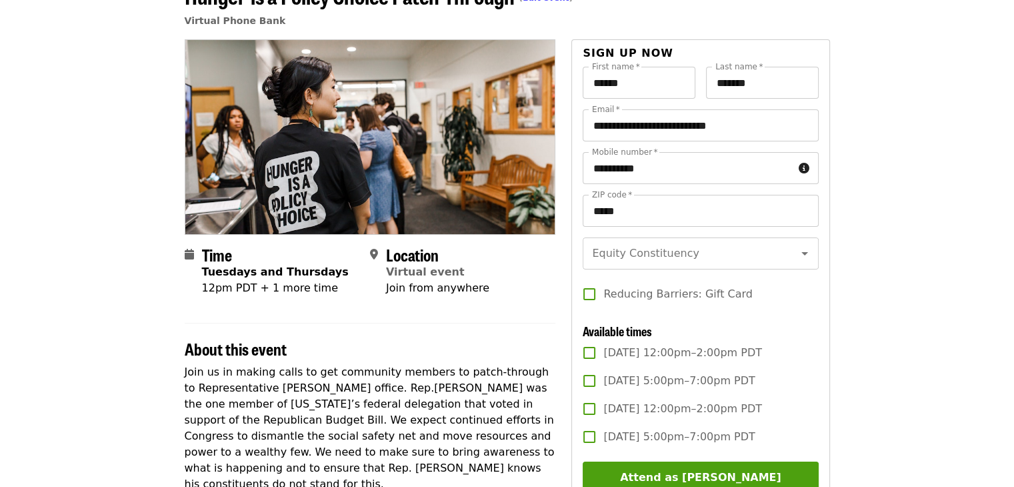
scroll to position [67, 0]
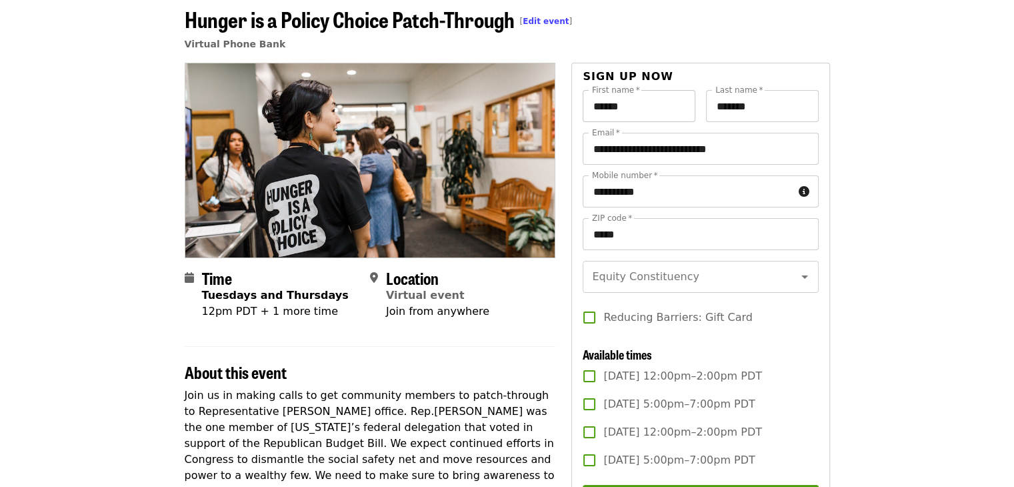
click at [651, 115] on input "******" at bounding box center [639, 106] width 113 height 32
click at [759, 107] on input "*******" at bounding box center [762, 106] width 113 height 32
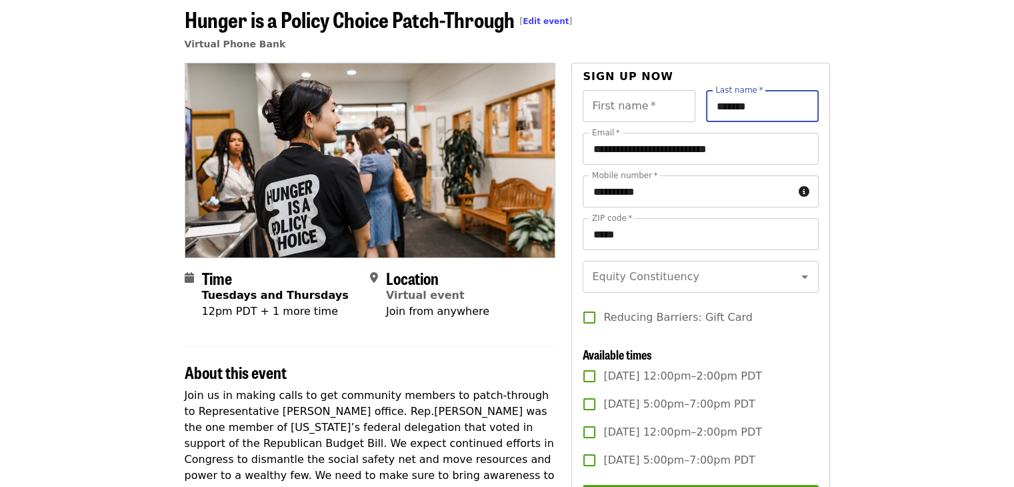
click at [759, 107] on input "*******" at bounding box center [762, 106] width 113 height 32
click at [664, 149] on input "**********" at bounding box center [700, 149] width 235 height 32
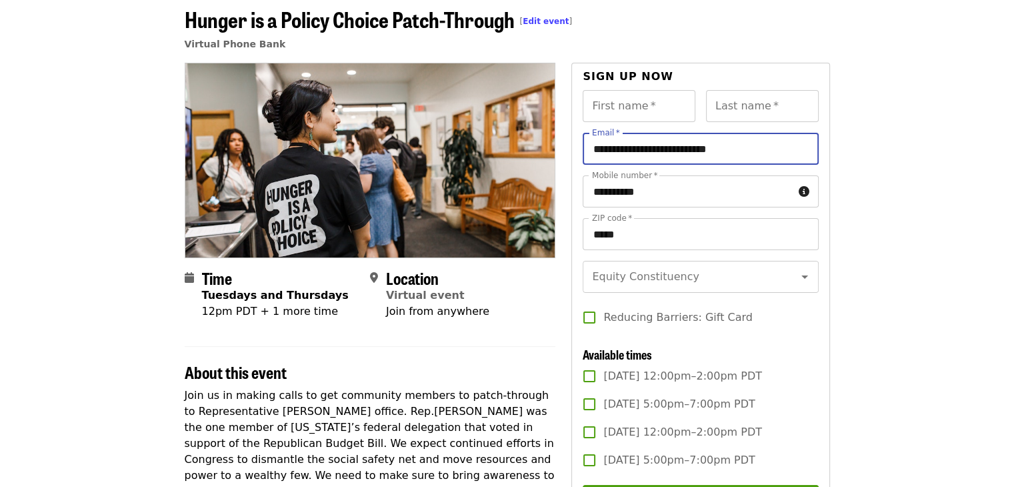
click at [664, 149] on input "**********" at bounding box center [700, 149] width 235 height 32
click at [645, 195] on input "**********" at bounding box center [688, 191] width 210 height 32
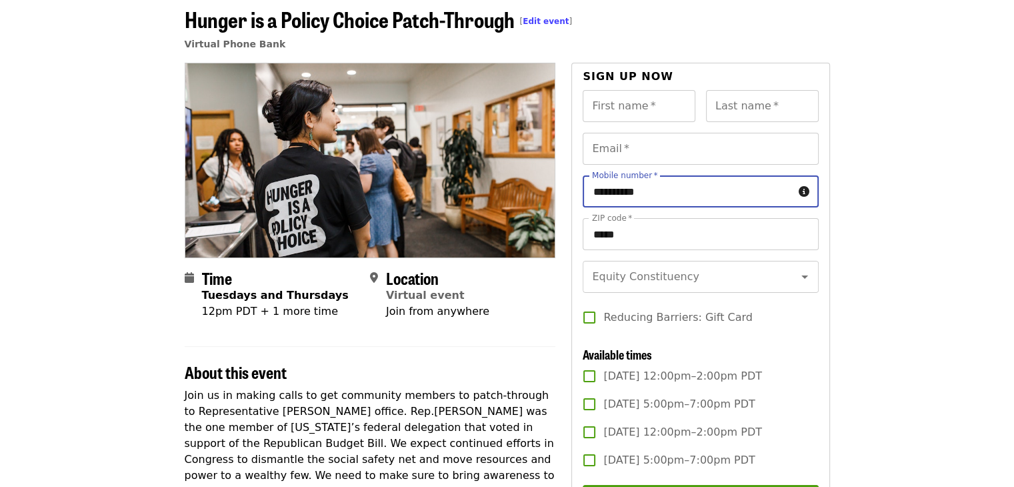
click at [645, 195] on input "**********" at bounding box center [688, 191] width 210 height 32
click at [626, 243] on input "*****" at bounding box center [700, 234] width 235 height 32
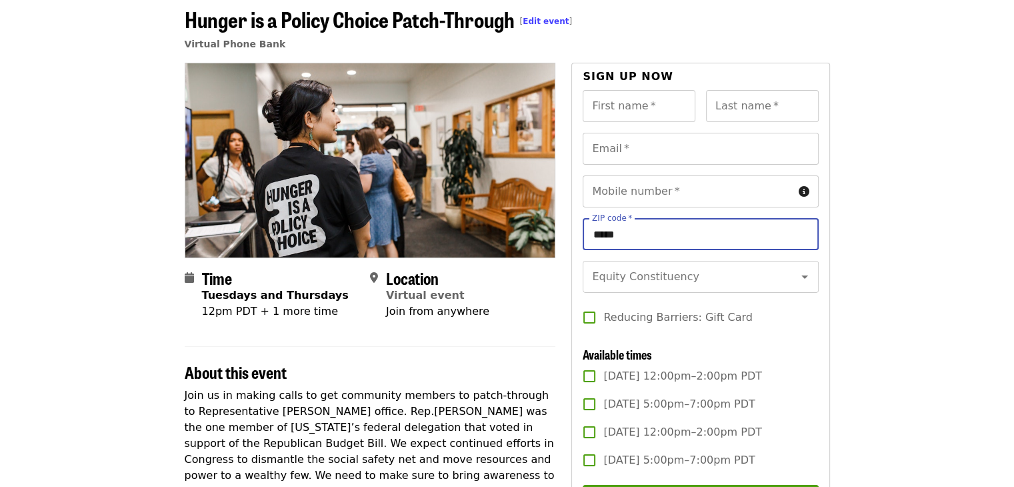
click at [626, 243] on input "*****" at bounding box center [700, 234] width 235 height 32
